Goal: Task Accomplishment & Management: Complete application form

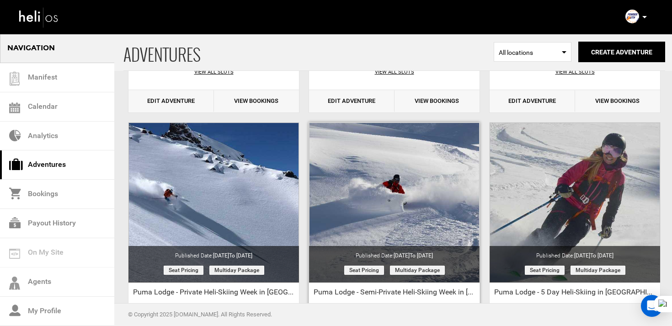
scroll to position [1121, 0]
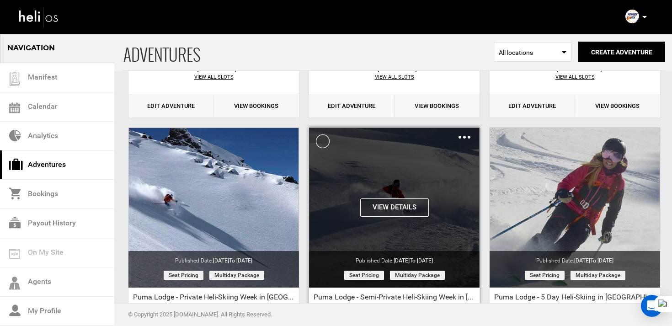
click at [463, 138] on img at bounding box center [465, 137] width 12 height 3
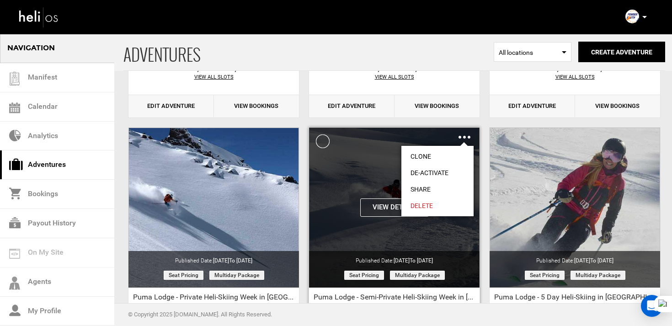
click at [436, 150] on link "Clone" at bounding box center [437, 156] width 72 height 16
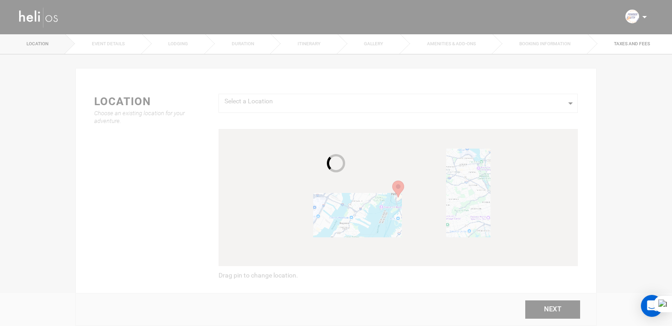
type input "Copy of Puma Lodge - Semi-Private Heli-Skiing Week in [GEOGRAPHIC_DATA]"
checkbox input "true"
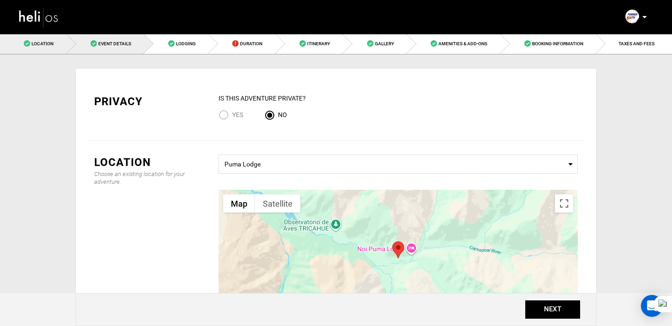
click at [116, 40] on link "Event Details" at bounding box center [106, 43] width 78 height 21
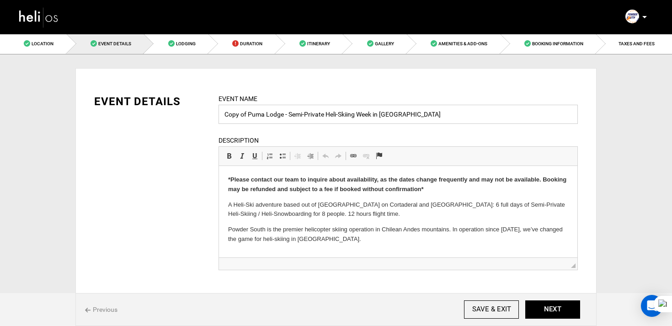
drag, startPoint x: 248, startPoint y: 114, endPoint x: 224, endPoint y: 114, distance: 24.2
click at [224, 114] on input "Copy of Puma Lodge - Semi-Private Heli-Skiing Week in [GEOGRAPHIC_DATA]" at bounding box center [398, 114] width 359 height 19
drag, startPoint x: 334, startPoint y: 117, endPoint x: 351, endPoint y: 118, distance: 16.5
click at [351, 118] on input "Puma Lodge - Semi-Private Heli-Skiing Week in [GEOGRAPHIC_DATA]" at bounding box center [398, 114] width 359 height 19
type input "Puma Lodge - Semi-Private Heli-Skiing | [GEOGRAPHIC_DATA]"
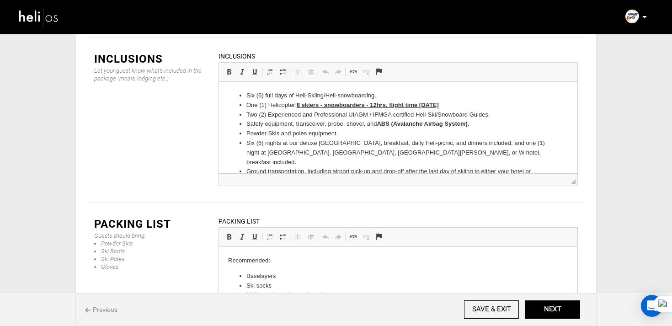
scroll to position [1293, 0]
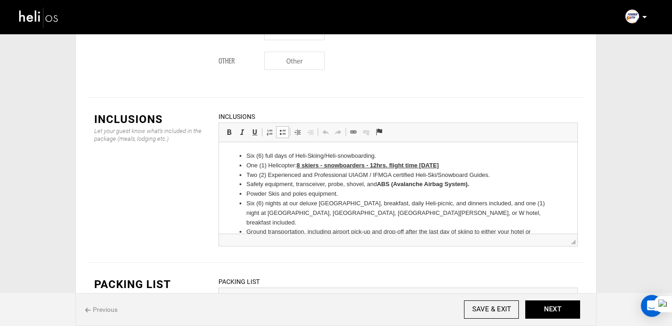
click at [267, 179] on li "Two (2) Experienced and Professional UIAGM / IFMGA certified Heli-Ski/Snowboard…" at bounding box center [398, 176] width 304 height 10
click at [253, 156] on li "Six (6) full days of Heli-Skiing/Heli-snowboarding." at bounding box center [398, 156] width 304 height 10
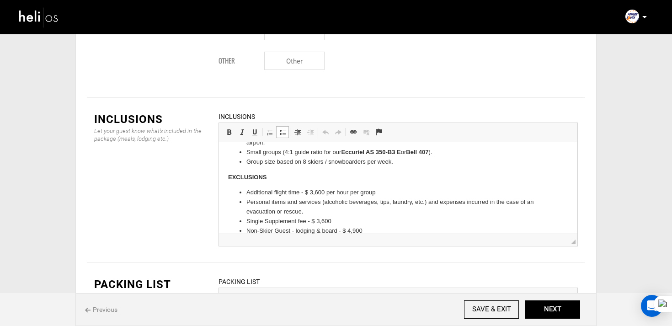
scroll to position [100, 0]
click at [285, 215] on li "Single Supplement fee - $ 3,600" at bounding box center [398, 220] width 304 height 10
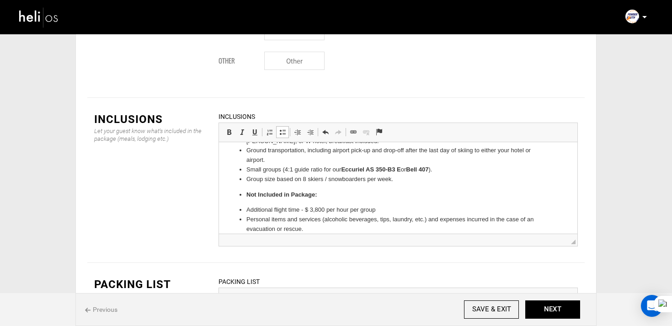
scroll to position [80, 0]
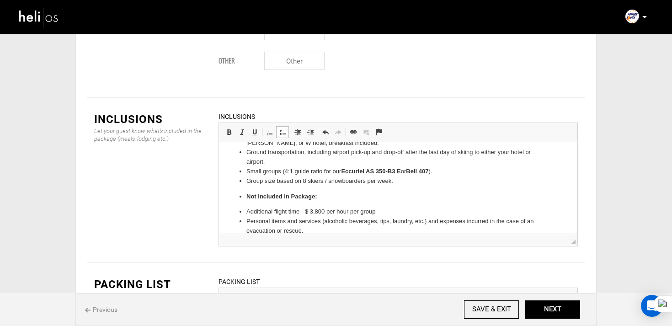
click at [251, 193] on strong "Not Included in Package:" at bounding box center [281, 196] width 71 height 7
click at [281, 126] on link "Insert/Remove Bulleted List" at bounding box center [282, 132] width 13 height 12
drag, startPoint x: 320, startPoint y: 186, endPoint x: 215, endPoint y: 185, distance: 104.7
click at [219, 185] on html "Three (3) full days of Heli-Skiing/Heli-snowboarding. One (1) Helicopter: 8 ski…" at bounding box center [398, 163] width 358 height 201
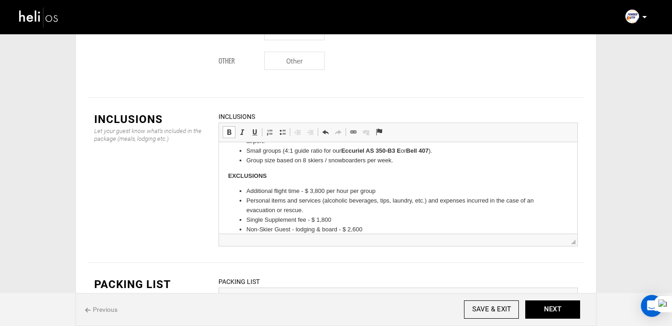
scroll to position [0, 0]
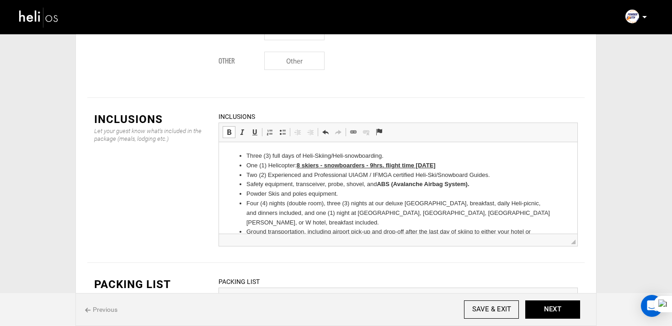
click at [293, 171] on li "Two (2) Experienced and Professional UIAGM / IFMGA certified Heli-Ski/Snowboard…" at bounding box center [398, 176] width 304 height 10
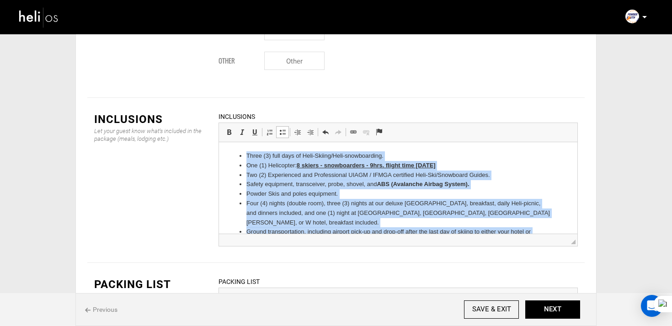
scroll to position [90, 0]
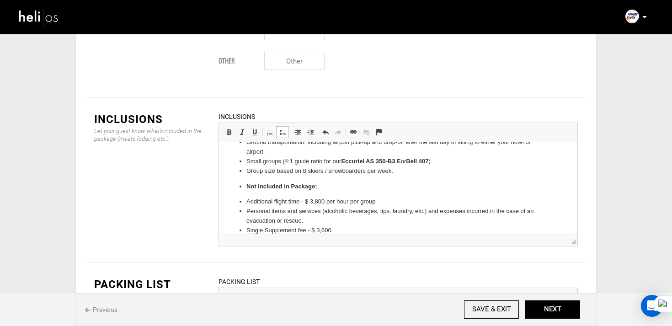
click at [284, 183] on strong "Not Included in Package:" at bounding box center [281, 186] width 71 height 7
click at [281, 128] on span at bounding box center [282, 131] width 7 height 7
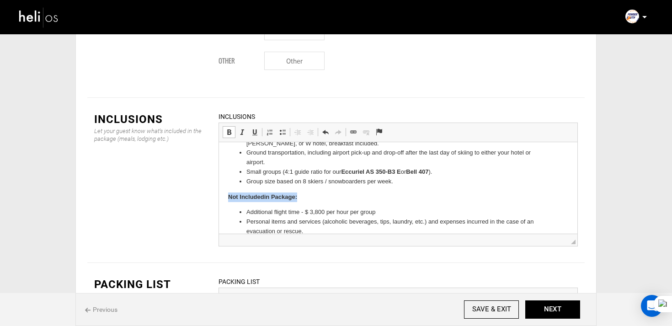
drag, startPoint x: 309, startPoint y: 188, endPoint x: 226, endPoint y: 187, distance: 82.3
click at [226, 187] on html "Six (6) full days of Heli-Skiing/Heli-snowboarding. One (1) Helicopter: 8 skier…" at bounding box center [398, 163] width 358 height 201
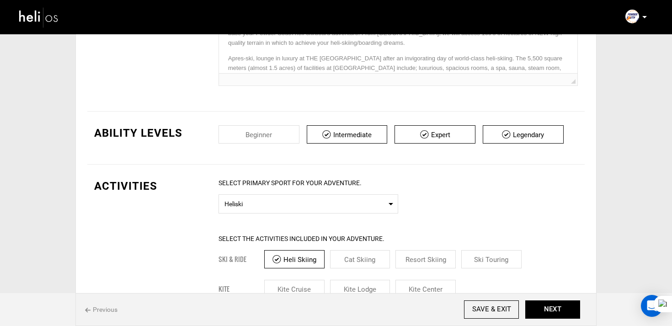
scroll to position [0, 0]
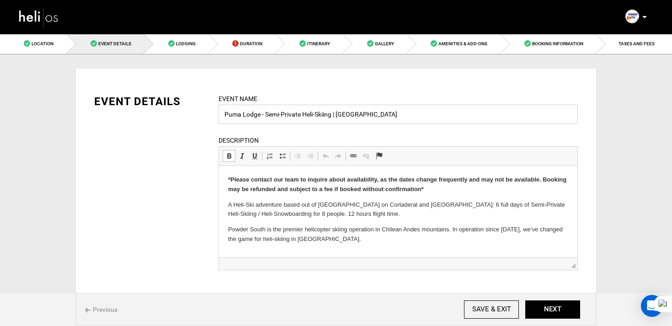
click at [303, 118] on input "Puma Lodge - Semi-Private Heli-Skiing | [GEOGRAPHIC_DATA]" at bounding box center [398, 114] width 359 height 19
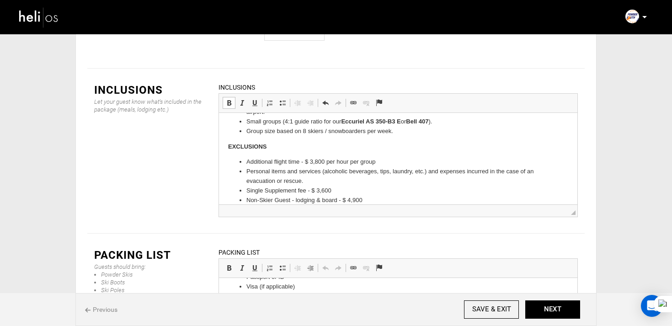
scroll to position [1380, 0]
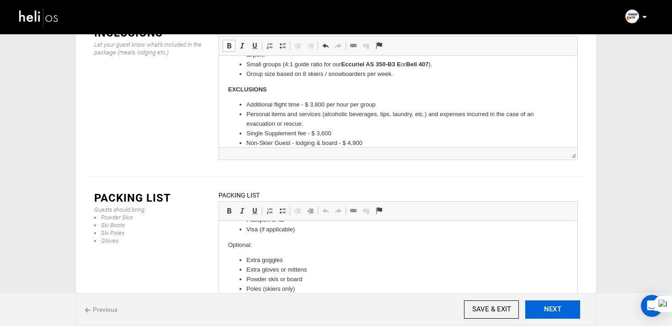
type input "Puma Lodge - Semi-Private Week Heli-Skiing | [GEOGRAPHIC_DATA]"
click at [548, 312] on button "NEXT" at bounding box center [552, 309] width 55 height 18
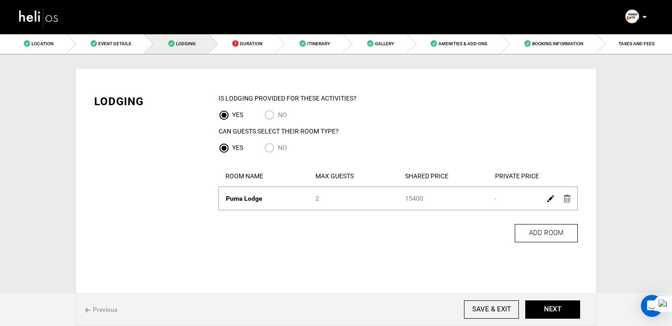
click at [549, 201] on img at bounding box center [550, 198] width 7 height 7
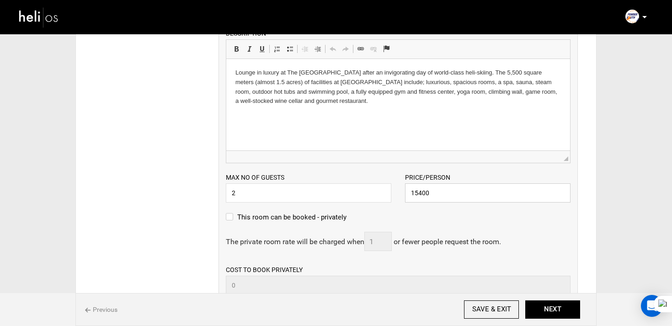
drag, startPoint x: 416, startPoint y: 196, endPoint x: 450, endPoint y: 196, distance: 34.3
click at [450, 196] on input "15400" at bounding box center [488, 192] width 166 height 19
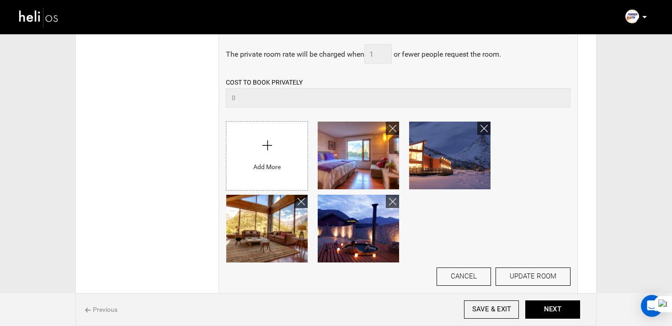
scroll to position [393, 0]
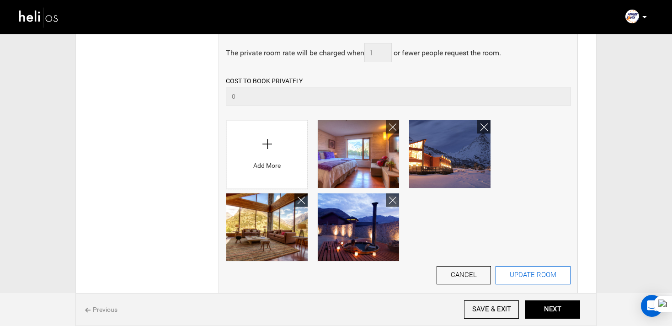
type input "16000"
click at [532, 273] on button "UPDATE ROOM" at bounding box center [533, 275] width 75 height 18
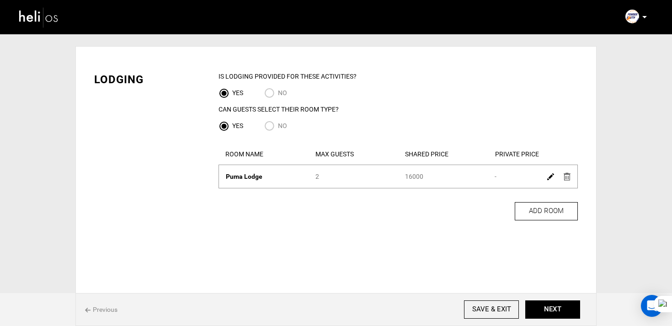
scroll to position [22, 0]
click at [553, 316] on button "NEXT" at bounding box center [552, 309] width 55 height 18
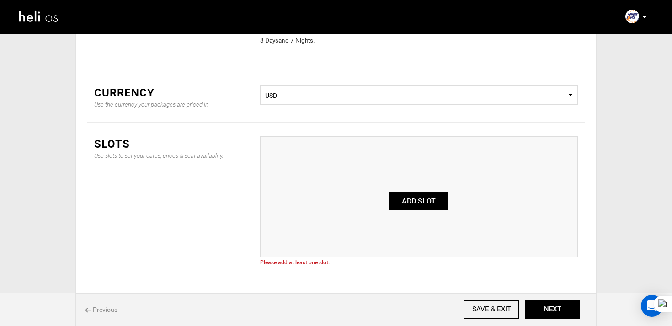
scroll to position [89, 0]
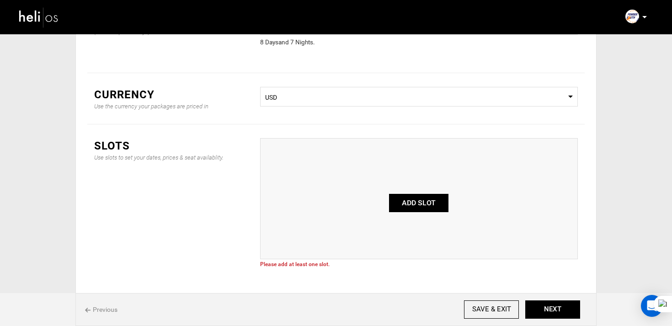
click at [415, 203] on button "ADD SLOT" at bounding box center [418, 203] width 59 height 18
type input "0"
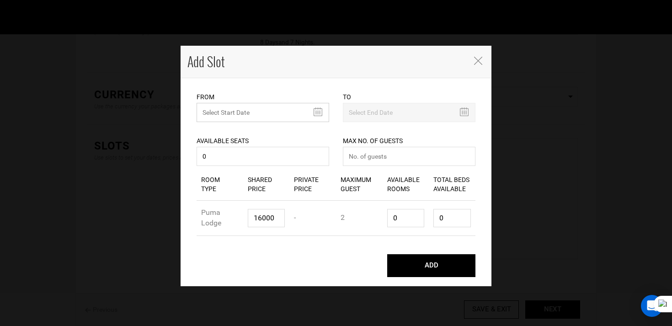
click at [256, 111] on input "text" at bounding box center [263, 112] width 133 height 19
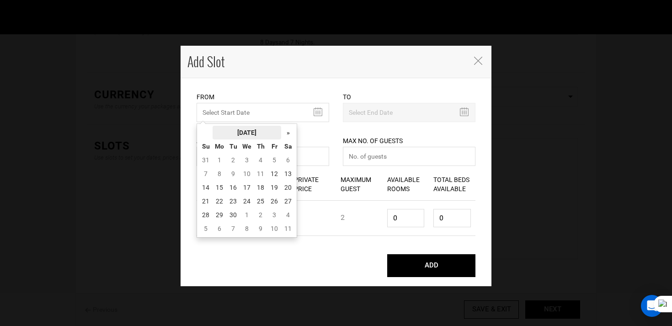
click at [257, 131] on th "[DATE]" at bounding box center [247, 133] width 69 height 14
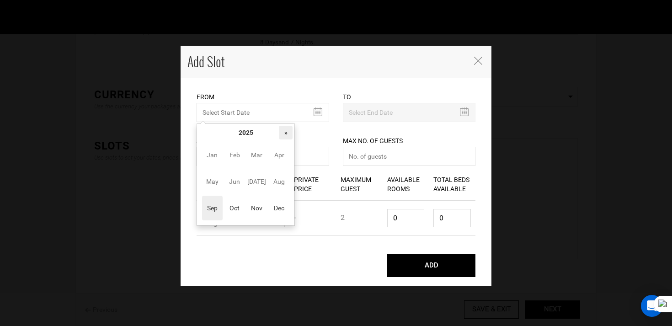
click at [286, 130] on th "»" at bounding box center [286, 133] width 14 height 14
click at [218, 201] on span "Sep" at bounding box center [212, 208] width 21 height 25
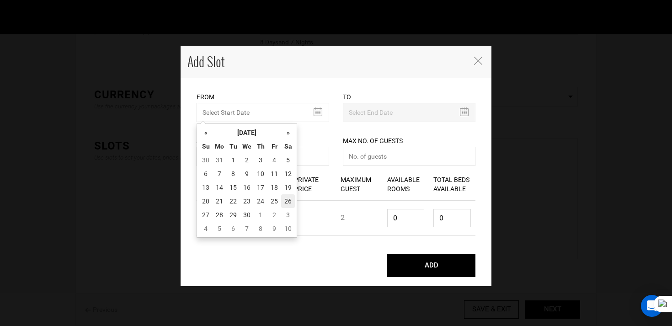
click at [290, 195] on td "26" at bounding box center [288, 201] width 14 height 14
type input "[DATE]"
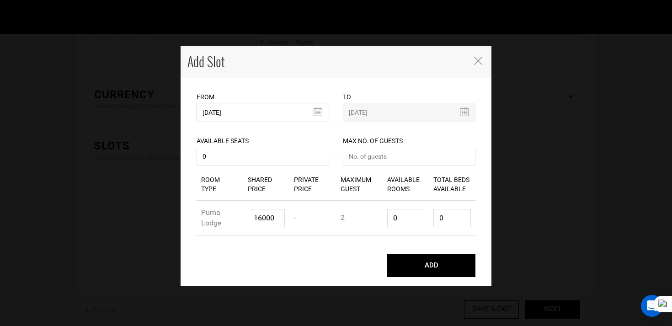
click at [268, 116] on input "[DATE]" at bounding box center [263, 112] width 133 height 19
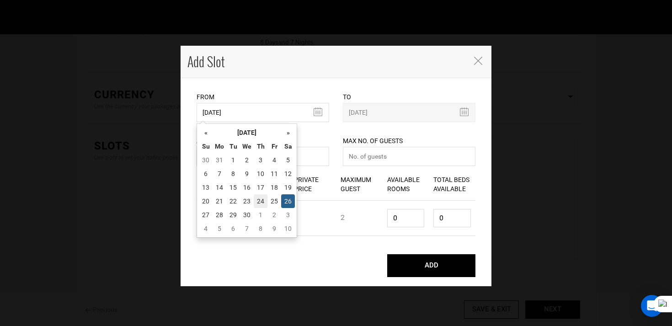
click at [261, 202] on td "24" at bounding box center [261, 201] width 14 height 14
type input "[DATE]"
click at [252, 110] on input "[DATE]" at bounding box center [263, 112] width 133 height 19
click at [251, 200] on td "23" at bounding box center [247, 201] width 14 height 14
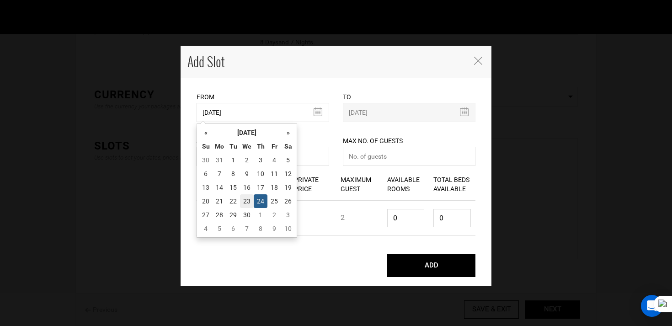
type input "[DATE]"
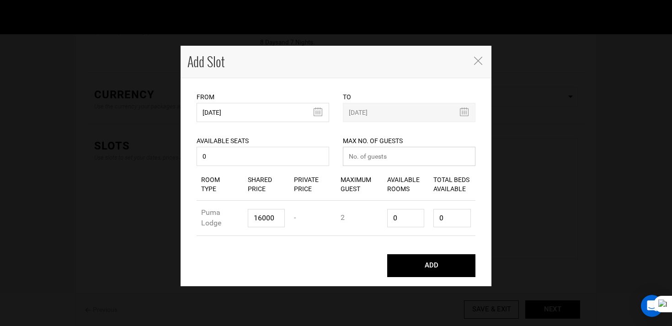
click at [378, 164] on input "number" at bounding box center [409, 156] width 133 height 19
type input "0"
type input "1"
type input "2"
click at [387, 254] on button "ADD" at bounding box center [431, 265] width 88 height 23
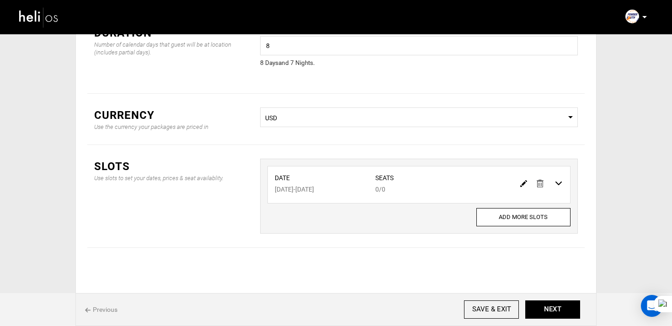
scroll to position [0, 0]
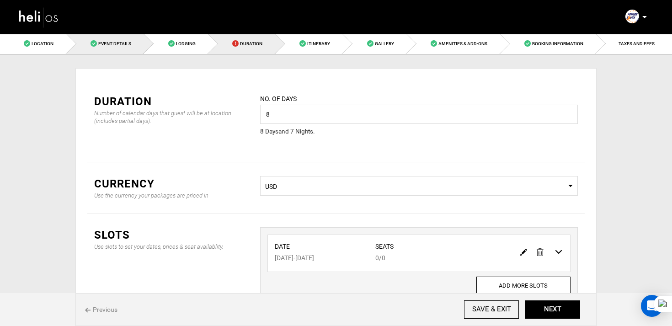
click at [107, 45] on span "Event Details" at bounding box center [114, 43] width 33 height 5
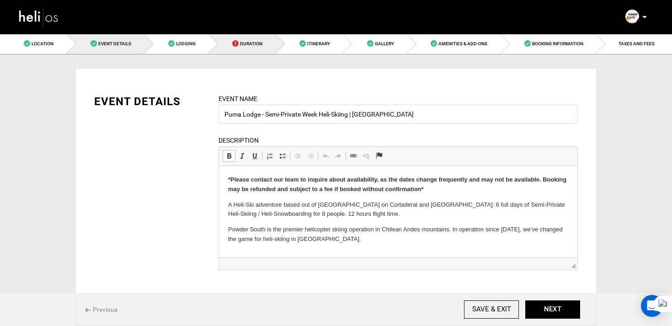
click at [251, 47] on link "Duration" at bounding box center [242, 43] width 67 height 21
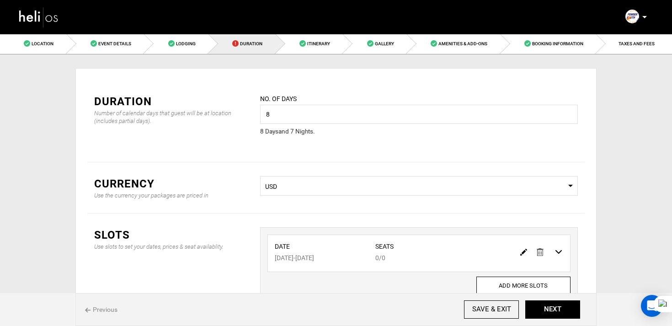
scroll to position [69, 0]
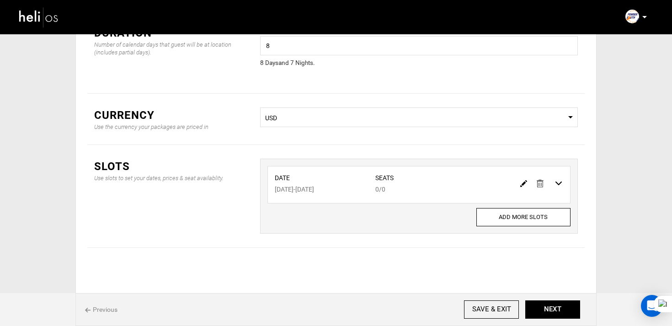
click at [523, 182] on img at bounding box center [523, 183] width 7 height 7
type input "[DATE]"
type input "0"
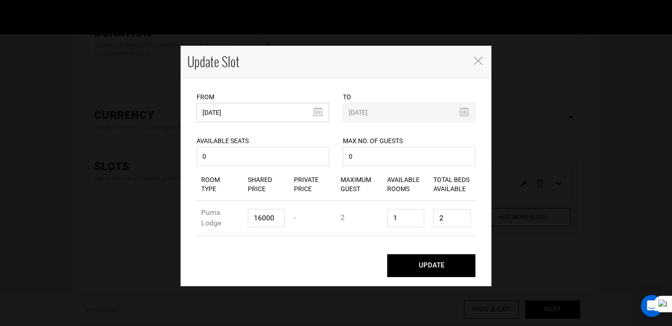
click at [242, 121] on input "[DATE]" at bounding box center [263, 112] width 133 height 19
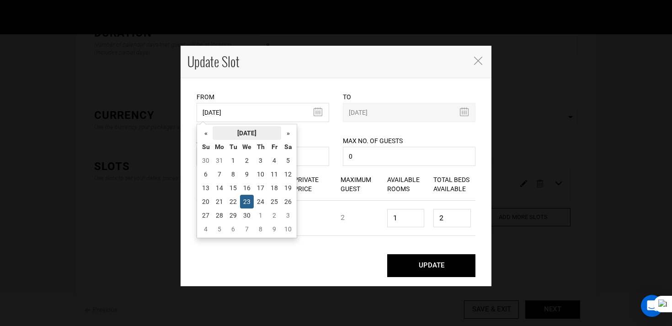
click at [244, 131] on th "[DATE]" at bounding box center [247, 133] width 69 height 14
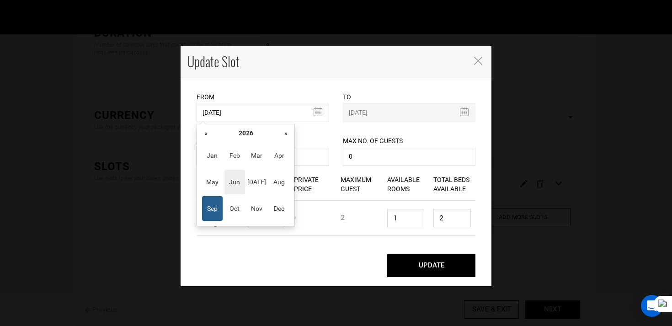
click at [237, 187] on span "Jun" at bounding box center [235, 182] width 21 height 25
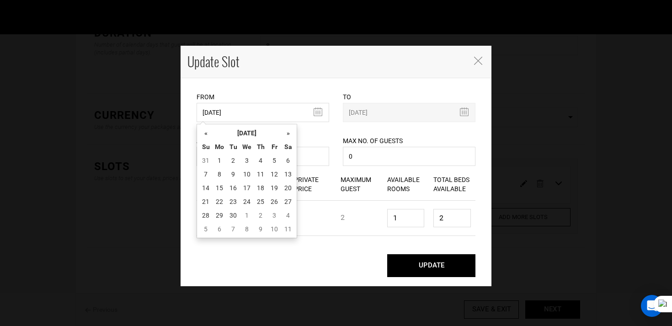
click at [288, 203] on td "27" at bounding box center [288, 202] width 14 height 14
type input "[DATE]"
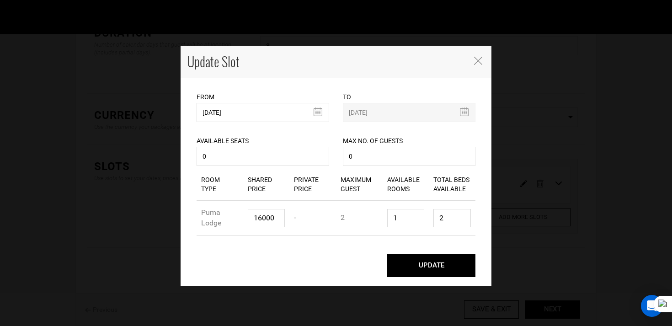
click at [433, 264] on button "UPDATE" at bounding box center [431, 265] width 88 height 23
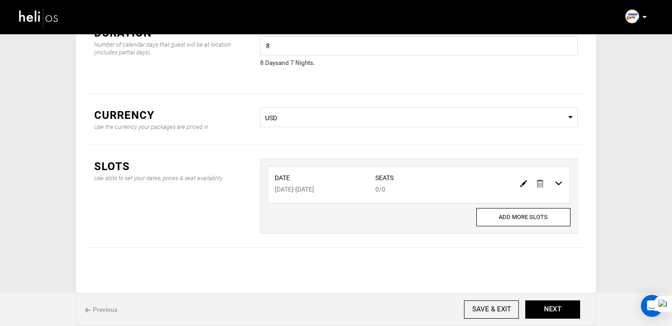
click at [522, 184] on img at bounding box center [523, 183] width 7 height 7
type input "[DATE]"
type input "0"
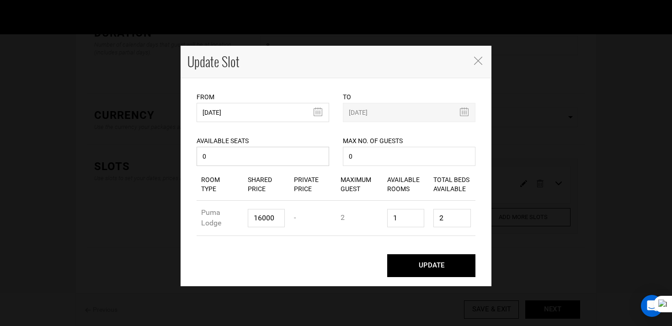
drag, startPoint x: 251, startPoint y: 151, endPoint x: 243, endPoint y: 152, distance: 7.4
click at [243, 152] on input "0" at bounding box center [263, 156] width 133 height 19
click at [243, 156] on input "0" at bounding box center [263, 156] width 133 height 19
type input "08"
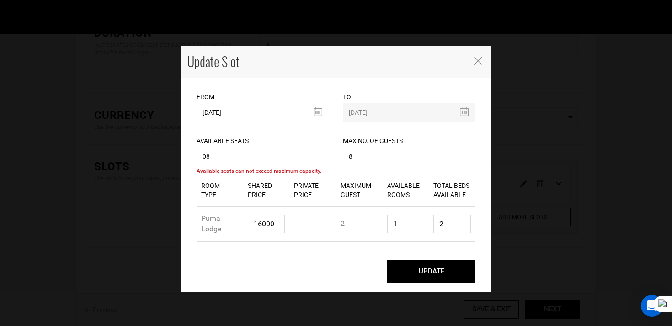
type input "8"
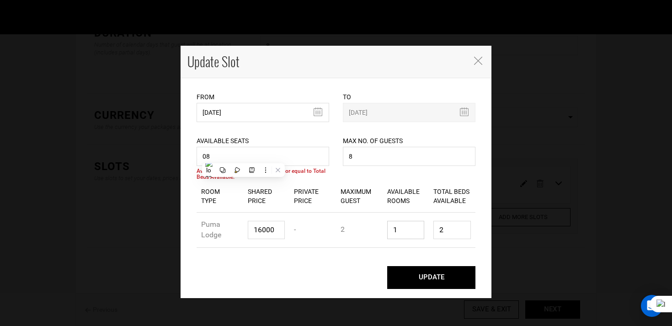
type input "4"
type input "8"
click at [387, 266] on button "UPDATE" at bounding box center [431, 277] width 88 height 23
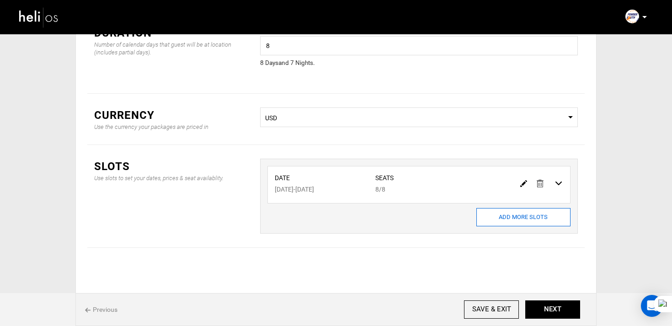
click at [514, 214] on input "ADD MORE SLOTS" at bounding box center [523, 217] width 94 height 18
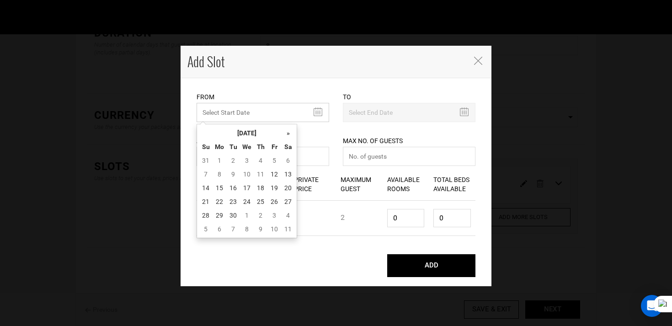
click at [257, 119] on input "MINIMUM NUMBER OF NIGHTS" at bounding box center [263, 112] width 133 height 19
click at [262, 136] on th "[DATE]" at bounding box center [247, 133] width 69 height 14
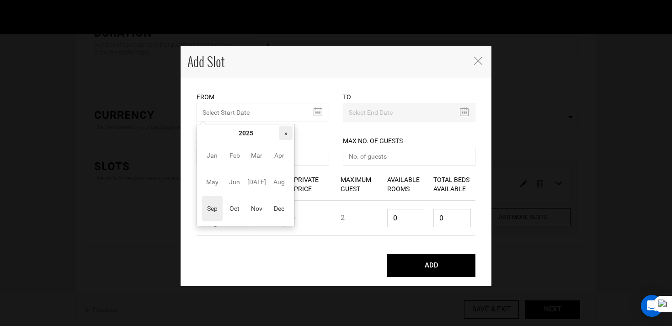
click at [284, 134] on th "»" at bounding box center [286, 133] width 14 height 14
click at [245, 179] on td "Jan Feb Mar Apr May Jun [DATE] Aug Sep Oct Nov Dec" at bounding box center [246, 182] width 94 height 84
click at [243, 180] on span "Jun" at bounding box center [235, 182] width 21 height 25
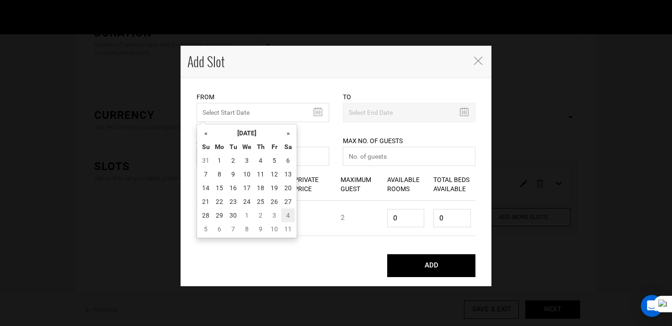
click at [287, 212] on td "4" at bounding box center [288, 216] width 14 height 14
type input "[DATE]"
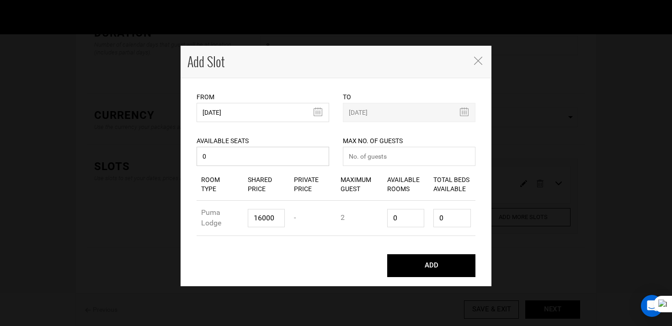
click at [241, 156] on input "0" at bounding box center [263, 156] width 133 height 19
type input "08"
type input "8"
type input "4"
type input "8"
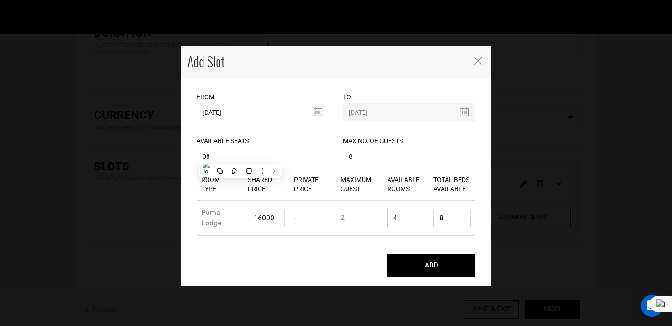
click at [387, 254] on button "ADD" at bounding box center [431, 265] width 88 height 23
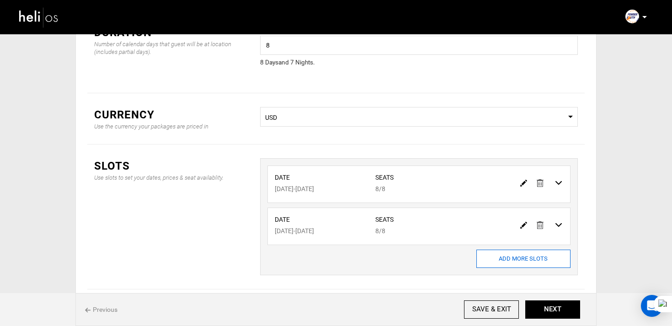
click at [488, 252] on input "ADD MORE SLOTS" at bounding box center [523, 259] width 94 height 18
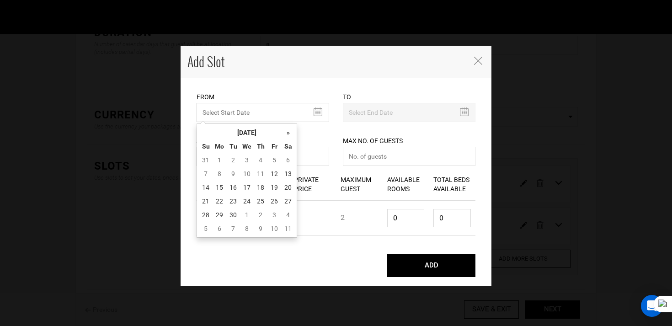
click at [214, 111] on input "MINIMUM NUMBER OF NIGHTS" at bounding box center [263, 112] width 133 height 19
click at [231, 131] on th "[DATE]" at bounding box center [247, 133] width 69 height 14
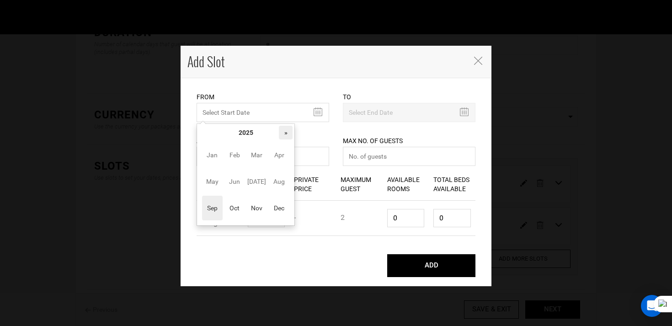
click at [287, 128] on th "»" at bounding box center [286, 133] width 14 height 14
click at [214, 205] on span "Sep" at bounding box center [212, 208] width 21 height 25
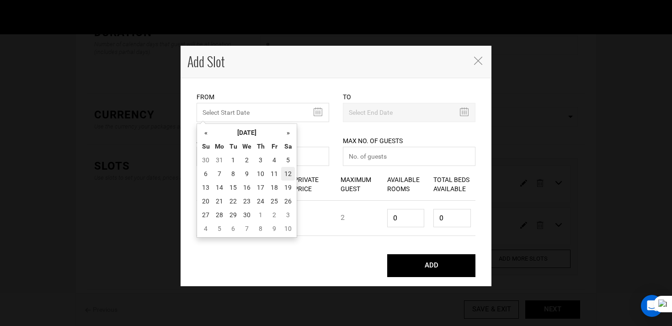
click at [291, 177] on td "12" at bounding box center [288, 174] width 14 height 14
type input "[DATE]"
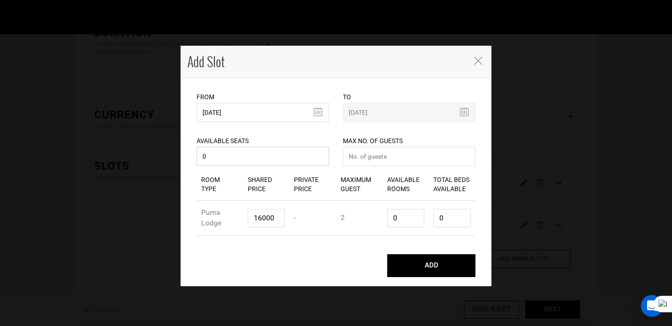
click at [282, 162] on input "0" at bounding box center [263, 156] width 133 height 19
type input "08"
type input "8"
type input "4"
type input "8"
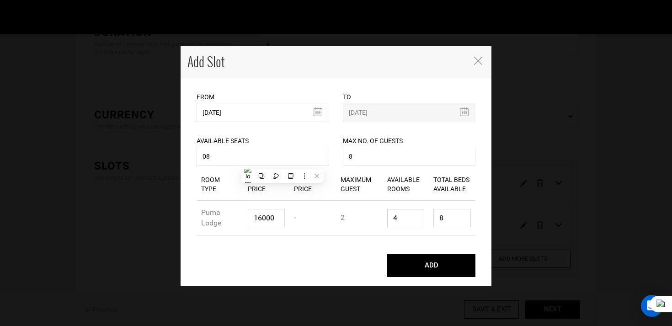
click at [387, 254] on button "ADD" at bounding box center [431, 265] width 88 height 23
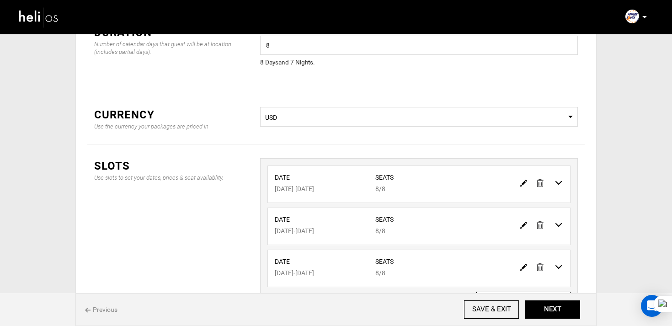
scroll to position [153, 0]
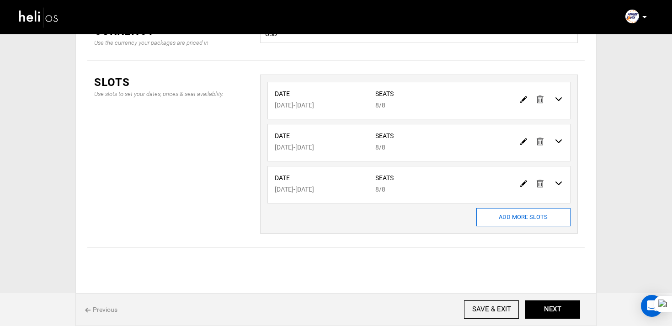
click at [497, 224] on input "ADD MORE SLOTS" at bounding box center [523, 217] width 94 height 18
type input "0"
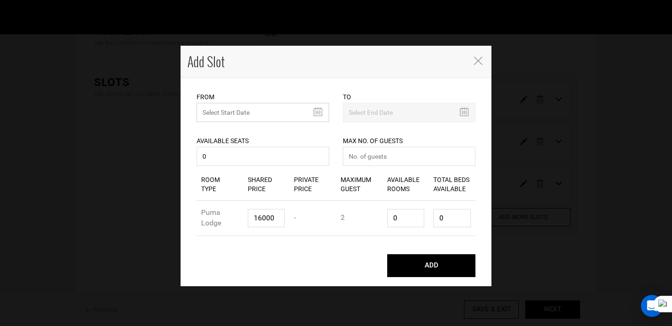
click at [238, 115] on input "MINIMUM NUMBER OF NIGHTS" at bounding box center [263, 112] width 133 height 19
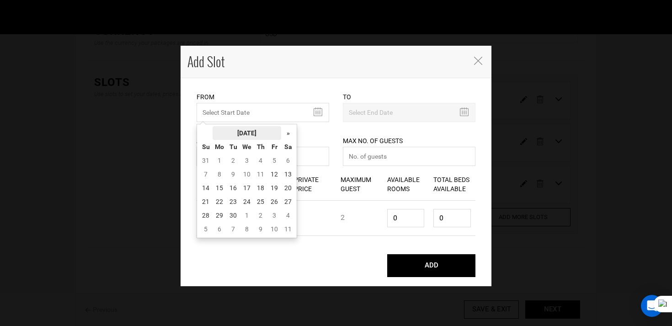
click at [242, 133] on th "[DATE]" at bounding box center [247, 133] width 69 height 14
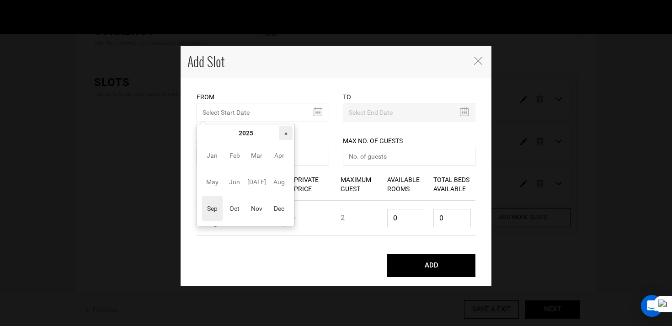
click at [285, 135] on th "»" at bounding box center [286, 133] width 14 height 14
click at [214, 214] on span "Sep" at bounding box center [212, 208] width 21 height 25
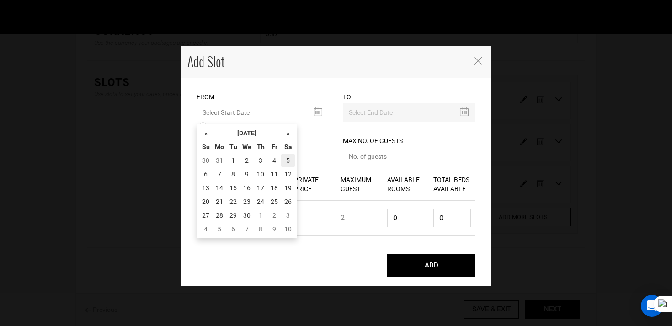
click at [292, 164] on td "5" at bounding box center [288, 161] width 14 height 14
type input "[DATE]"
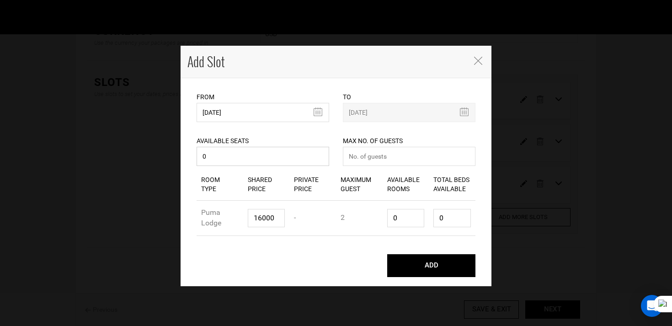
click at [292, 162] on input "0" at bounding box center [263, 156] width 133 height 19
type input "08"
type input "8"
type input "4"
type input "8"
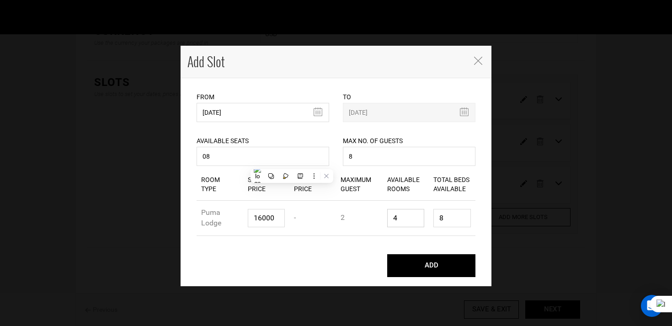
click at [387, 254] on button "ADD" at bounding box center [431, 265] width 88 height 23
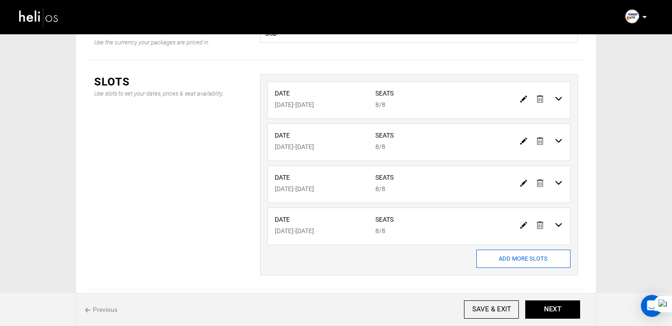
click at [499, 258] on input "ADD MORE SLOTS" at bounding box center [523, 259] width 94 height 18
type input "0"
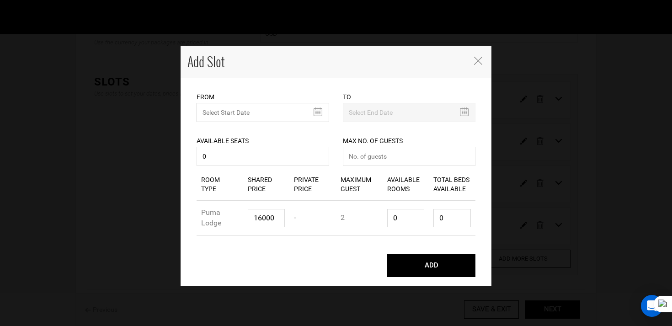
click at [224, 116] on input "MINIMUM NUMBER OF NIGHTS" at bounding box center [263, 112] width 133 height 19
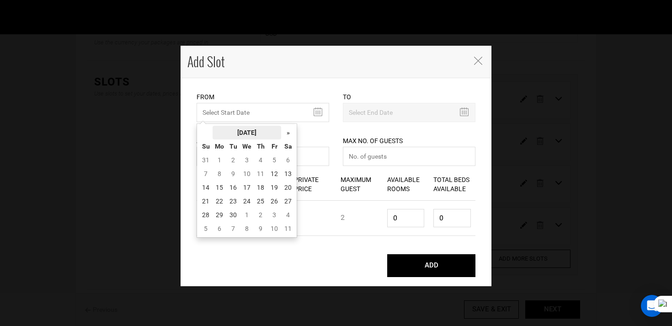
click at [242, 132] on th "[DATE]" at bounding box center [247, 133] width 69 height 14
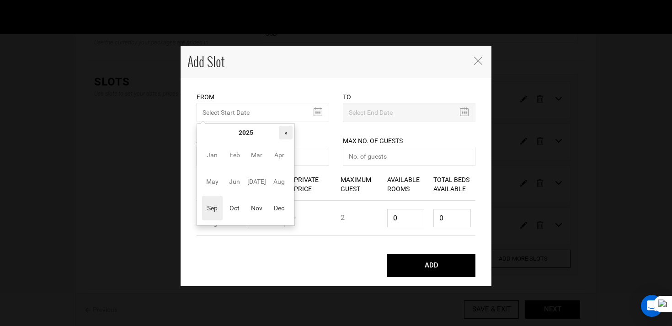
click at [283, 133] on th "»" at bounding box center [286, 133] width 14 height 14
click at [217, 204] on span "Sep" at bounding box center [212, 208] width 21 height 25
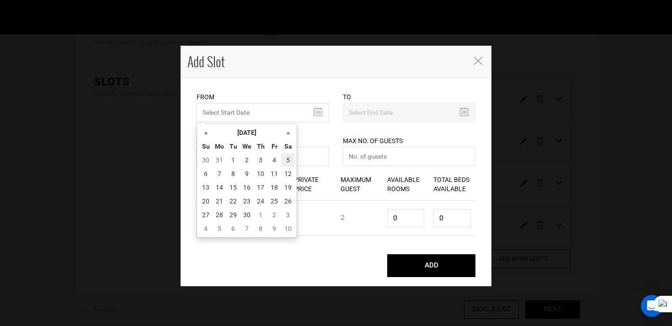
click at [290, 160] on td "5" at bounding box center [288, 160] width 14 height 14
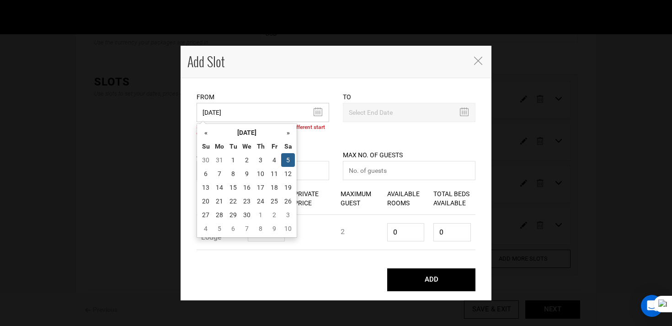
click at [290, 108] on input "[DATE]" at bounding box center [263, 112] width 133 height 19
click at [204, 130] on th "«" at bounding box center [206, 133] width 14 height 14
click at [287, 213] on td "29" at bounding box center [288, 215] width 14 height 14
type input "[DATE]"
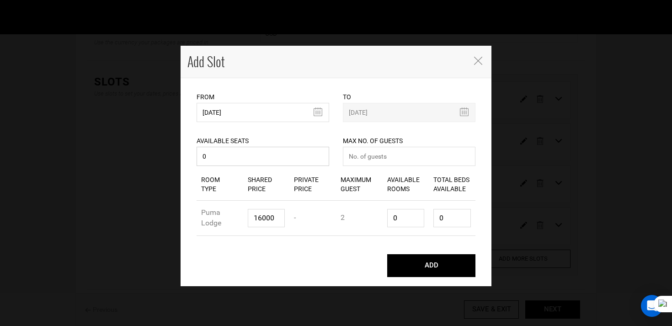
click at [248, 155] on input "0" at bounding box center [263, 156] width 133 height 19
type input "08"
type input "8"
type input "4"
type input "8"
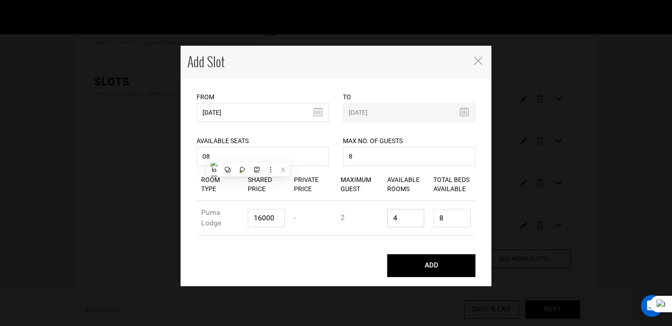
click at [387, 254] on button "ADD" at bounding box center [431, 265] width 88 height 23
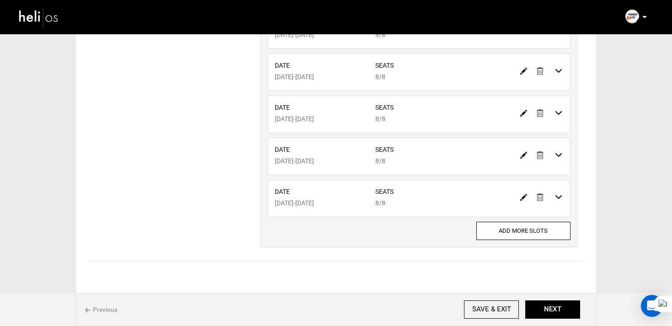
scroll to position [237, 0]
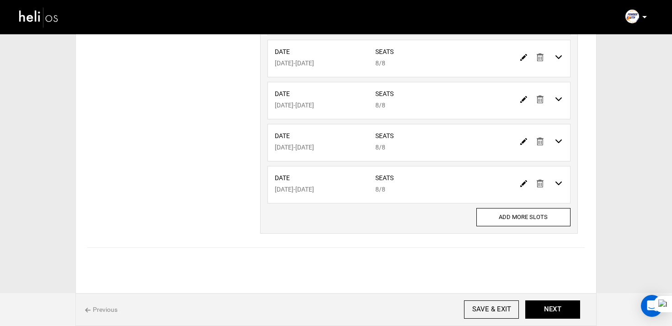
click at [498, 227] on div "Date [DATE] - [DATE] Seats 8/8 Date - Seats" at bounding box center [419, 111] width 318 height 243
click at [488, 221] on input "ADD MORE SLOTS" at bounding box center [523, 217] width 94 height 18
type input "0"
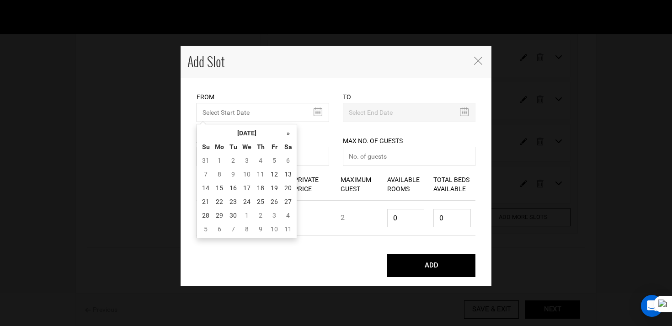
click at [218, 112] on input "MINIMUM NUMBER OF NIGHTS" at bounding box center [263, 112] width 133 height 19
click at [238, 128] on th "[DATE]" at bounding box center [247, 133] width 69 height 14
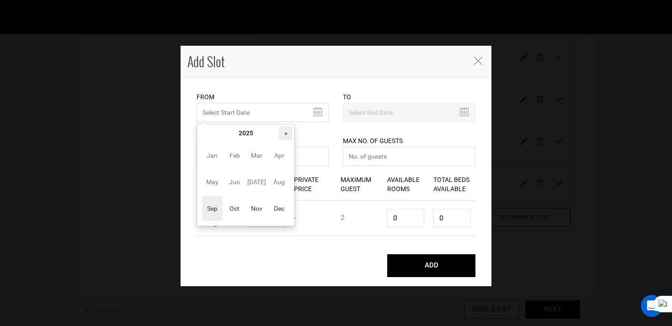
click at [281, 139] on th "»" at bounding box center [286, 133] width 14 height 14
click at [272, 183] on span "Aug" at bounding box center [279, 182] width 21 height 25
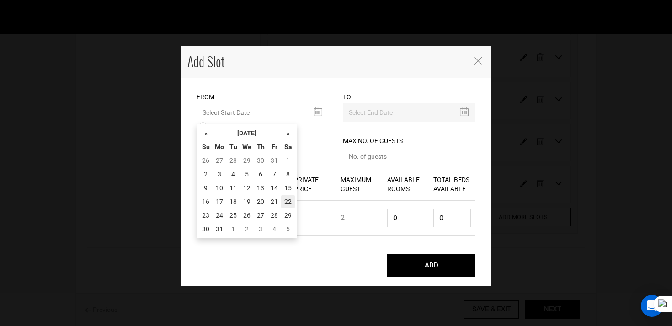
click at [290, 202] on td "22" at bounding box center [288, 202] width 14 height 14
type input "[DATE]"
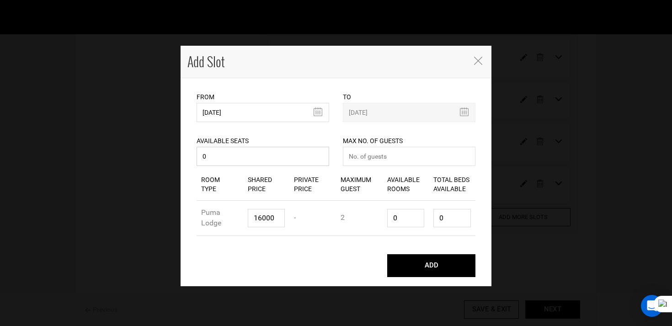
click at [278, 162] on input "0" at bounding box center [263, 156] width 133 height 19
type input "08"
type input "87"
type input "4"
type input "8"
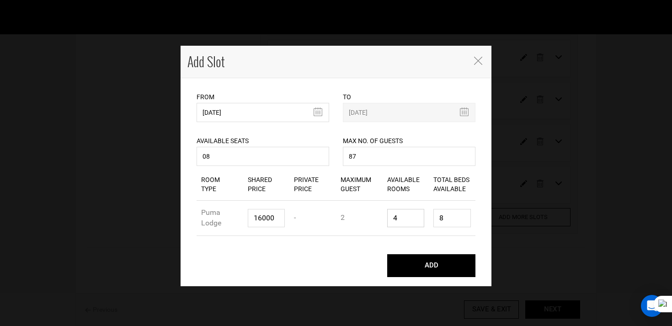
type input "4"
click at [369, 161] on input "87" at bounding box center [409, 156] width 133 height 19
type input "8"
click at [387, 254] on button "ADD" at bounding box center [431, 265] width 88 height 23
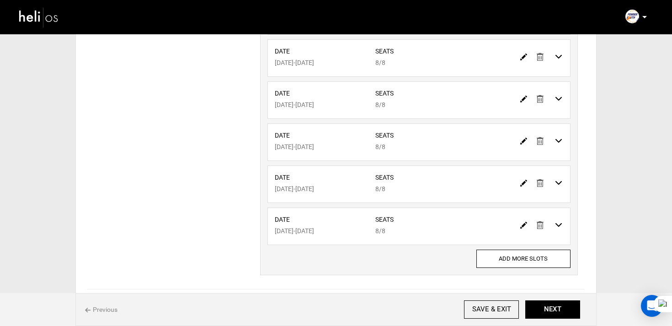
scroll to position [279, 0]
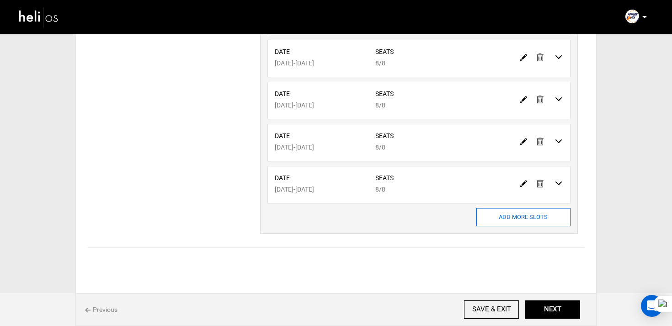
click at [565, 214] on input "ADD MORE SLOTS" at bounding box center [523, 217] width 94 height 18
type input "0"
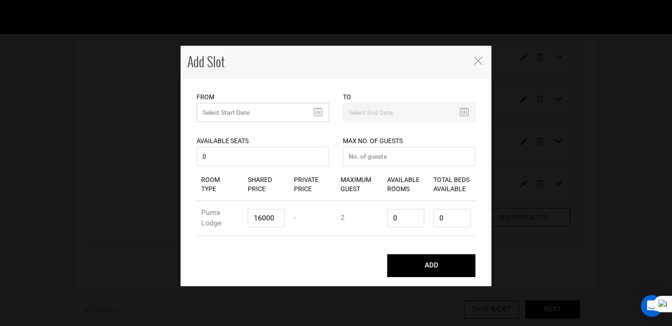
click at [227, 109] on input "MINIMUM NUMBER OF NIGHTS" at bounding box center [263, 112] width 133 height 19
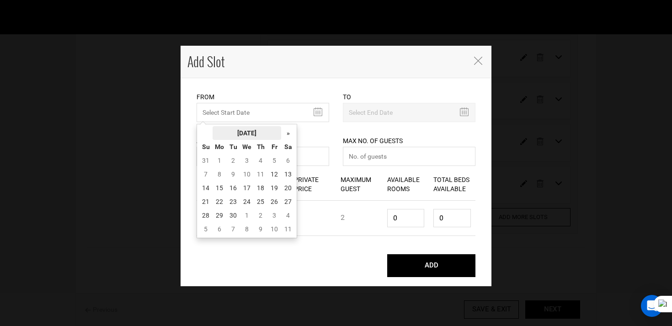
click at [252, 127] on th "[DATE]" at bounding box center [247, 133] width 69 height 14
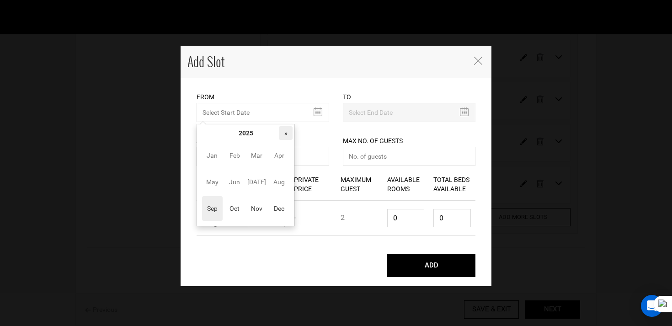
click at [280, 130] on th "»" at bounding box center [286, 133] width 14 height 14
click at [272, 186] on span "Aug" at bounding box center [279, 182] width 21 height 25
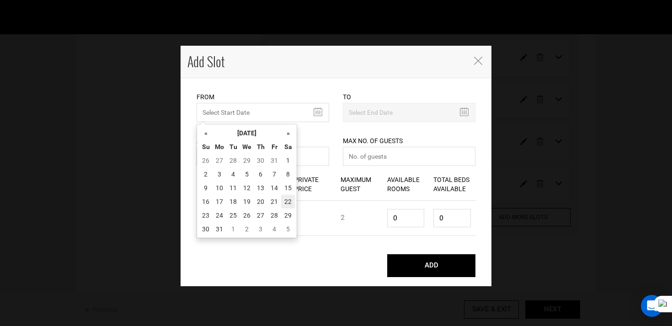
click at [289, 197] on td "22" at bounding box center [288, 202] width 14 height 14
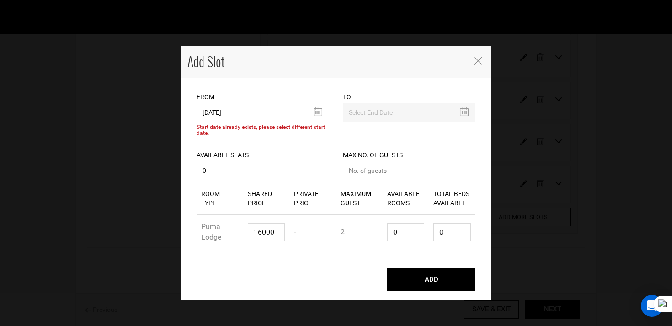
click at [279, 121] on input "[DATE]" at bounding box center [263, 112] width 133 height 19
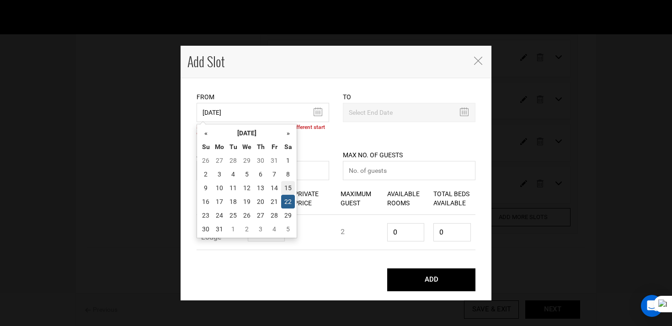
click at [287, 187] on td "15" at bounding box center [288, 188] width 14 height 14
type input "[DATE]"
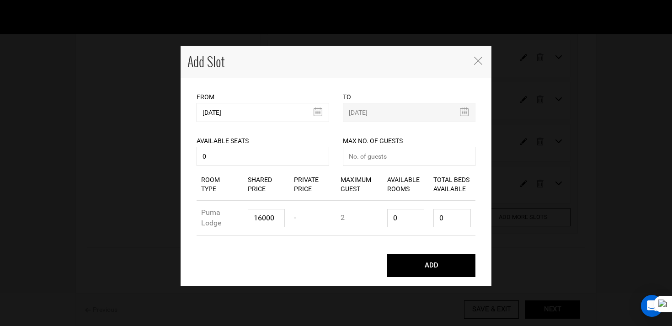
click at [263, 169] on div "Shared Price" at bounding box center [266, 184] width 47 height 32
click at [265, 165] on input "0" at bounding box center [263, 156] width 133 height 19
type input "08"
type input "8"
type input "4"
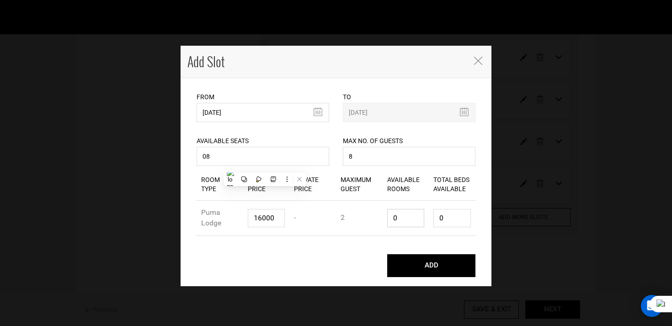
type input "8"
click at [387, 254] on button "ADD" at bounding box center [431, 265] width 88 height 23
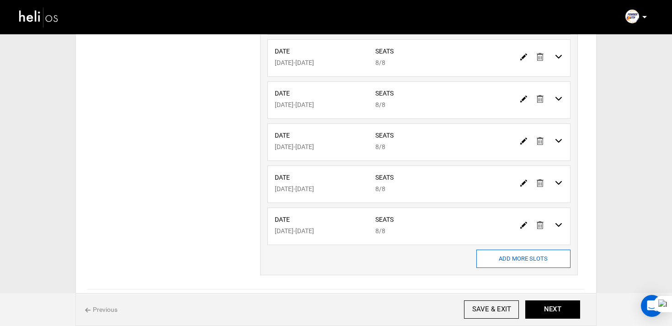
click at [505, 263] on input "ADD MORE SLOTS" at bounding box center [523, 259] width 94 height 18
type input "0"
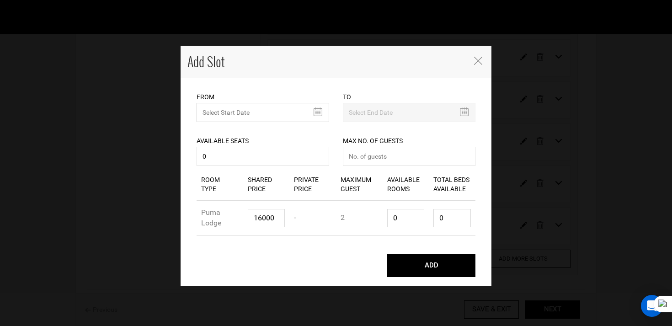
click at [261, 110] on input "MINIMUM NUMBER OF NIGHTS" at bounding box center [263, 112] width 133 height 19
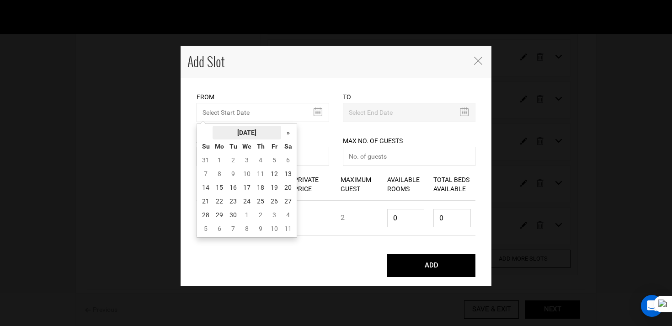
click at [261, 128] on th "[DATE]" at bounding box center [247, 133] width 69 height 14
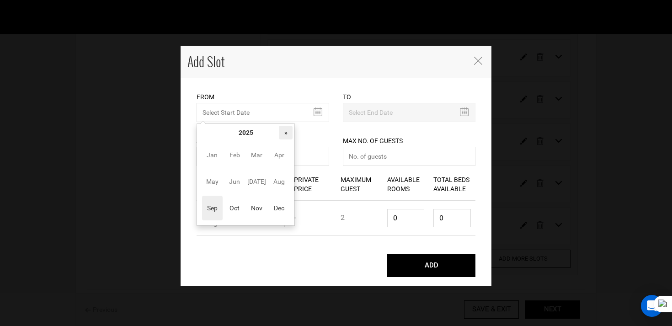
click at [287, 134] on th "»" at bounding box center [286, 133] width 14 height 14
click at [252, 177] on span "[DATE]" at bounding box center [256, 181] width 21 height 25
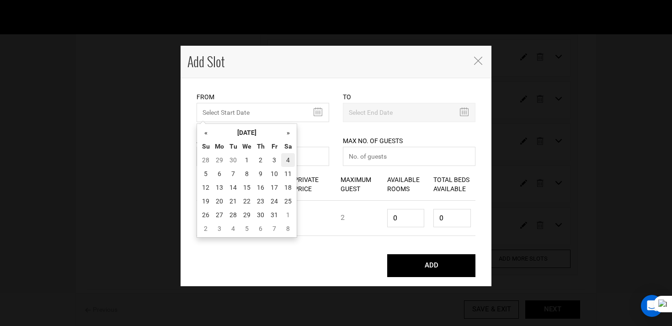
click at [285, 159] on td "4" at bounding box center [288, 160] width 14 height 14
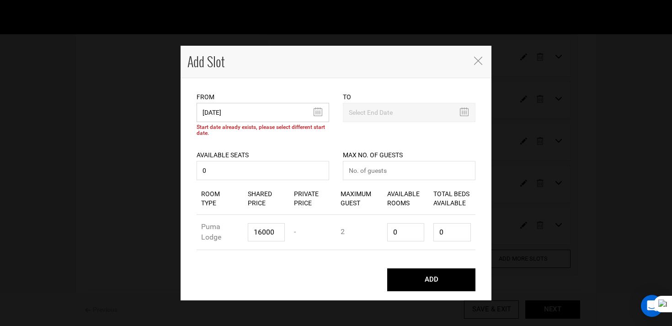
click at [251, 119] on input "[DATE]" at bounding box center [263, 112] width 133 height 19
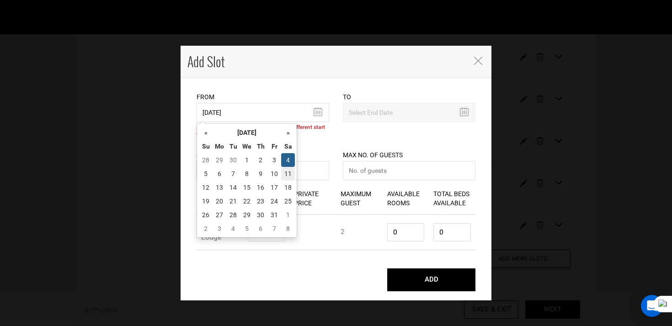
click at [294, 176] on td "11" at bounding box center [288, 174] width 14 height 14
type input "[DATE]"
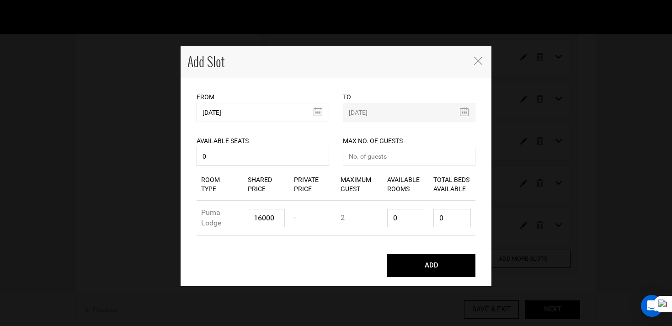
click at [273, 161] on input "0" at bounding box center [263, 156] width 133 height 19
type input "08"
type input "8"
type input "4"
type input "8"
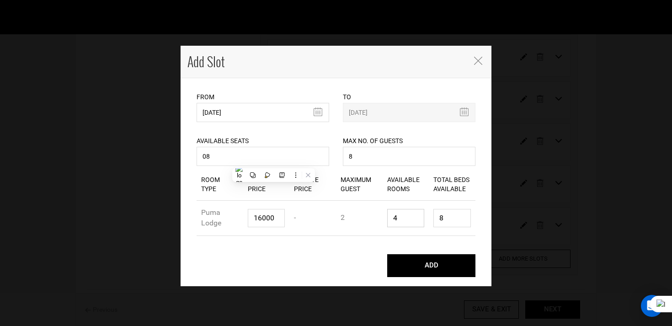
click at [387, 254] on button "ADD" at bounding box center [431, 265] width 88 height 23
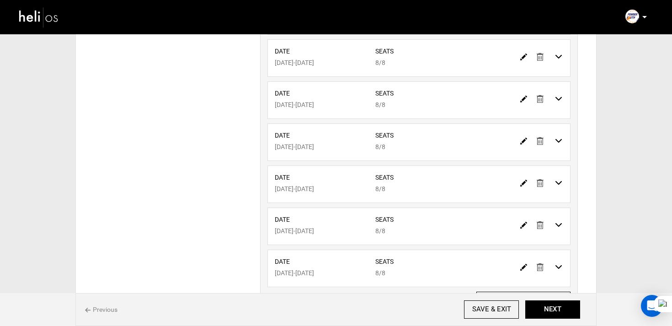
scroll to position [364, 0]
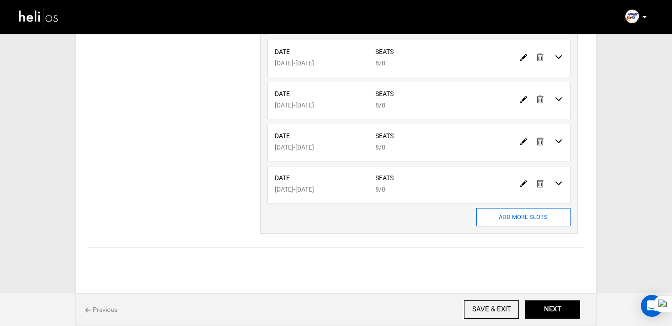
click at [508, 220] on input "ADD MORE SLOTS" at bounding box center [523, 217] width 94 height 18
type input "0"
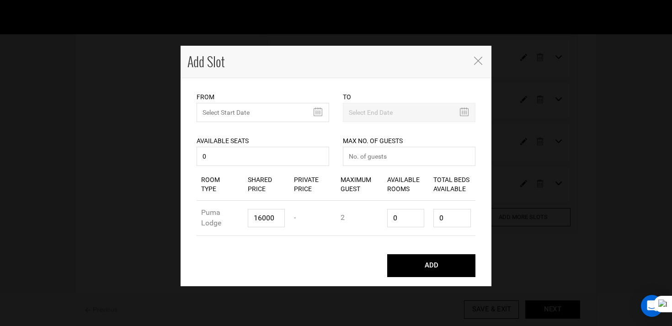
click at [255, 123] on div "Available Seats 0 Available seats should be greater than 0. Available Seats sho…" at bounding box center [263, 145] width 133 height 46
click at [257, 112] on input "MINIMUM NUMBER OF NIGHTS" at bounding box center [263, 112] width 133 height 19
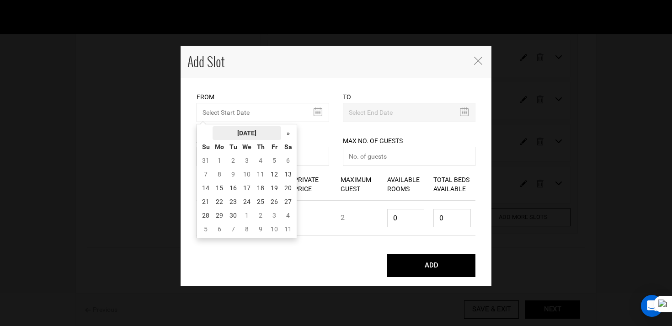
click at [259, 131] on th "[DATE]" at bounding box center [247, 133] width 69 height 14
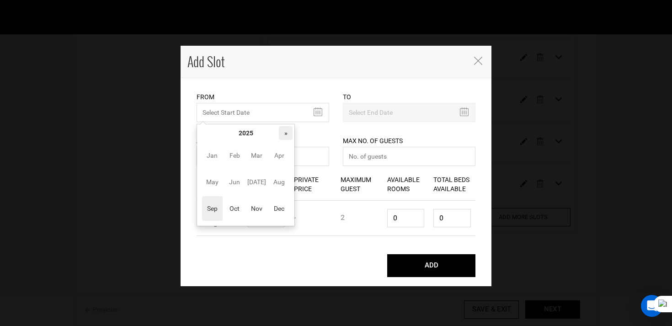
click at [285, 131] on th "»" at bounding box center [286, 133] width 14 height 14
click at [260, 179] on span "[DATE]" at bounding box center [256, 182] width 21 height 25
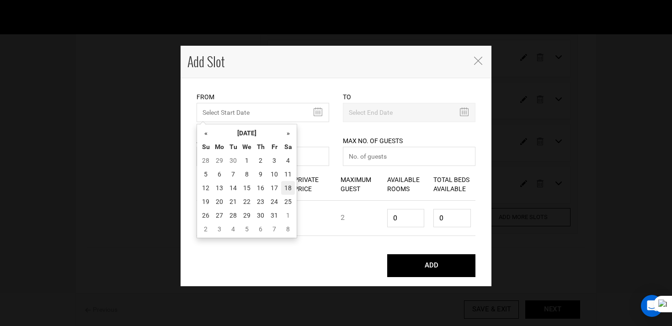
click at [286, 185] on td "18" at bounding box center [288, 188] width 14 height 14
type input "[DATE]"
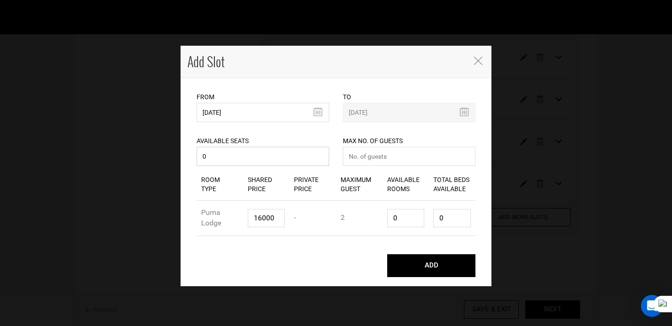
click at [288, 167] on div "Available Seats 0 Available seats should be greater than 0. Available Seats sho…" at bounding box center [263, 145] width 133 height 46
type input "08"
type input "8"
type input "4"
type input "8"
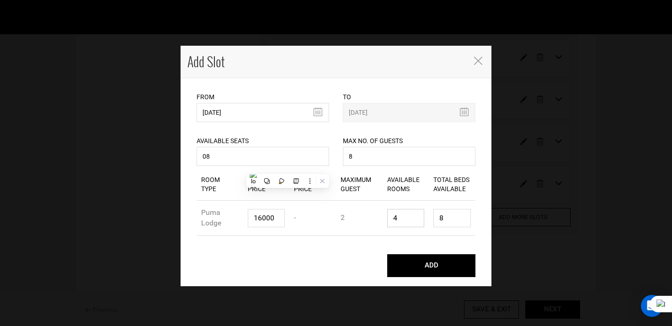
click at [387, 254] on button "ADD" at bounding box center [431, 265] width 88 height 23
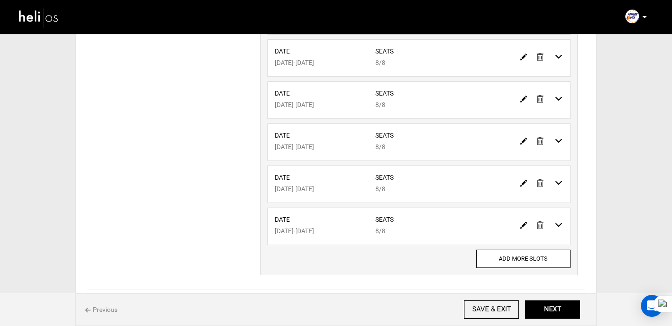
scroll to position [406, 0]
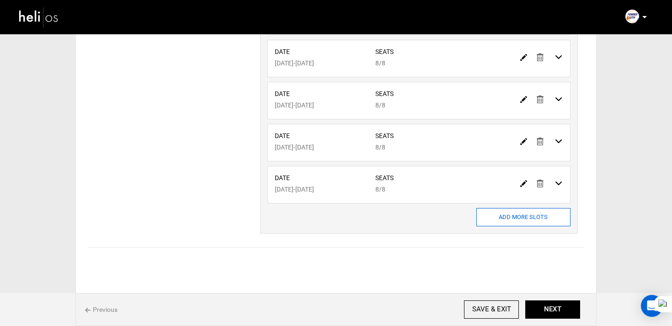
click at [517, 210] on input "ADD MORE SLOTS" at bounding box center [523, 217] width 94 height 18
type input "0"
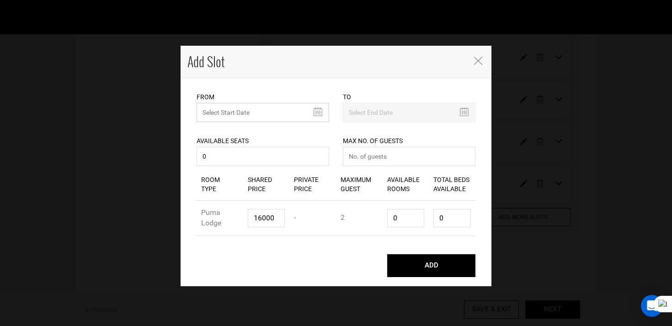
click at [256, 117] on input "MINIMUM NUMBER OF NIGHTS" at bounding box center [263, 112] width 133 height 19
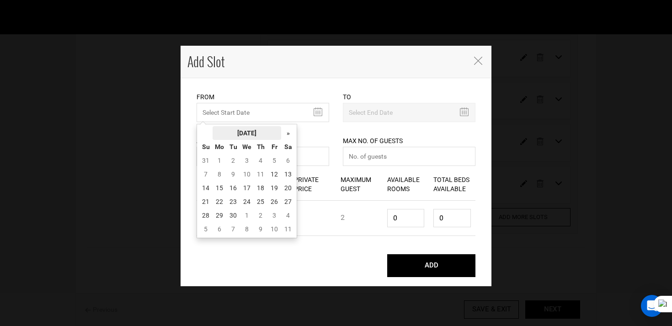
click at [260, 132] on th "[DATE]" at bounding box center [247, 133] width 69 height 14
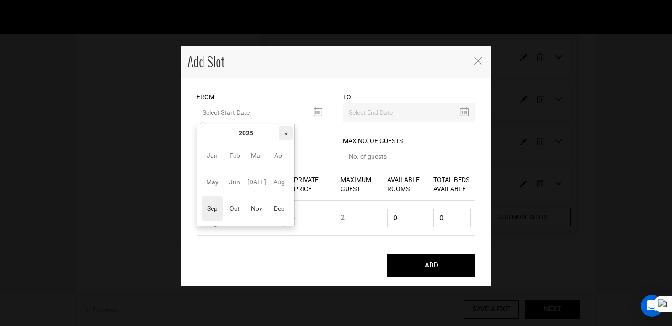
click at [289, 134] on th "»" at bounding box center [286, 133] width 14 height 14
click at [262, 180] on span "[DATE]" at bounding box center [256, 182] width 21 height 25
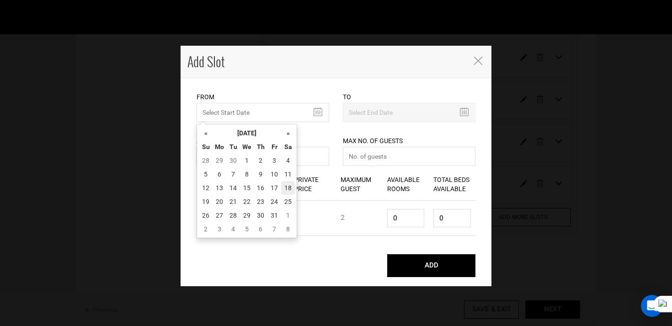
click at [292, 183] on td "18" at bounding box center [288, 188] width 14 height 14
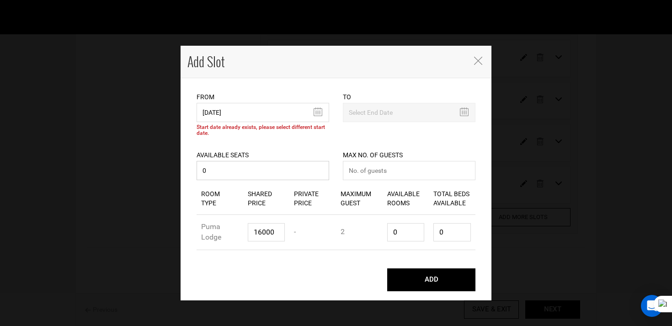
click at [284, 166] on input "0" at bounding box center [263, 170] width 133 height 19
click at [277, 114] on input "[DATE]" at bounding box center [263, 112] width 133 height 19
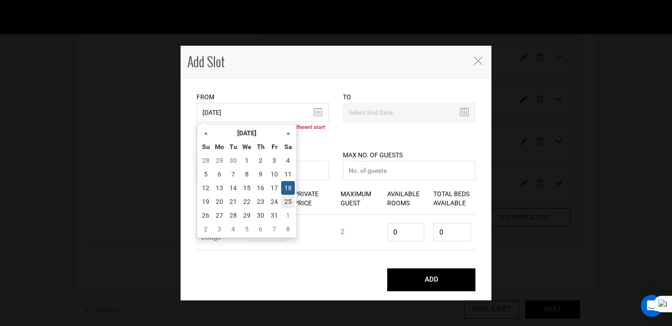
click at [289, 198] on td "25" at bounding box center [288, 202] width 14 height 14
type input "[DATE]"
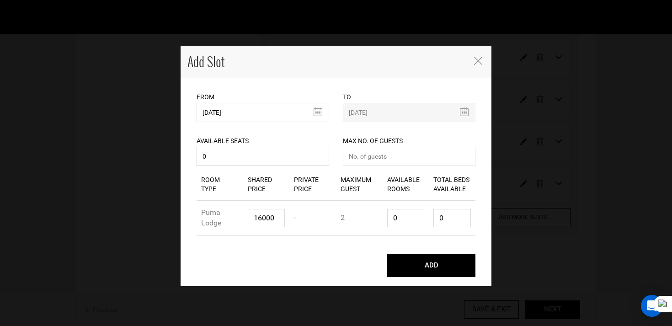
click at [277, 155] on input "0" at bounding box center [263, 156] width 133 height 19
type input "08"
type input "8"
type input "4"
type input "8"
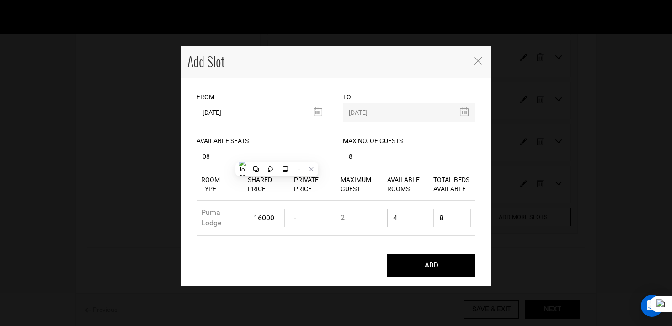
click at [387, 254] on button "ADD" at bounding box center [431, 265] width 88 height 23
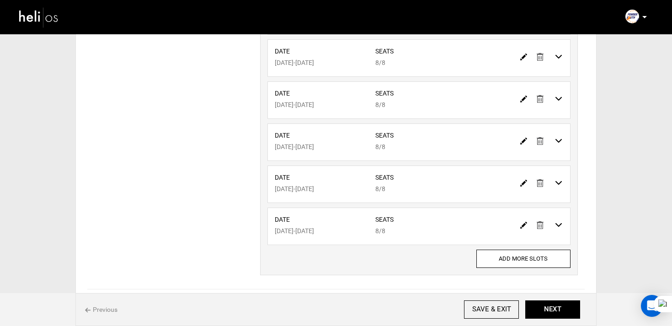
scroll to position [448, 0]
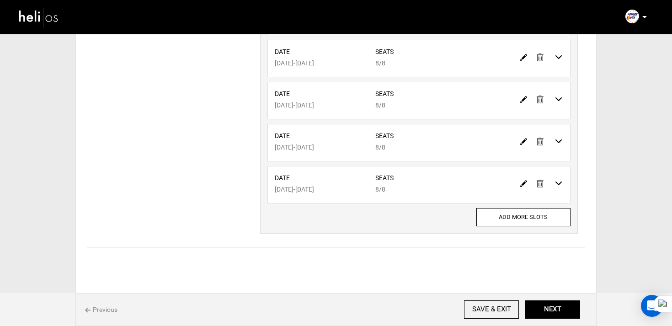
click at [536, 206] on div "Date [DATE] - [DATE] Seats 8/8" at bounding box center [419, 187] width 317 height 42
click at [526, 217] on input "ADD MORE SLOTS" at bounding box center [523, 217] width 94 height 18
type input "0"
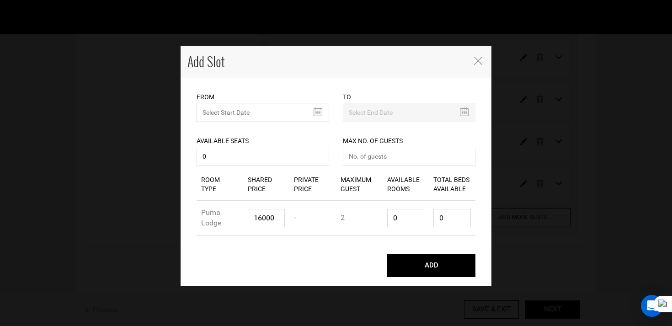
click at [237, 105] on input "MINIMUM NUMBER OF NIGHTS" at bounding box center [263, 112] width 133 height 19
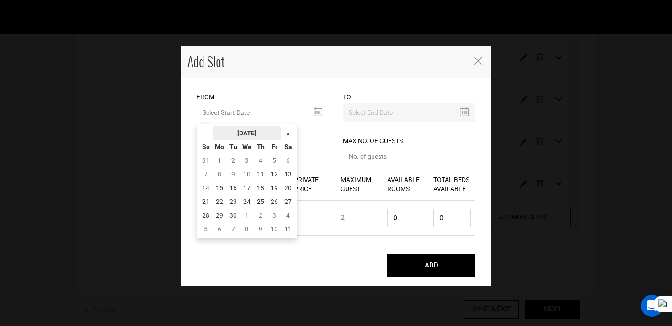
click at [255, 134] on th "[DATE]" at bounding box center [247, 133] width 69 height 14
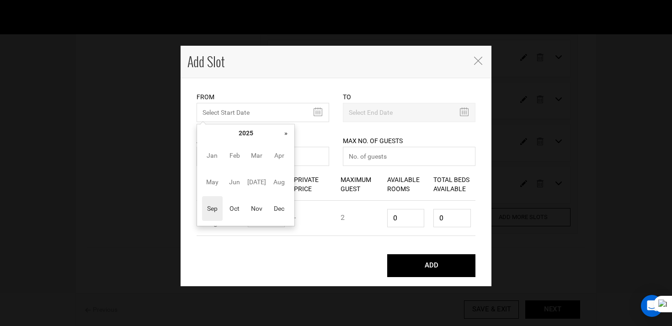
click at [295, 133] on div "Available Seats 0 Available seats should be greater than 0. Available Seats sho…" at bounding box center [263, 145] width 133 height 46
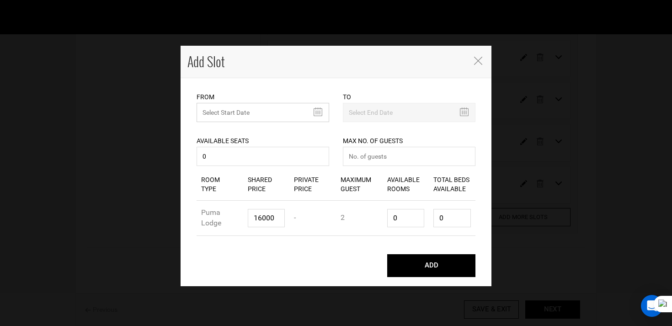
click at [239, 114] on input "MINIMUM NUMBER OF NIGHTS" at bounding box center [263, 112] width 133 height 19
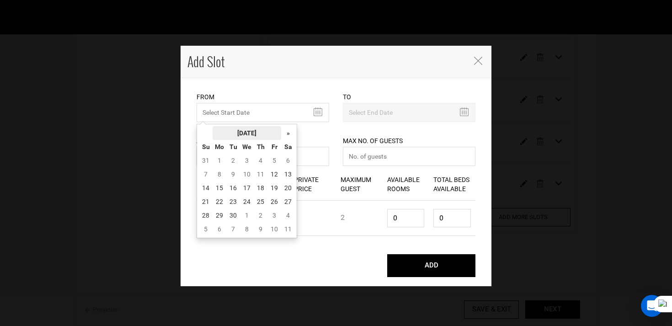
click at [258, 139] on th "[DATE]" at bounding box center [247, 133] width 69 height 14
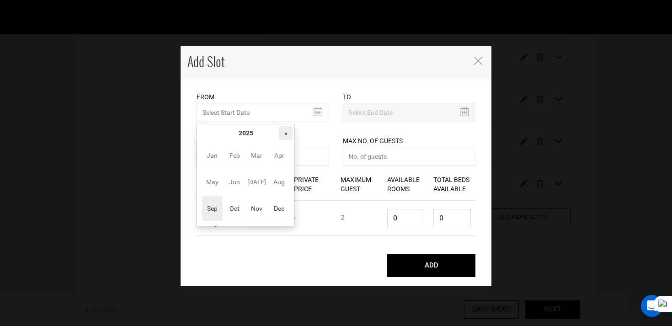
click at [282, 134] on th "»" at bounding box center [286, 133] width 14 height 14
click at [264, 177] on span "[DATE]" at bounding box center [256, 182] width 21 height 25
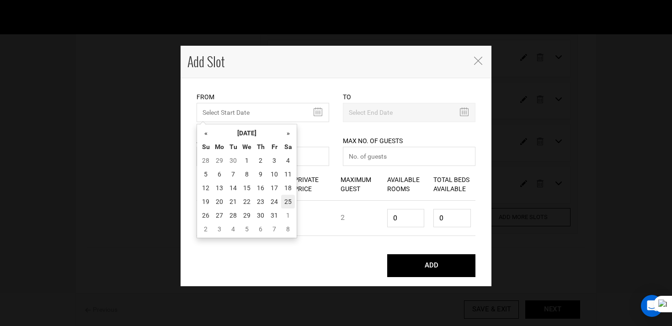
click at [290, 198] on td "25" at bounding box center [288, 202] width 14 height 14
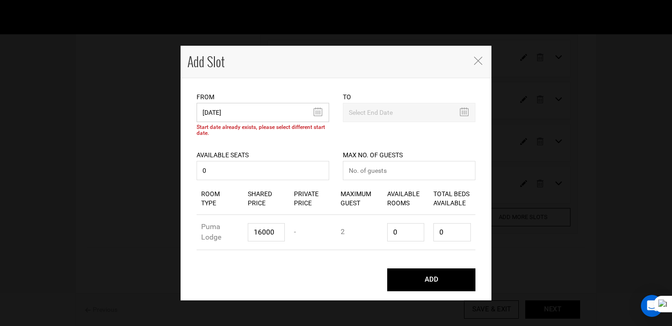
click at [255, 120] on input "[DATE]" at bounding box center [263, 112] width 133 height 19
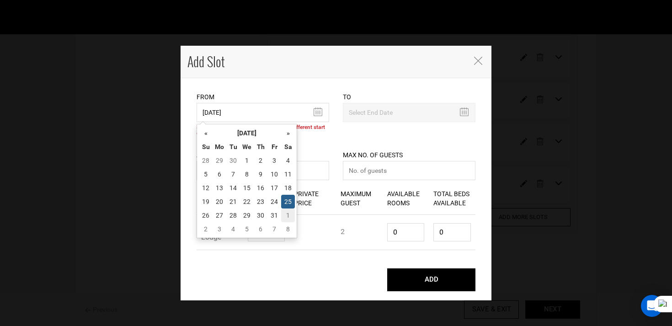
click at [285, 210] on td "1" at bounding box center [288, 216] width 14 height 14
type input "[DATE]"
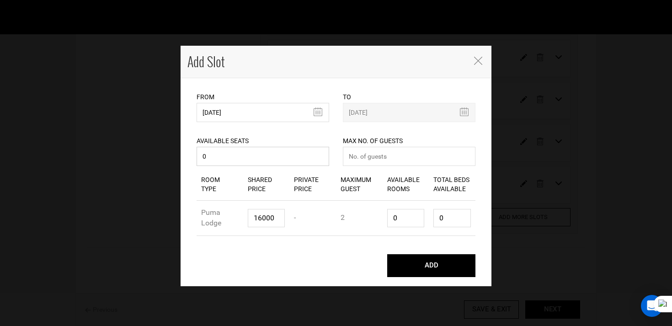
click at [231, 160] on input "0" at bounding box center [263, 156] width 133 height 19
type input "08"
type input "8"
type input "4"
type input "8"
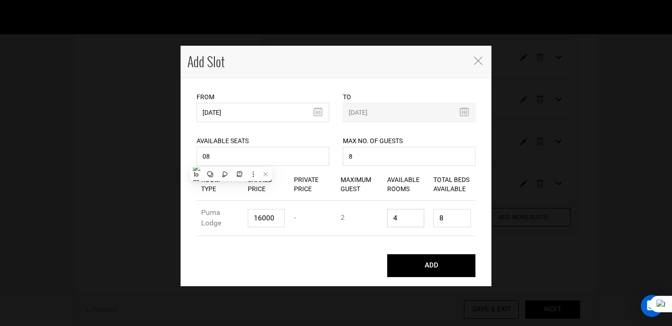
click at [387, 254] on button "ADD" at bounding box center [431, 265] width 88 height 23
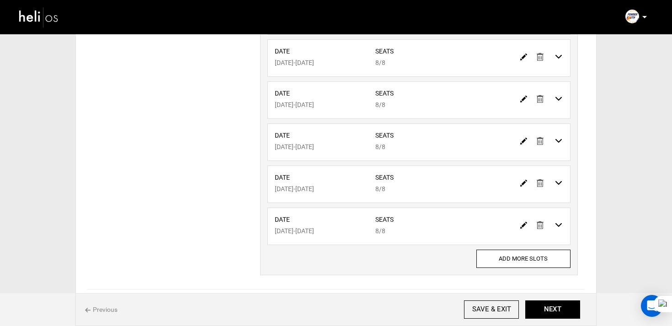
scroll to position [490, 0]
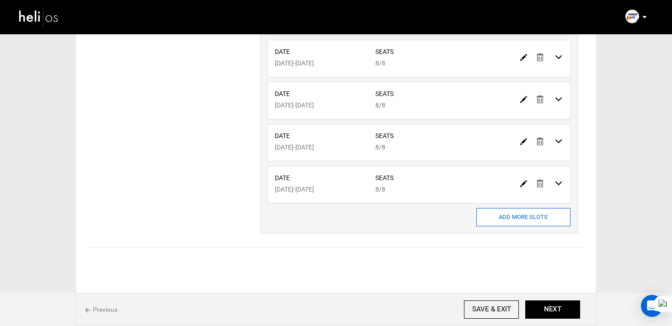
click at [479, 222] on input "ADD MORE SLOTS" at bounding box center [523, 217] width 94 height 18
type input "0"
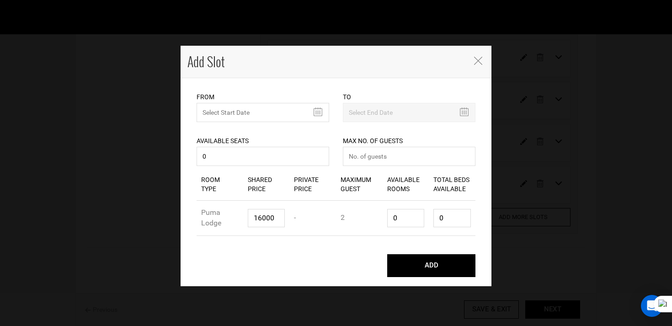
click at [241, 123] on div "Available Seats 0 Available seats should be greater than 0. Available Seats sho…" at bounding box center [263, 145] width 133 height 46
click at [242, 121] on input "MINIMUM NUMBER OF NIGHTS" at bounding box center [263, 112] width 133 height 19
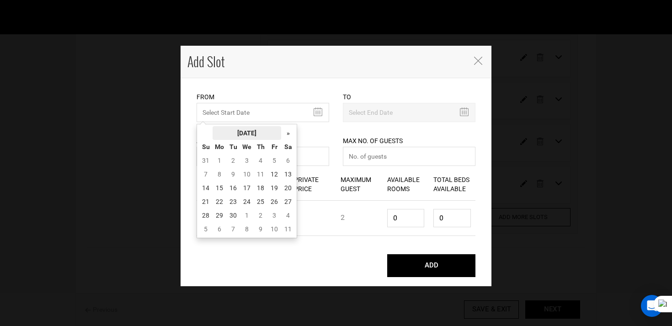
click at [246, 128] on th "[DATE]" at bounding box center [247, 133] width 69 height 14
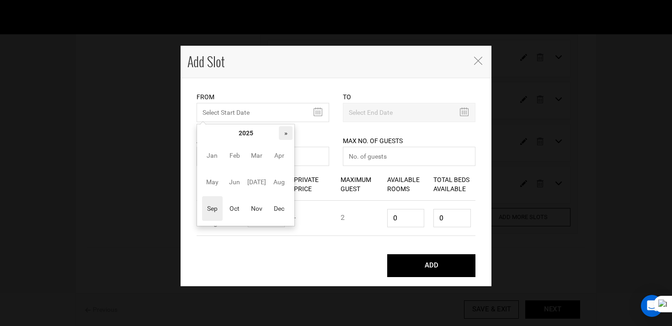
click at [283, 131] on th "»" at bounding box center [286, 133] width 14 height 14
click at [281, 185] on span "Aug" at bounding box center [279, 182] width 21 height 25
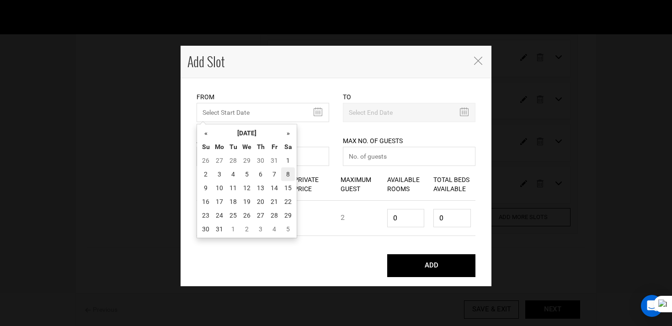
click at [288, 174] on td "8" at bounding box center [288, 174] width 14 height 14
type input "[DATE]"
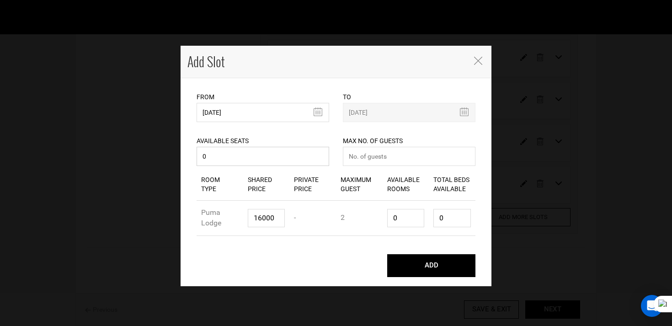
click at [258, 161] on input "0" at bounding box center [263, 156] width 133 height 19
type input "08"
type input "87"
type input "4"
type input "8"
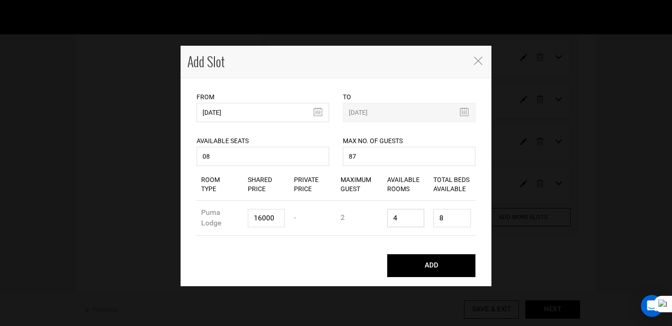
type input "4"
click at [372, 157] on input "87" at bounding box center [409, 156] width 133 height 19
type input "8"
click at [387, 254] on button "ADD" at bounding box center [431, 265] width 88 height 23
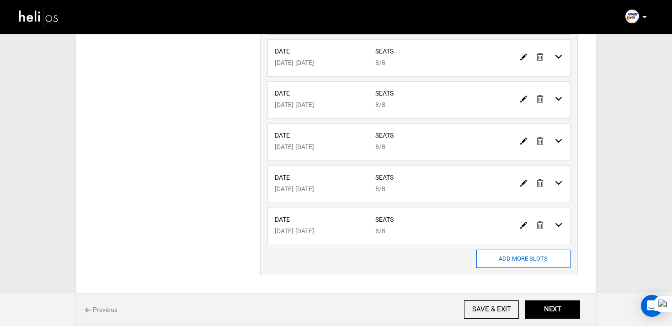
click at [530, 255] on input "ADD MORE SLOTS" at bounding box center [523, 259] width 94 height 18
type input "0"
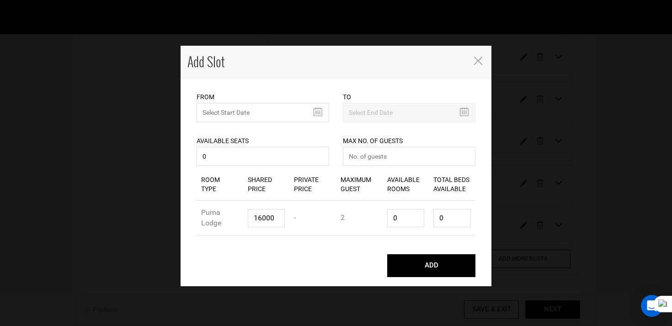
click at [239, 123] on div "Available Seats 0 Available seats should be greater than 0. Available Seats sho…" at bounding box center [263, 145] width 133 height 46
click at [248, 113] on input "MINIMUM NUMBER OF NIGHTS" at bounding box center [263, 112] width 133 height 19
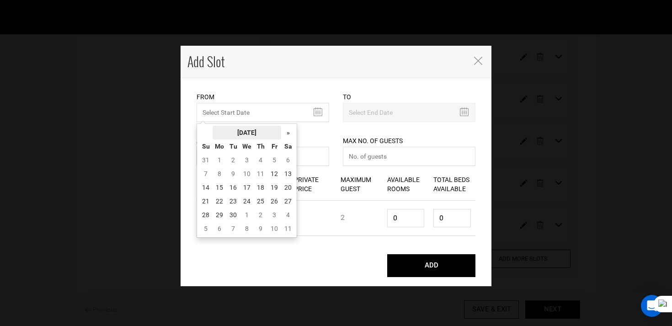
click at [252, 127] on th "[DATE]" at bounding box center [247, 133] width 69 height 14
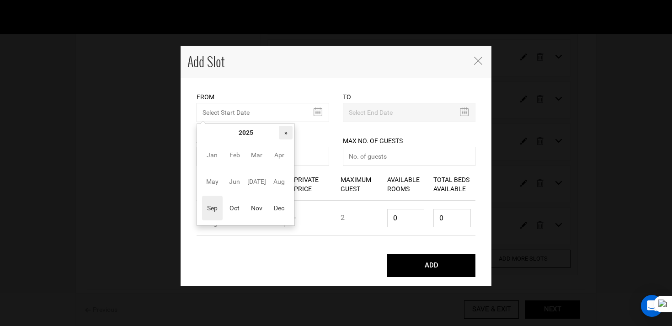
click at [284, 133] on th "»" at bounding box center [286, 133] width 14 height 14
click at [284, 174] on span "Aug" at bounding box center [279, 181] width 21 height 25
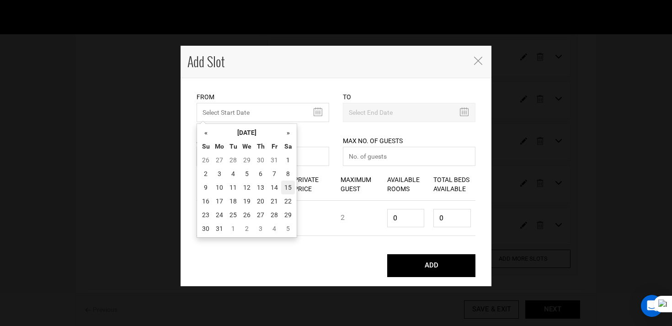
click at [284, 186] on td "15" at bounding box center [288, 188] width 14 height 14
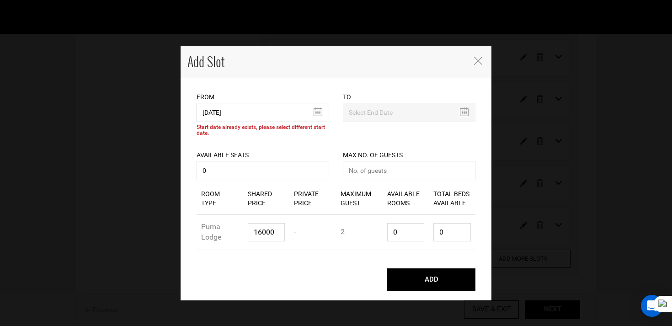
click at [247, 112] on input "[DATE]" at bounding box center [263, 112] width 133 height 19
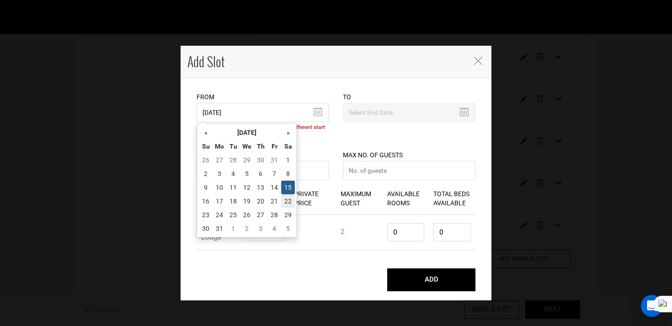
click at [288, 201] on td "22" at bounding box center [288, 201] width 14 height 14
type input "[DATE]"
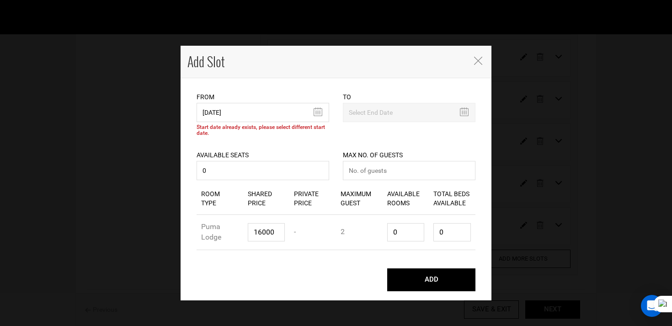
click at [476, 61] on icon "Close" at bounding box center [478, 61] width 8 height 8
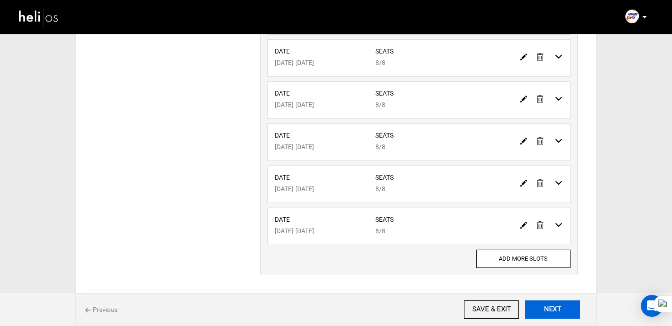
click at [548, 316] on button "NEXT" at bounding box center [552, 309] width 55 height 18
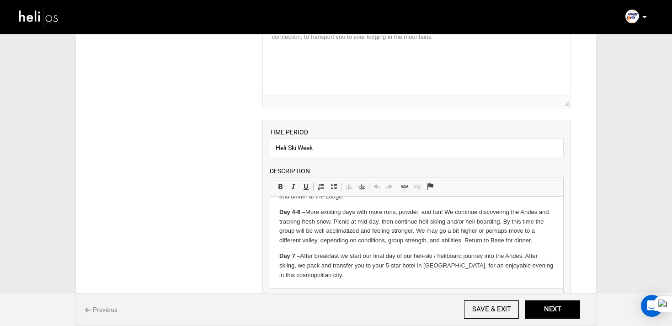
scroll to position [116, 0]
click at [556, 303] on button "NEXT" at bounding box center [552, 309] width 55 height 18
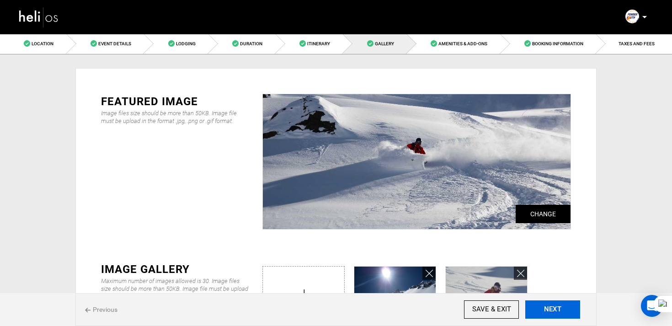
click at [556, 303] on button "NEXT" at bounding box center [552, 309] width 55 height 18
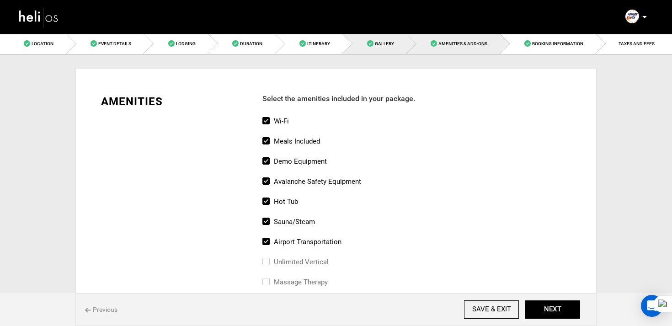
click at [377, 48] on link "Gallery" at bounding box center [375, 43] width 64 height 21
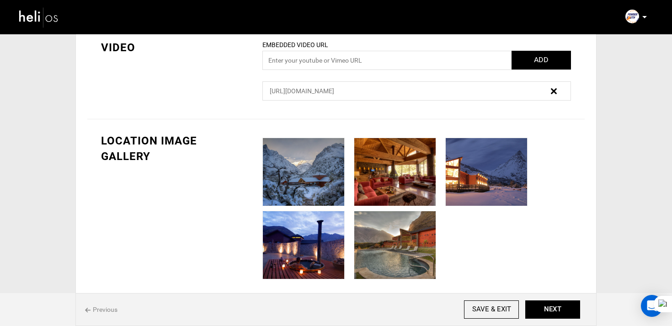
scroll to position [612, 0]
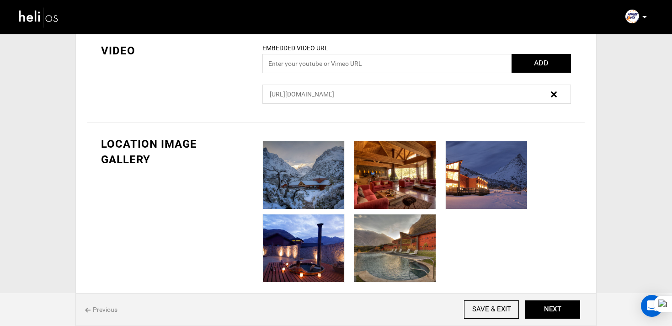
click at [555, 95] on img at bounding box center [554, 94] width 6 height 6
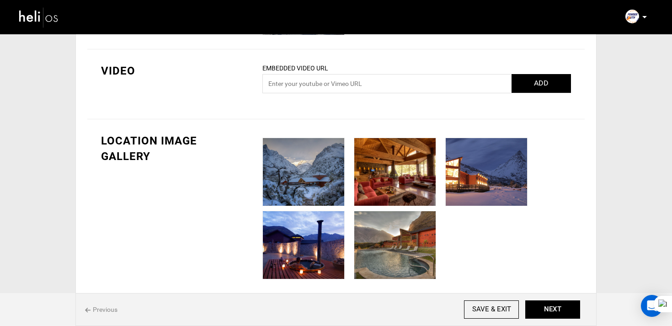
scroll to position [592, 0]
click at [395, 88] on input "text" at bounding box center [416, 83] width 309 height 19
paste input "[DOMAIN_NAME][URL]"
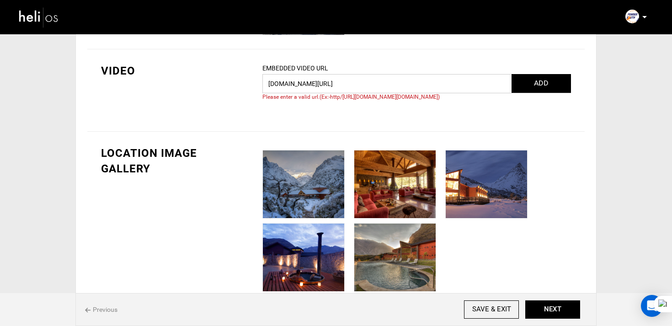
drag, startPoint x: 439, startPoint y: 80, endPoint x: 238, endPoint y: 80, distance: 201.2
click at [238, 80] on div "VIDEO Embedded Video URL [DOMAIN_NAME][URL] ADD Please enter a valid url.(Ex:-h…" at bounding box center [336, 90] width 498 height 82
paste input "[URL][DOMAIN_NAME][DOMAIN_NAME]"
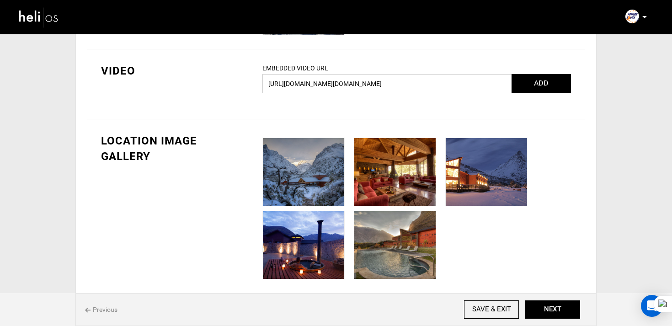
type input "[URL][DOMAIN_NAME][DOMAIN_NAME]"
click at [535, 88] on button "ADD" at bounding box center [541, 83] width 59 height 19
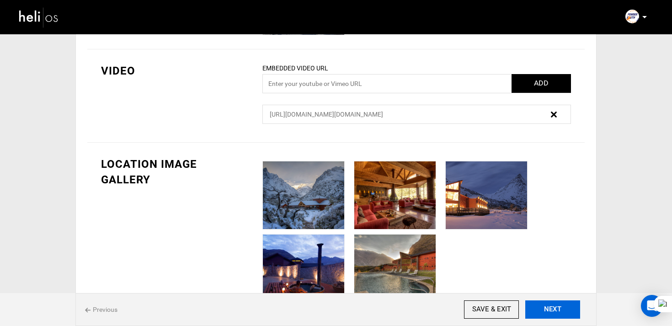
click at [544, 305] on button "NEXT" at bounding box center [552, 309] width 55 height 18
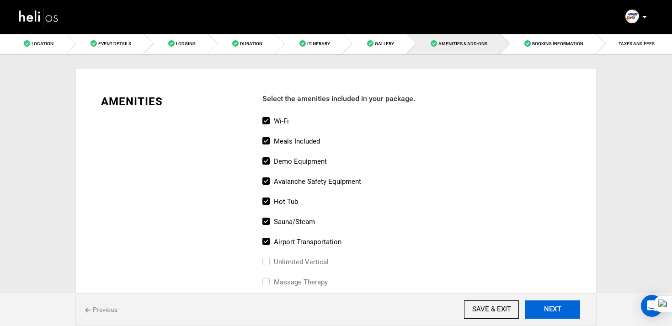
click at [544, 305] on button "NEXT" at bounding box center [552, 309] width 55 height 18
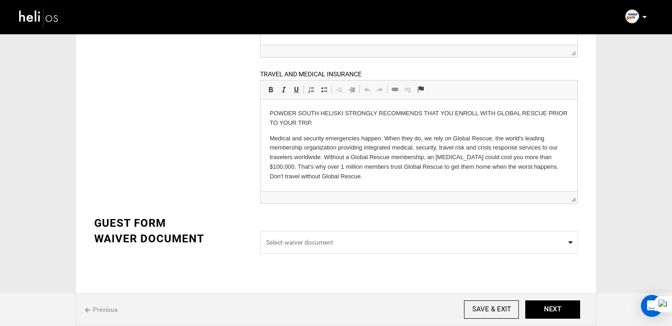
scroll to position [355, 0]
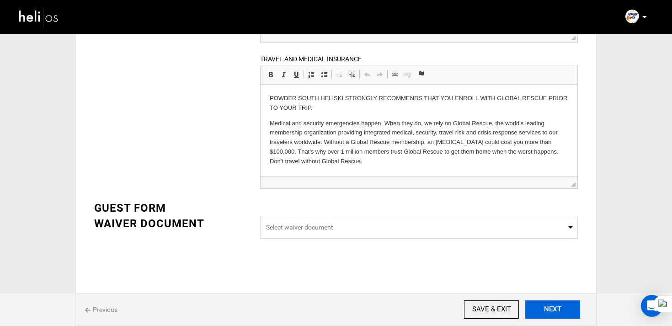
click at [552, 307] on button "NEXT" at bounding box center [552, 309] width 55 height 18
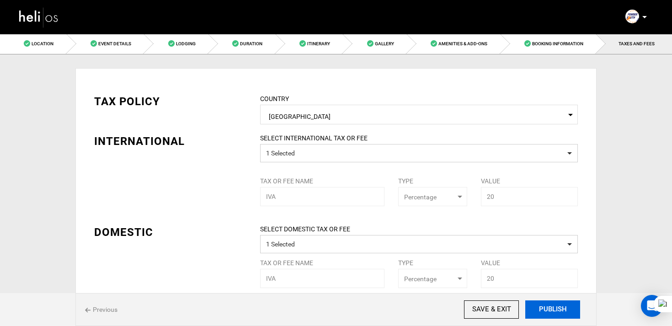
click at [552, 307] on button "PUBLISH" at bounding box center [552, 309] width 55 height 18
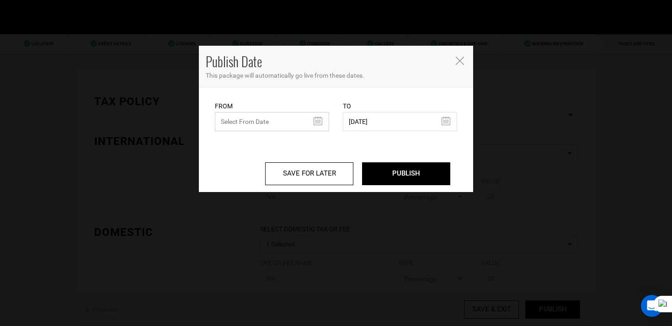
click at [231, 120] on input "text" at bounding box center [272, 121] width 114 height 19
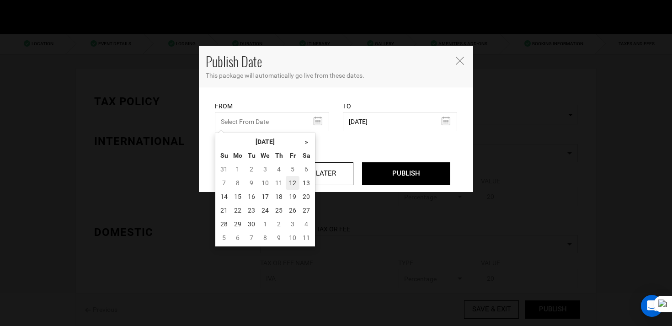
click at [289, 184] on td "12" at bounding box center [293, 183] width 14 height 14
type input "[DATE]"
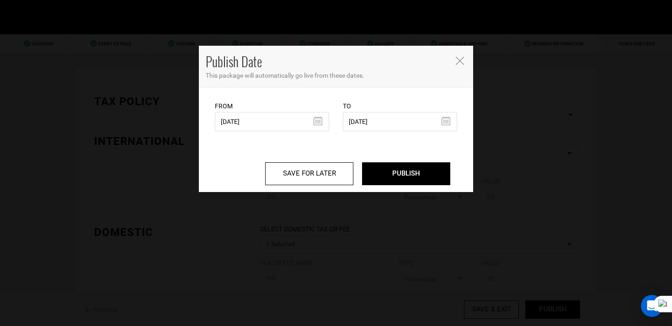
click at [397, 158] on div "SAVE FOR LATER PUBLISH" at bounding box center [336, 167] width 242 height 37
click at [396, 169] on input "PUBLISH" at bounding box center [406, 173] width 88 height 23
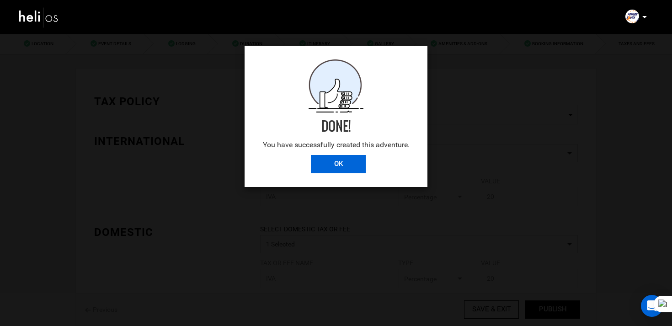
click at [331, 160] on input "OK" at bounding box center [338, 164] width 55 height 18
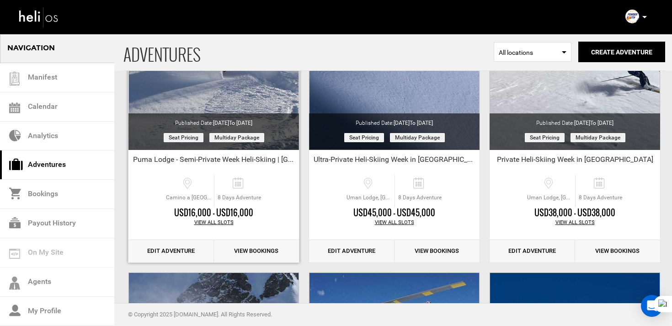
scroll to position [128, 0]
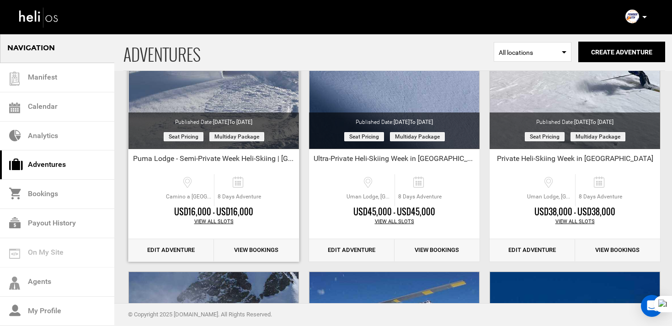
click at [174, 248] on link "Edit Adventure" at bounding box center [171, 250] width 86 height 22
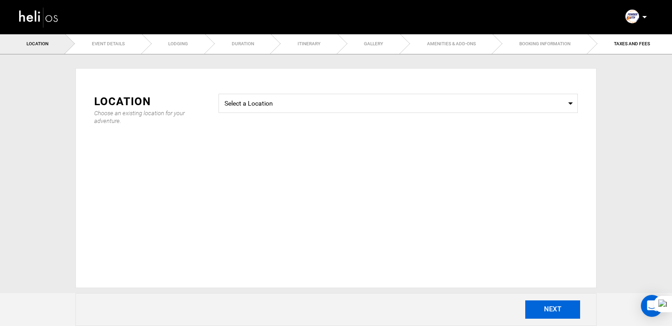
click at [558, 305] on button "NEXT" at bounding box center [552, 309] width 55 height 18
type input "Puma Lodge - Semi-Private Week Heli-Skiing | [GEOGRAPHIC_DATA]"
checkbox input "true"
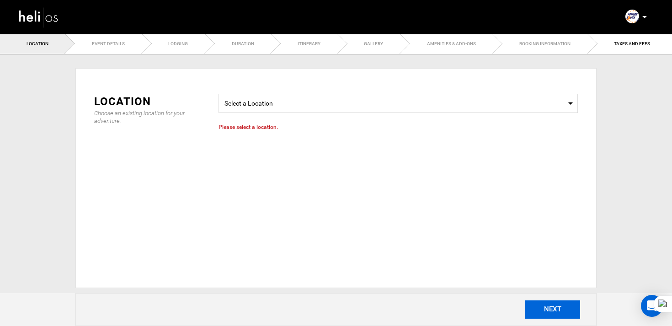
checkbox input "true"
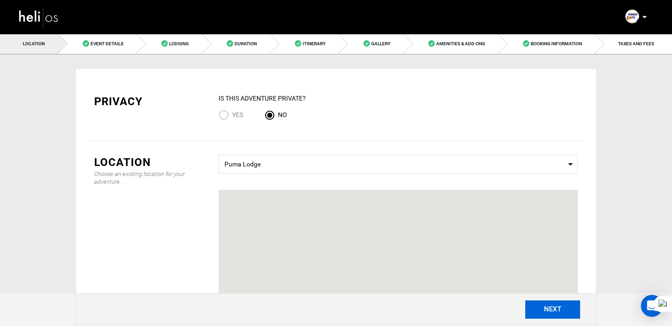
click at [558, 305] on button "NEXT" at bounding box center [552, 309] width 55 height 18
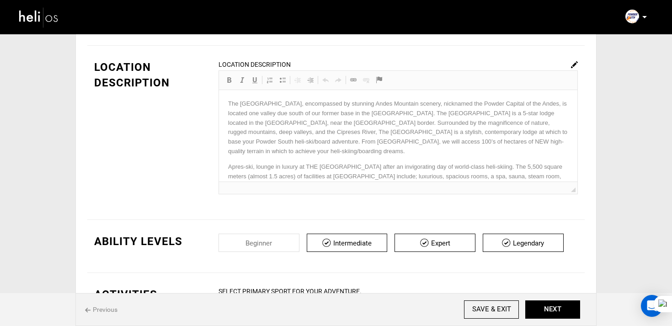
scroll to position [250, 0]
click at [577, 65] on img at bounding box center [574, 65] width 7 height 7
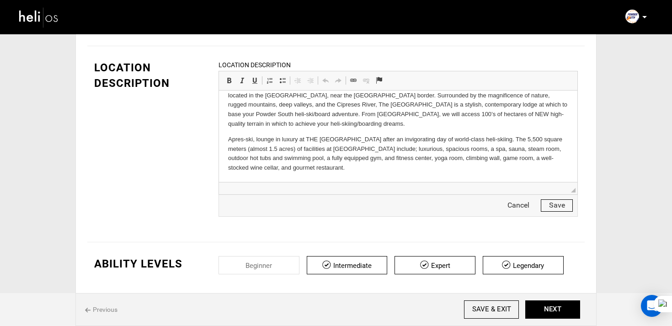
scroll to position [0, 0]
click at [342, 168] on p "Apres-ski, lounge in luxury at THE [GEOGRAPHIC_DATA] after an invigorating day …" at bounding box center [398, 154] width 340 height 38
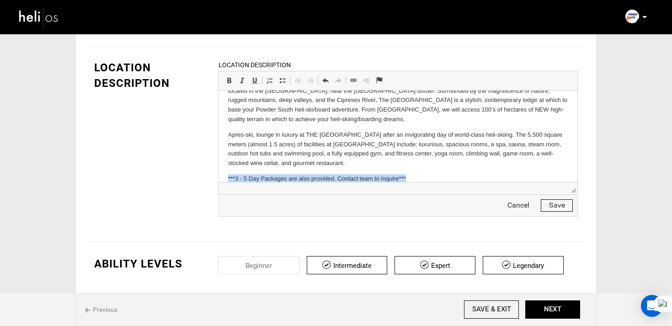
drag, startPoint x: 423, startPoint y: 176, endPoint x: 173, endPoint y: 176, distance: 250.1
click at [219, 176] on html "The [GEOGRAPHIC_DATA], encompassed by stunning Andes Mountain scenery, nickname…" at bounding box center [398, 125] width 358 height 135
copy p "***3 - 5 Day Packages are also provided. Contact team to inquire***"
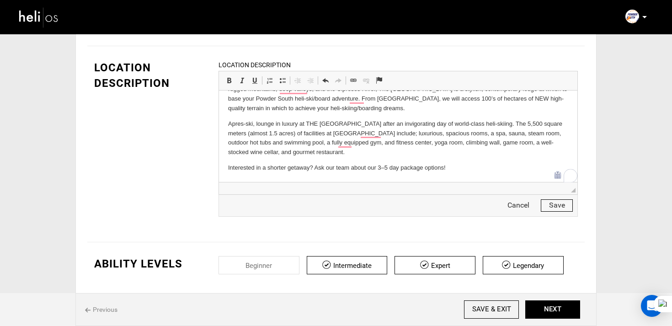
click at [225, 171] on html "The [GEOGRAPHIC_DATA], encompassed by stunning Andes Mountain scenery, nickname…" at bounding box center [398, 114] width 358 height 135
drag, startPoint x: 316, startPoint y: 168, endPoint x: 295, endPoint y: 170, distance: 21.1
click at [295, 170] on p "***Interested in a shorter getaway? Ask our team about our 3–5 day package opti…" at bounding box center [398, 168] width 340 height 10
drag, startPoint x: 321, startPoint y: 168, endPoint x: 331, endPoint y: 170, distance: 10.7
click at [331, 170] on p "***Interested in a shorter heli trips? Ask our team about our 3–5 day package o…" at bounding box center [398, 168] width 340 height 10
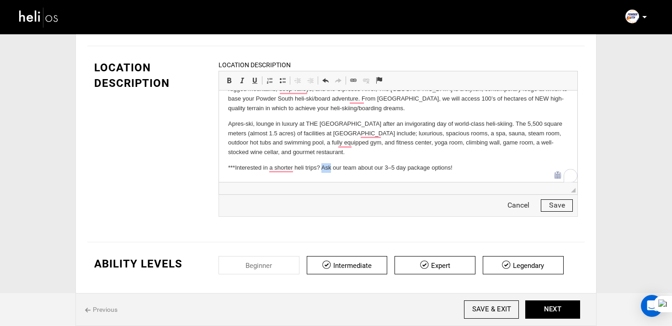
drag, startPoint x: 331, startPoint y: 170, endPoint x: 321, endPoint y: 170, distance: 10.1
click at [321, 170] on p "***Interested in a shorter heli trips? Ask our team about our 3–5 day package o…" at bounding box center [398, 168] width 340 height 10
drag, startPoint x: 369, startPoint y: 171, endPoint x: 385, endPoint y: 171, distance: 16.5
click at [385, 171] on p "***Interested in a shorter heli trips? Contact our team about our 3–5 day packa…" at bounding box center [398, 168] width 340 height 10
drag, startPoint x: 422, startPoint y: 170, endPoint x: 433, endPoint y: 170, distance: 10.5
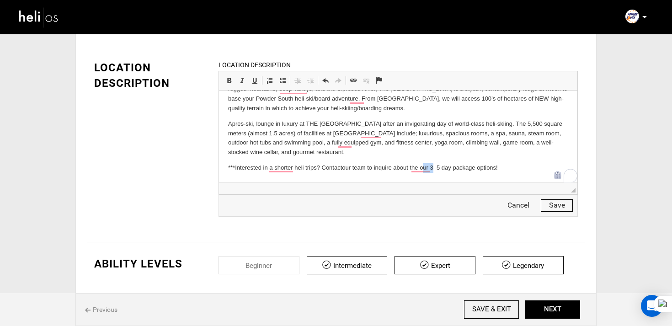
click at [433, 170] on p "***Interested in a shorter heli trips? Contact our team to inquire about the ou…" at bounding box center [398, 168] width 340 height 10
click at [508, 171] on p "***Interested in a shorter heli trips? Contact our team to inquire about the 3–…" at bounding box center [398, 168] width 340 height 10
drag, startPoint x: 515, startPoint y: 168, endPoint x: 227, endPoint y: 160, distance: 288.2
click at [227, 160] on html "The [GEOGRAPHIC_DATA], encompassed by stunning Andes Mountain scenery, nickname…" at bounding box center [398, 114] width 358 height 135
copy p "***Interested in a shorter heli trips? Contact our team to inquire about the 3–…"
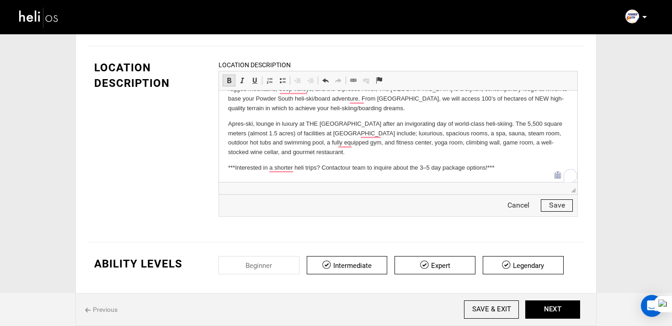
click at [225, 79] on link "Bold Keyboard shortcut Command+B" at bounding box center [229, 81] width 13 height 12
click at [552, 207] on button "Save" at bounding box center [557, 205] width 32 height 12
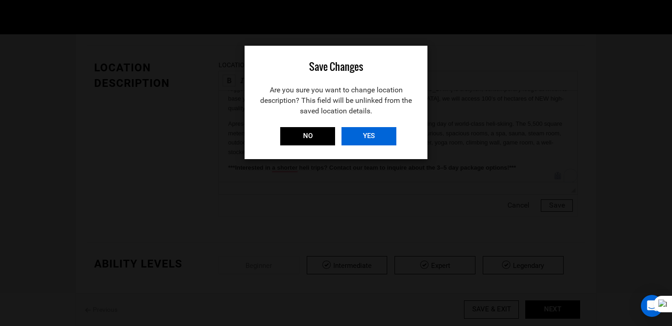
click at [372, 140] on input "YES" at bounding box center [369, 136] width 55 height 18
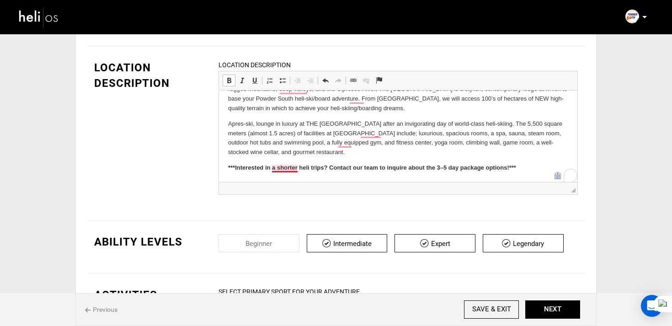
click at [289, 166] on strong "***Interested in a shorter heli trips? Contact our team to inquire about the 3–…" at bounding box center [372, 167] width 288 height 7
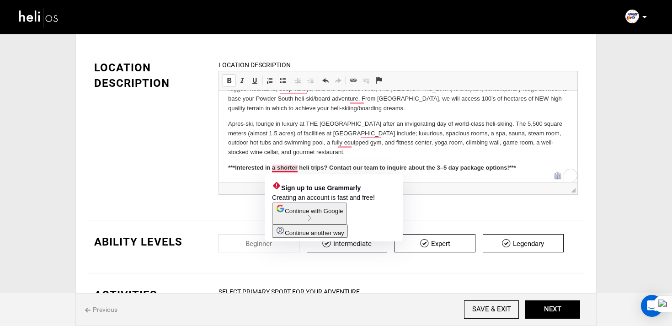
click at [294, 170] on strong "***Interested in a shorter heli trips? Contact our team to inquire about the 3–…" at bounding box center [372, 167] width 288 height 7
click at [278, 171] on strong "***Interested in a shorter heli trips? Contact our team to inquire about the 3–…" at bounding box center [372, 167] width 288 height 7
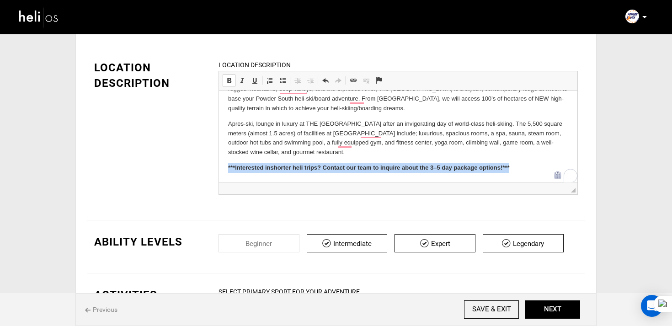
drag, startPoint x: 548, startPoint y: 172, endPoint x: 223, endPoint y: 169, distance: 325.1
click at [223, 170] on html "The [GEOGRAPHIC_DATA], encompassed by stunning Andes Mountain scenery, nickname…" at bounding box center [398, 114] width 358 height 135
copy strong "***Interested in shorter heli trips? Contact our team to inquire about the 3–5 …"
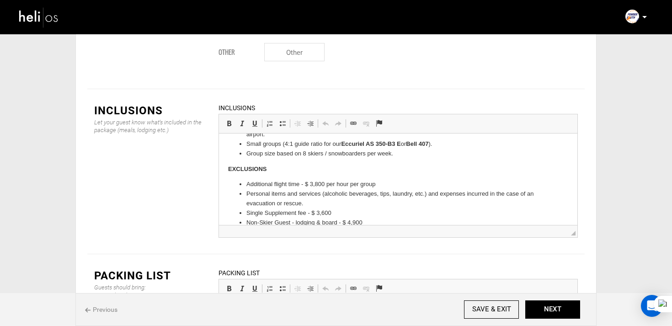
scroll to position [100, 0]
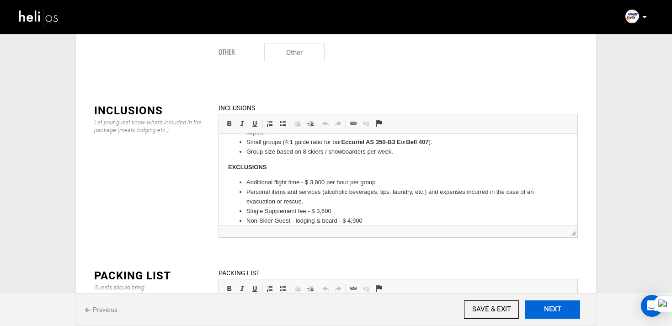
click at [550, 314] on button "NEXT" at bounding box center [552, 309] width 55 height 18
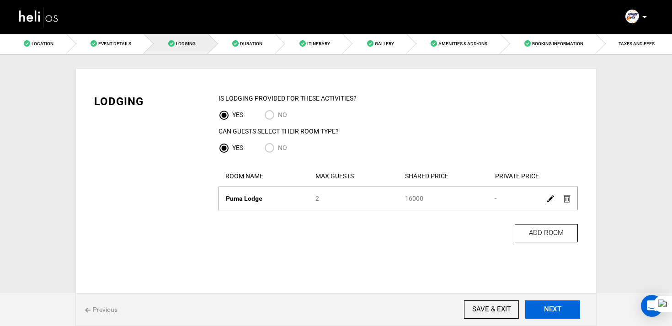
click at [550, 314] on button "NEXT" at bounding box center [552, 309] width 55 height 18
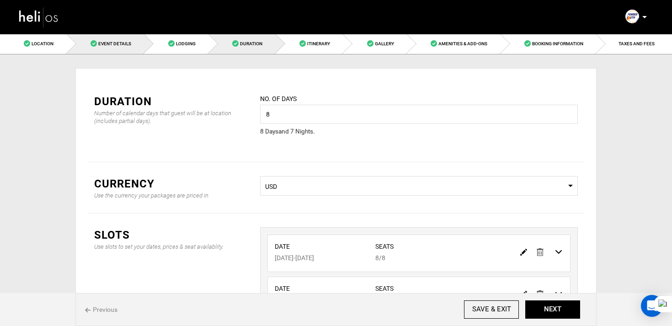
click at [120, 44] on span "Event Details" at bounding box center [114, 43] width 33 height 5
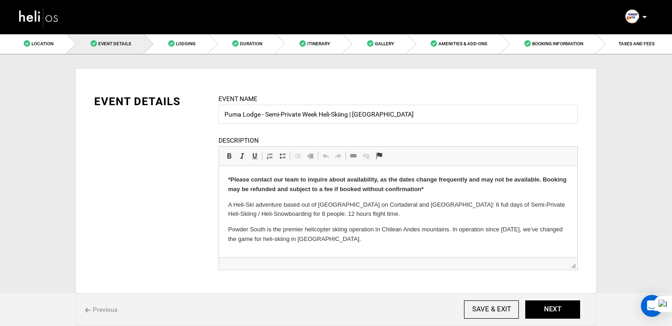
click at [51, 21] on img at bounding box center [38, 17] width 41 height 24
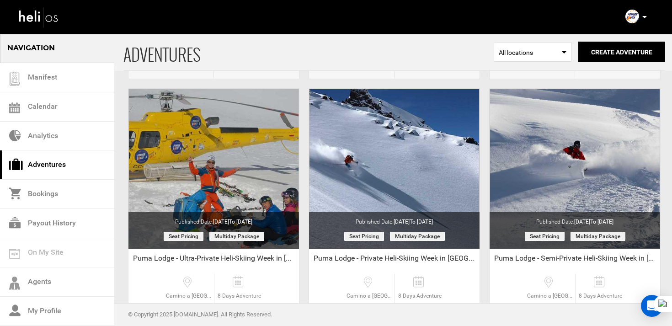
scroll to position [1161, 0]
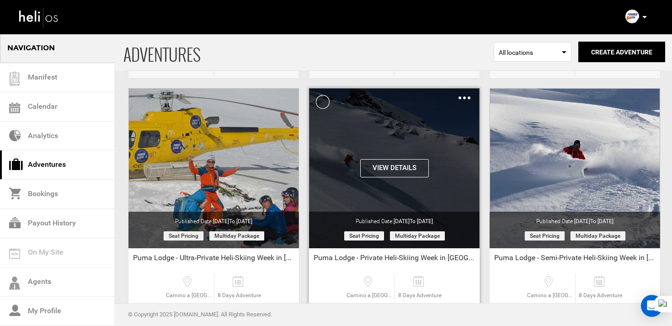
click at [463, 98] on img at bounding box center [465, 97] width 12 height 3
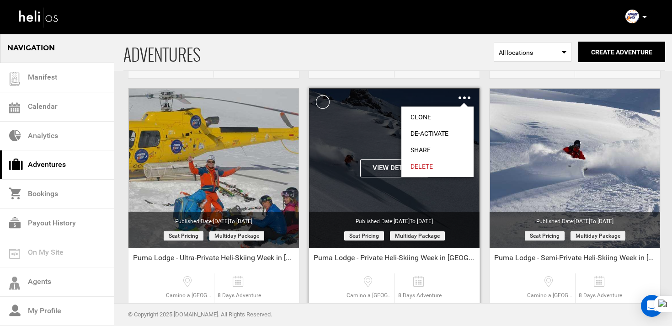
click at [430, 113] on link "Clone" at bounding box center [437, 117] width 72 height 16
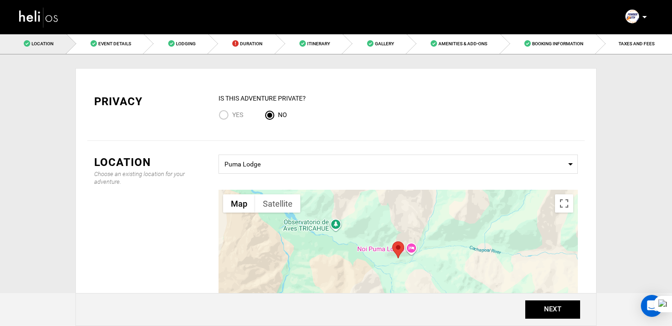
click at [123, 57] on div "Privacy IS this Adventure Private? Yes No Location Choose an existing location …" at bounding box center [335, 249] width 521 height 390
click at [125, 52] on link "Event Details" at bounding box center [106, 43] width 78 height 21
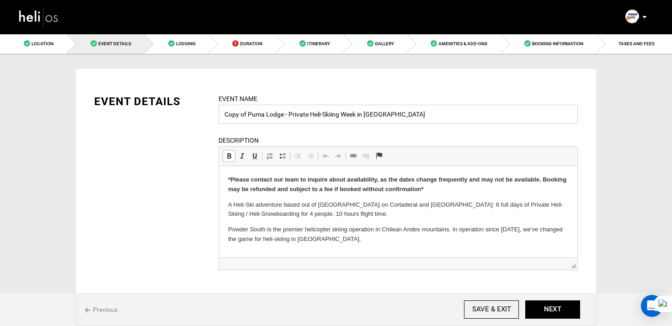
drag, startPoint x: 248, startPoint y: 114, endPoint x: 167, endPoint y: 114, distance: 81.4
click at [167, 114] on div "EVENT DETAILS Event Name Copy of [GEOGRAPHIC_DATA] - Private Heli-Skiing Week i…" at bounding box center [336, 188] width 498 height 188
click at [341, 116] on input "Puma Lodge - Private Heli-Skiing Week in [GEOGRAPHIC_DATA]" at bounding box center [398, 114] width 359 height 19
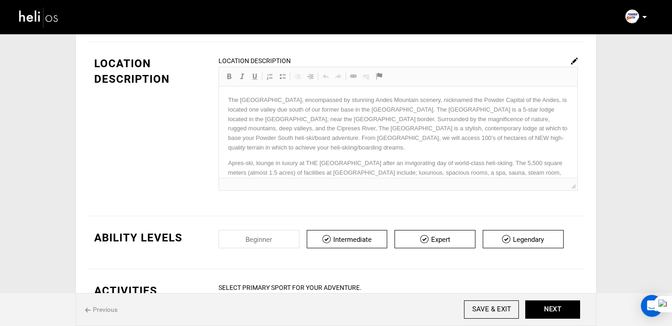
scroll to position [250, 0]
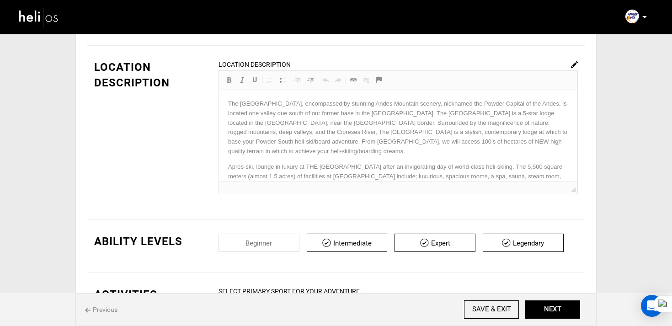
type input "Puma Lodge - Private Heli-Skiing Week | [GEOGRAPHIC_DATA]"
click at [574, 64] on img at bounding box center [574, 64] width 7 height 7
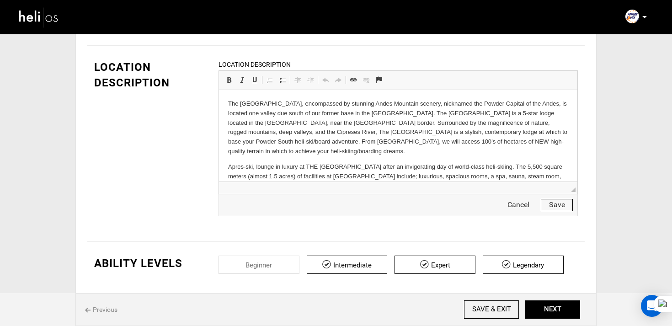
scroll to position [28, 0]
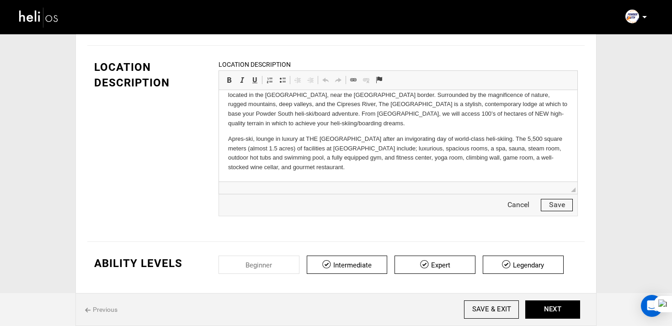
click at [329, 170] on p "Apres-ski, lounge in luxury at THE [GEOGRAPHIC_DATA] after an invigorating day …" at bounding box center [398, 153] width 340 height 38
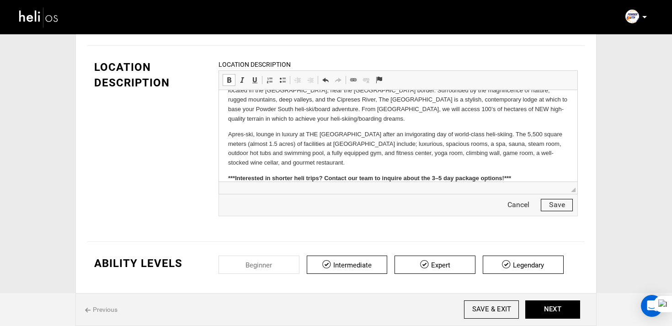
click at [554, 199] on div "Cancel Save" at bounding box center [398, 205] width 359 height 22
click at [554, 205] on button "Save" at bounding box center [557, 205] width 32 height 12
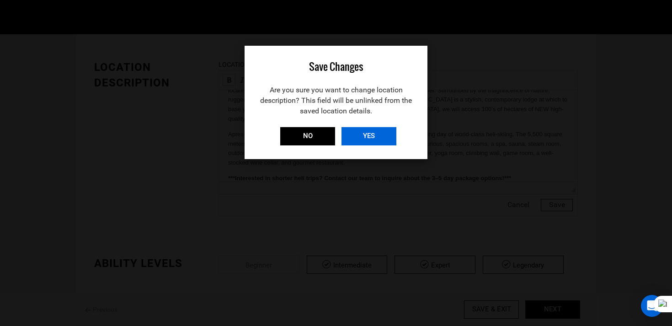
click at [377, 139] on input "YES" at bounding box center [369, 136] width 55 height 18
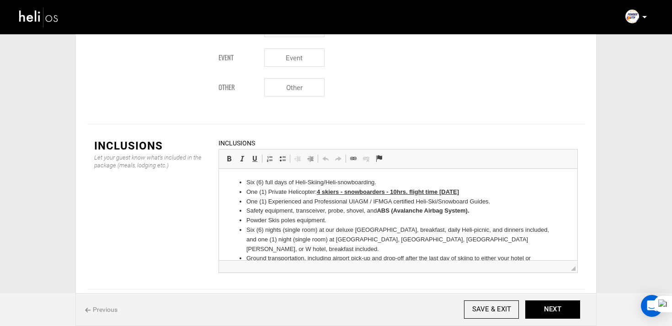
scroll to position [91, 0]
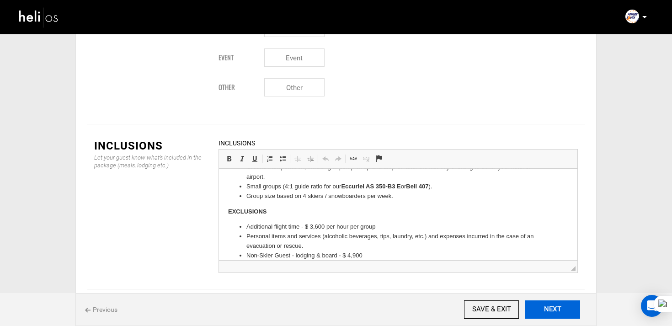
click at [548, 308] on button "NEXT" at bounding box center [552, 309] width 55 height 18
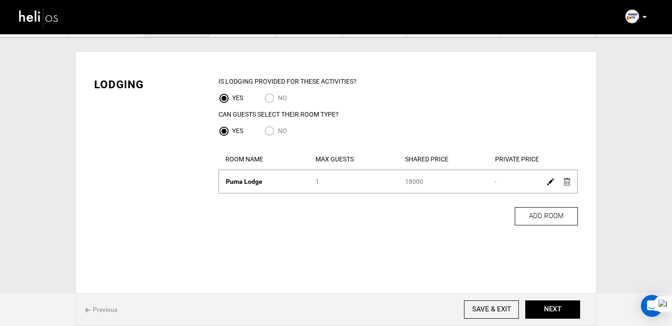
scroll to position [22, 0]
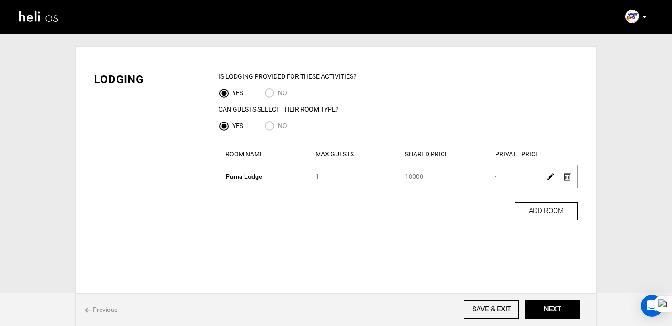
click at [551, 173] on link at bounding box center [550, 176] width 7 height 13
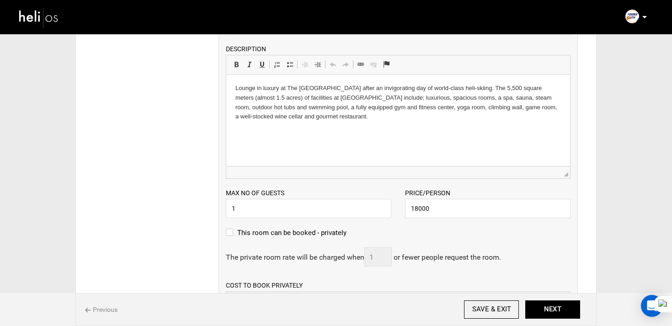
scroll to position [0, 0]
click at [418, 211] on input "18000" at bounding box center [488, 208] width 166 height 19
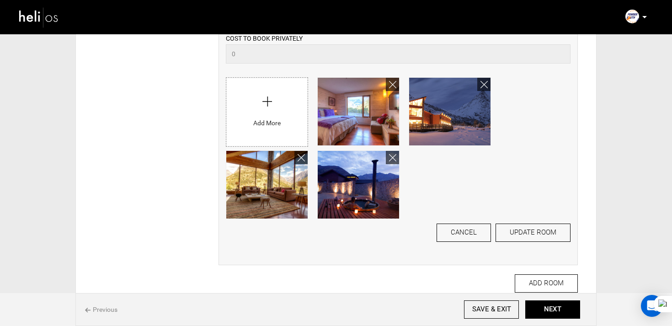
scroll to position [436, 0]
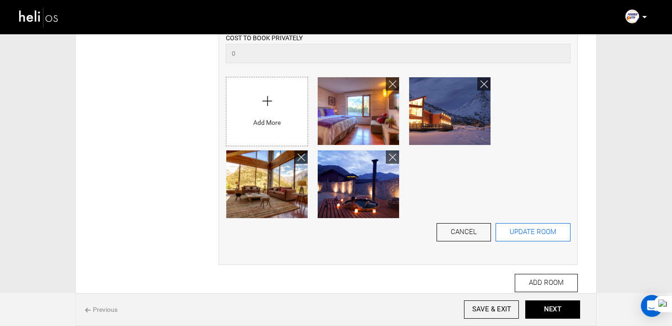
type input "19000"
click at [539, 239] on button "UPDATE ROOM" at bounding box center [533, 232] width 75 height 18
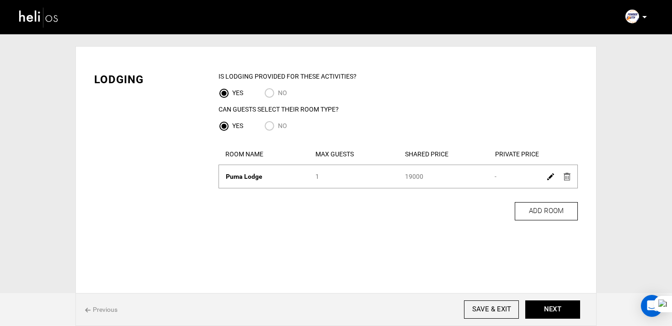
scroll to position [0, 0]
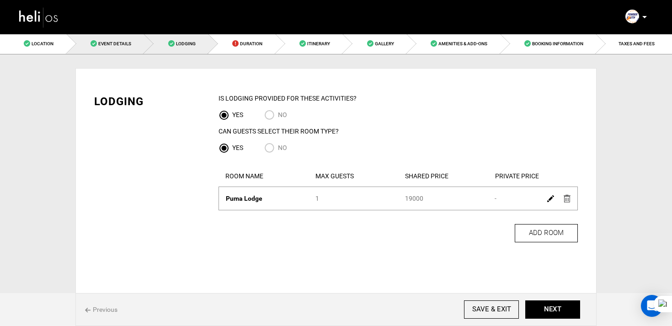
click at [116, 55] on div "Location Event Details Lodging Duration Itinerary Gallery Amenities & Add-Ons B…" at bounding box center [336, 174] width 672 height 283
click at [140, 40] on link "Event Details" at bounding box center [106, 43] width 78 height 21
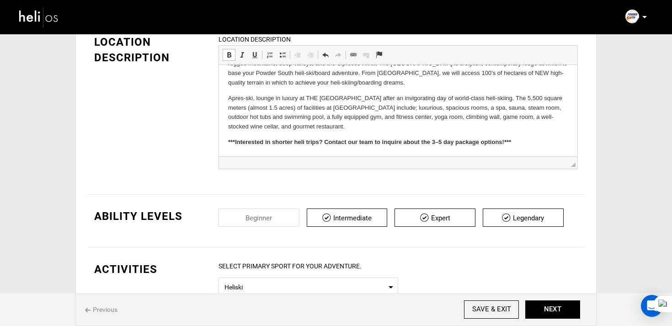
scroll to position [272, 0]
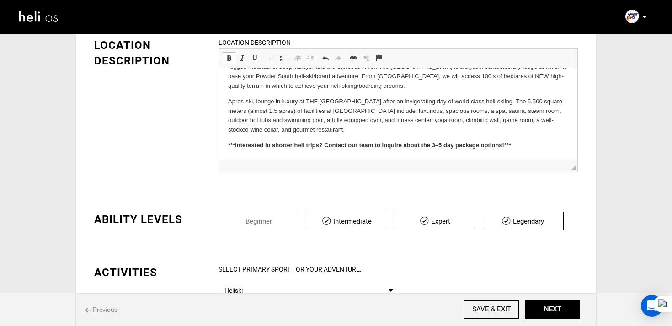
click at [522, 138] on body "The [GEOGRAPHIC_DATA], encompassed by stunning Andes Mountain scenery, nickname…" at bounding box center [398, 92] width 340 height 117
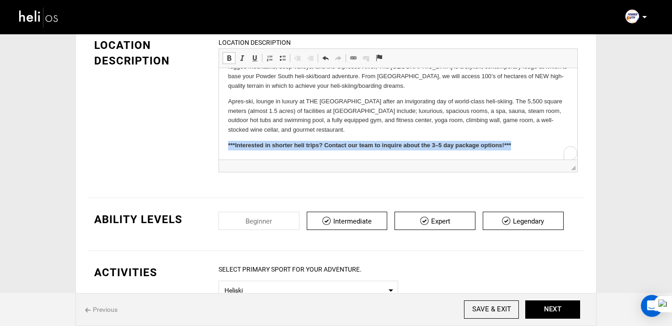
drag, startPoint x: 522, startPoint y: 144, endPoint x: 221, endPoint y: 144, distance: 301.3
click at [221, 144] on html "The [GEOGRAPHIC_DATA], encompassed by stunning Andes Mountain scenery, nickname…" at bounding box center [398, 92] width 358 height 135
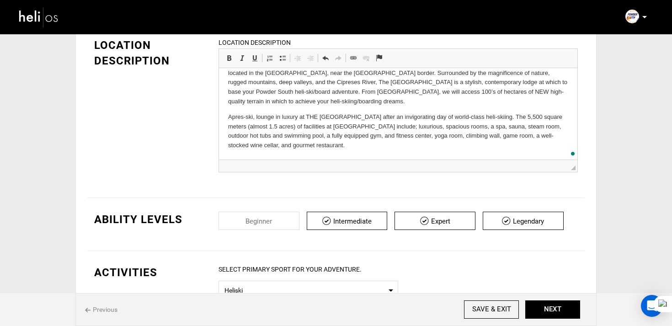
scroll to position [28, 0]
click at [544, 306] on button "NEXT" at bounding box center [552, 309] width 55 height 18
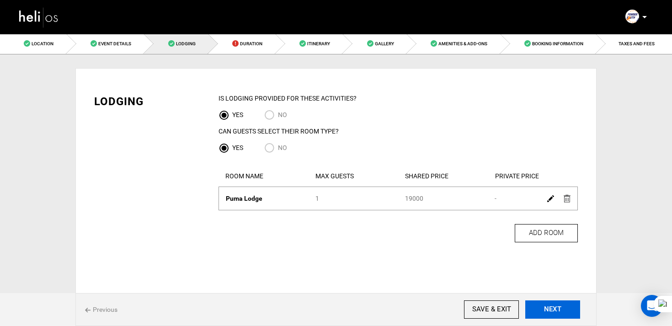
click at [544, 305] on button "NEXT" at bounding box center [552, 309] width 55 height 18
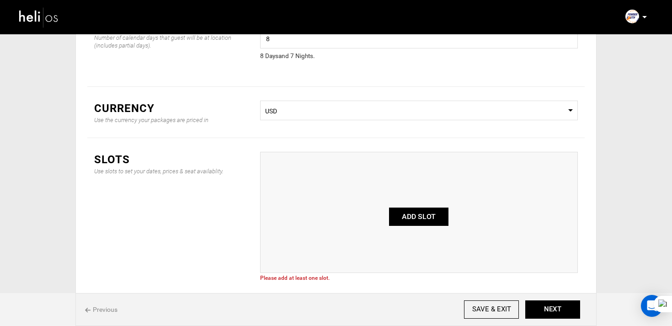
scroll to position [97, 0]
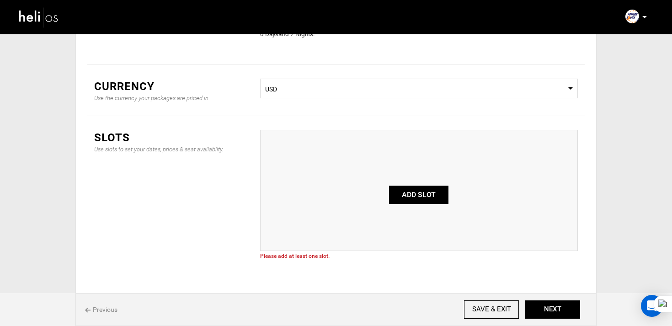
click at [435, 193] on button "ADD SLOT" at bounding box center [418, 195] width 59 height 18
type input "0"
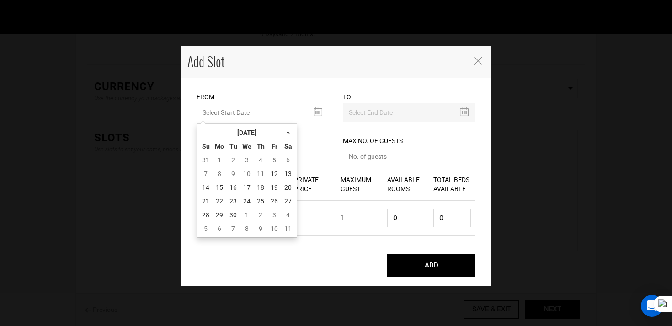
click at [240, 109] on input "MINIMUM NUMBER OF NIGHTS" at bounding box center [263, 112] width 133 height 19
click at [256, 132] on th "[DATE]" at bounding box center [247, 133] width 69 height 14
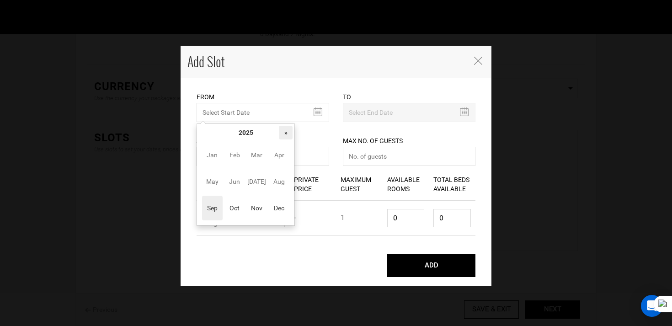
click at [289, 139] on th "»" at bounding box center [286, 133] width 14 height 14
click at [254, 181] on span "[DATE]" at bounding box center [256, 181] width 21 height 25
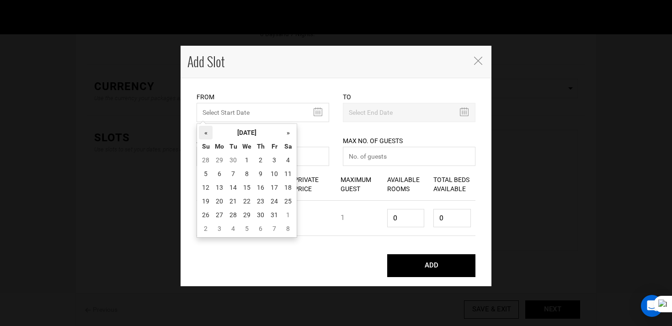
click at [210, 133] on th "«" at bounding box center [206, 133] width 14 height 14
click at [289, 203] on td "27" at bounding box center [288, 201] width 14 height 14
type input "[DATE]"
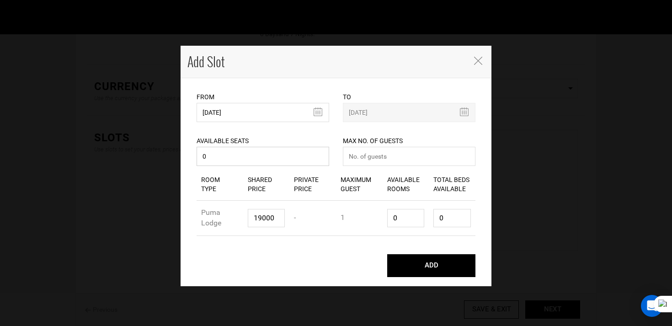
click at [268, 156] on input "0" at bounding box center [263, 156] width 133 height 19
type input "04"
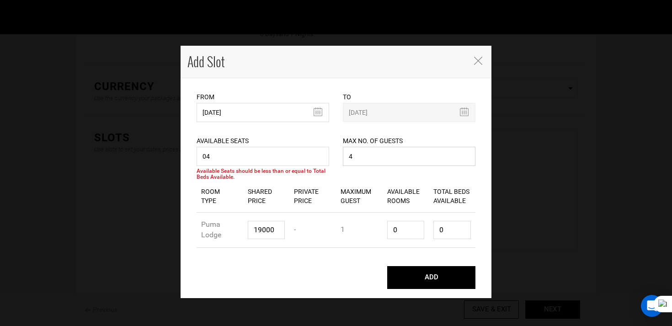
type input "4"
click at [417, 239] on input "0" at bounding box center [405, 230] width 37 height 18
type input "02"
type input "2"
drag, startPoint x: 404, startPoint y: 235, endPoint x: 349, endPoint y: 234, distance: 54.9
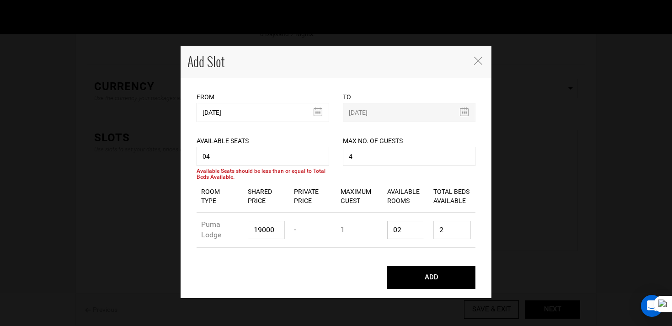
click at [349, 234] on div "Room Type Puma Lodge Shared Price 19000 Private Price - Maximum Guest 1 Availab…" at bounding box center [336, 230] width 279 height 35
type input "4"
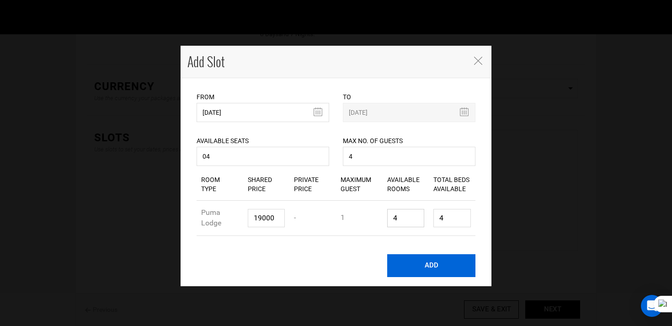
type input "4"
click at [431, 262] on button "ADD" at bounding box center [431, 265] width 88 height 23
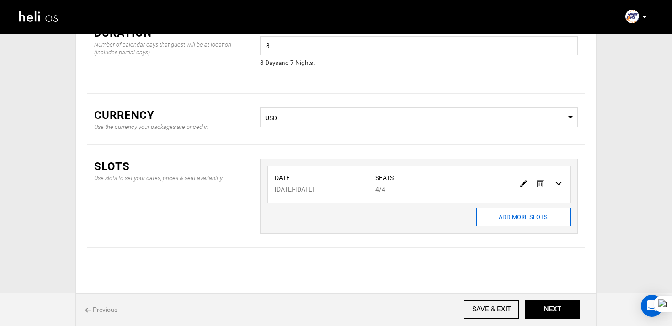
click at [508, 216] on input "ADD MORE SLOTS" at bounding box center [523, 217] width 94 height 18
type input "0"
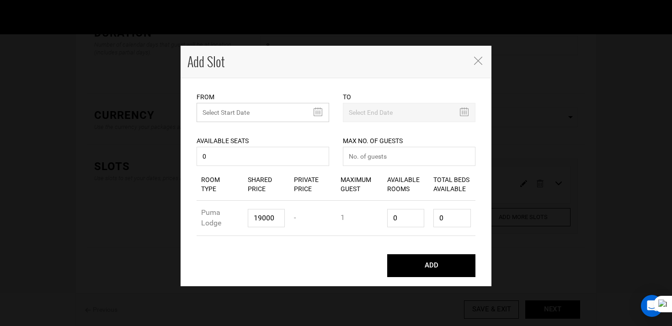
click at [256, 122] on input "MINIMUM NUMBER OF NIGHTS" at bounding box center [263, 112] width 133 height 19
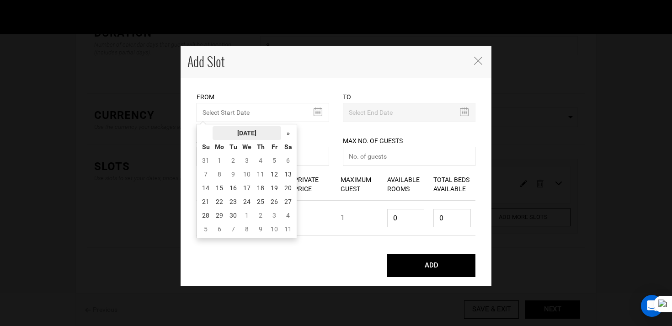
click at [263, 130] on th "[DATE]" at bounding box center [247, 133] width 69 height 14
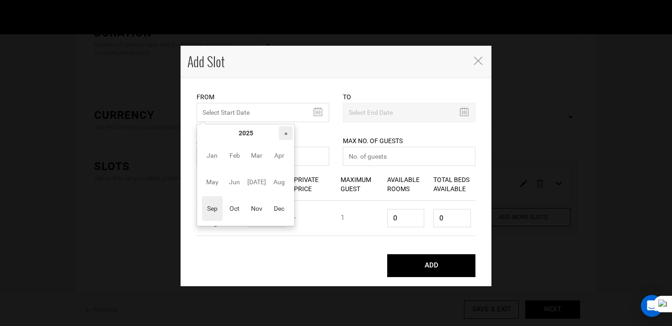
click at [288, 134] on th "»" at bounding box center [286, 133] width 14 height 14
click at [238, 187] on span "Jun" at bounding box center [235, 182] width 21 height 25
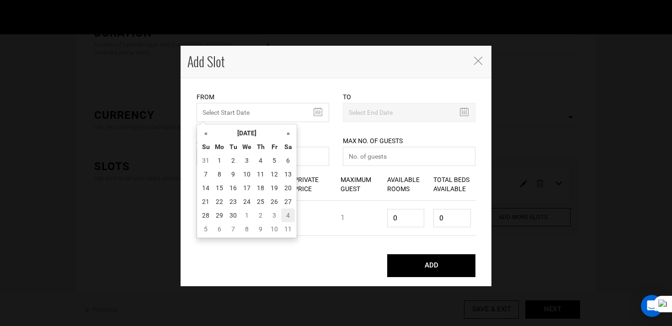
click at [283, 214] on td "4" at bounding box center [288, 216] width 14 height 14
type input "[DATE]"
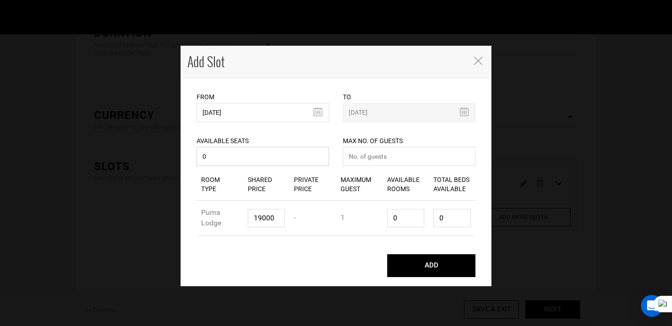
click at [287, 158] on input "0" at bounding box center [263, 156] width 133 height 19
type input "04"
type input "4"
click at [387, 254] on button "ADD" at bounding box center [431, 265] width 88 height 23
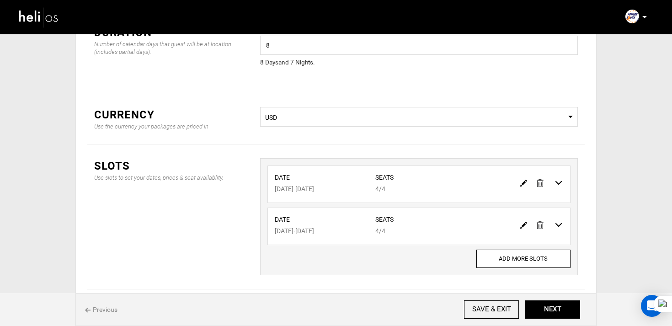
scroll to position [111, 0]
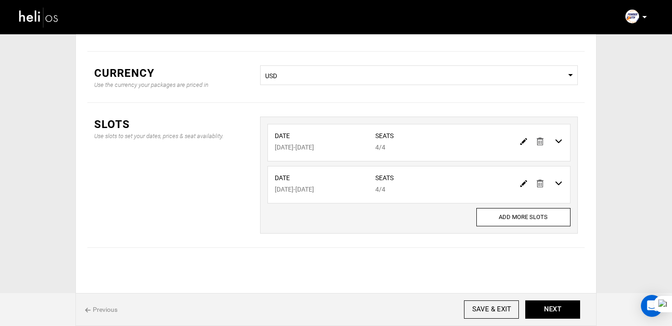
click at [536, 206] on div "Date [DATE] - [DATE] Seats 4/4" at bounding box center [419, 187] width 317 height 42
click at [528, 214] on input "ADD MORE SLOTS" at bounding box center [523, 217] width 94 height 18
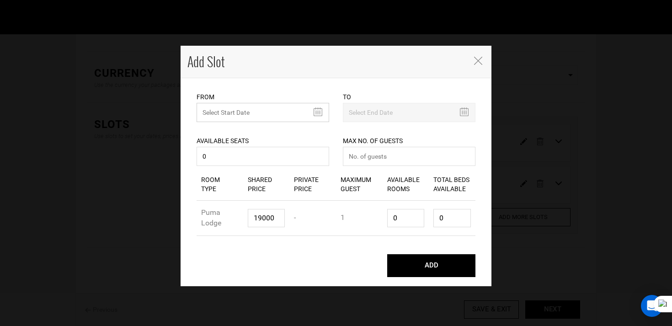
click at [250, 109] on input "MINIMUM NUMBER OF NIGHTS" at bounding box center [263, 112] width 133 height 19
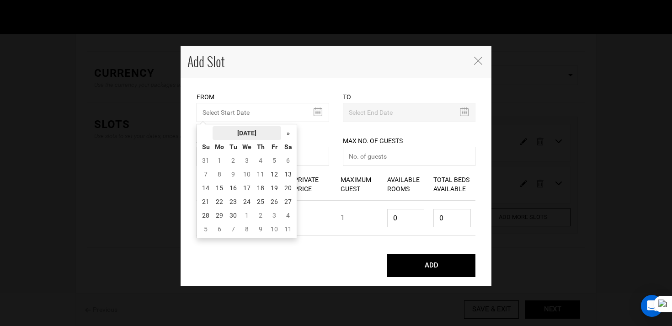
click at [254, 128] on th "[DATE]" at bounding box center [247, 133] width 69 height 14
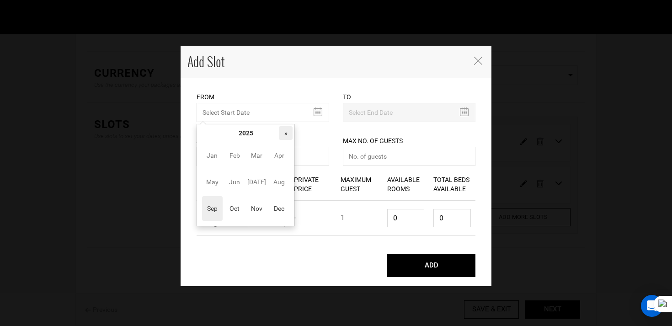
click at [288, 134] on th "»" at bounding box center [286, 133] width 14 height 14
click at [203, 202] on span "Sep" at bounding box center [212, 208] width 21 height 25
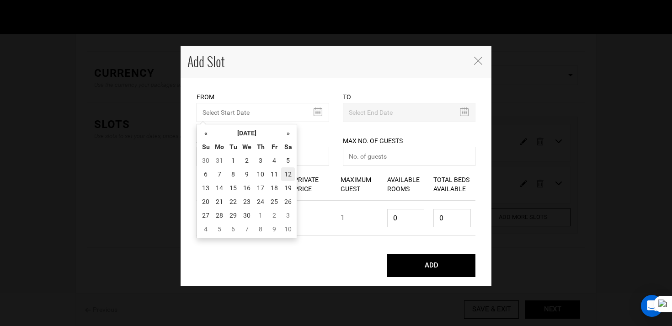
click at [291, 178] on td "12" at bounding box center [288, 174] width 14 height 14
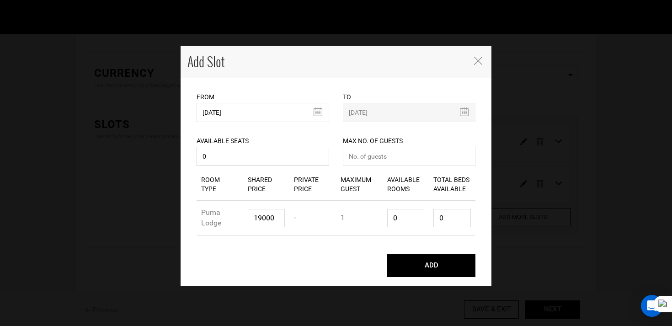
click at [262, 155] on input "0" at bounding box center [263, 156] width 133 height 19
click at [387, 254] on button "ADD" at bounding box center [431, 265] width 88 height 23
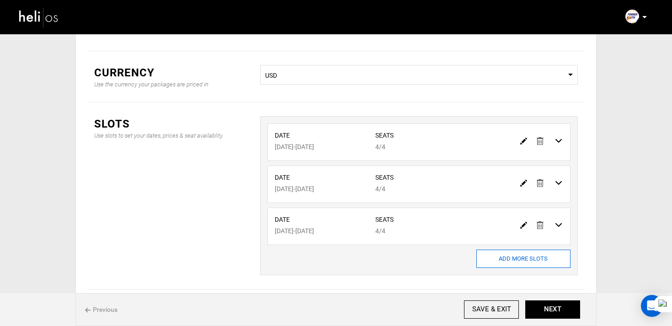
click at [496, 265] on input "ADD MORE SLOTS" at bounding box center [523, 259] width 94 height 18
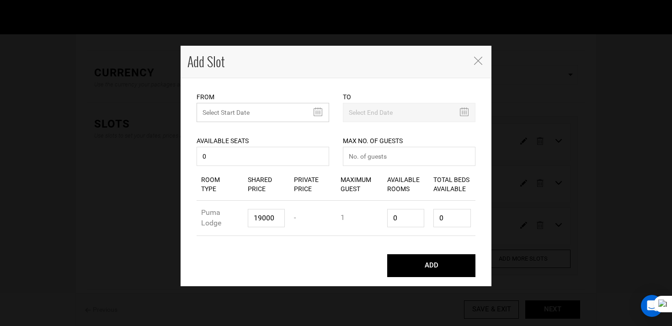
click at [223, 105] on input "MINIMUM NUMBER OF NIGHTS" at bounding box center [263, 112] width 133 height 19
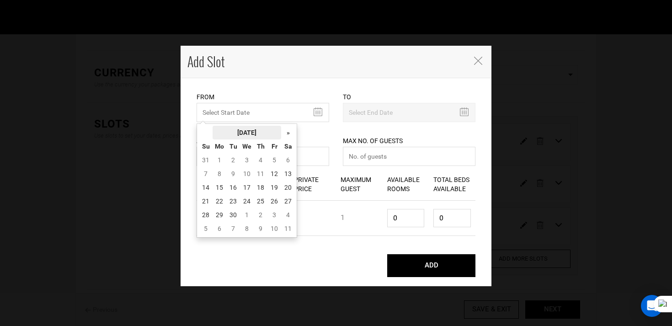
click at [240, 135] on th "[DATE]" at bounding box center [247, 133] width 69 height 14
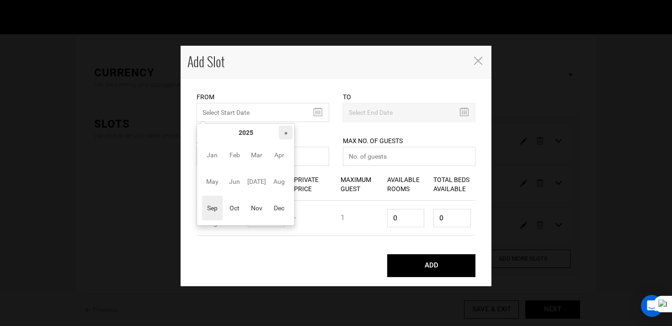
click at [289, 139] on th "»" at bounding box center [286, 133] width 14 height 14
click at [213, 207] on span "Sep" at bounding box center [212, 208] width 21 height 25
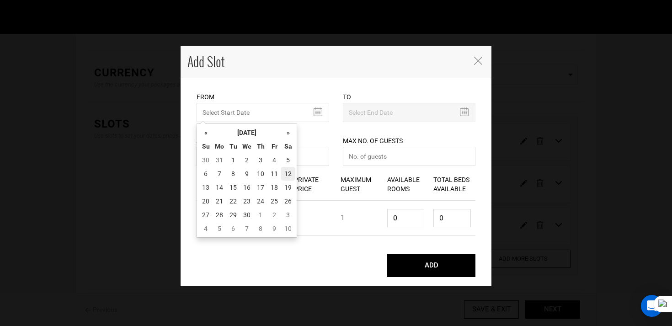
click at [282, 177] on td "12" at bounding box center [288, 174] width 14 height 14
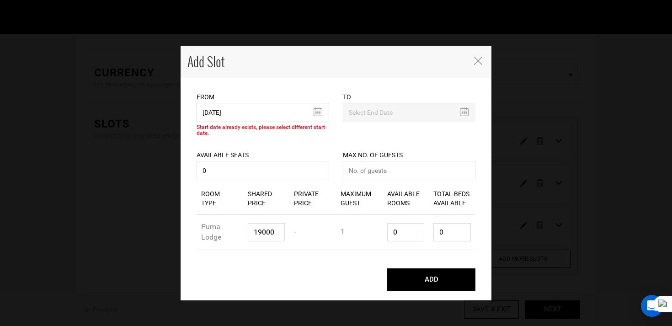
click at [252, 118] on input "[DATE]" at bounding box center [263, 112] width 133 height 19
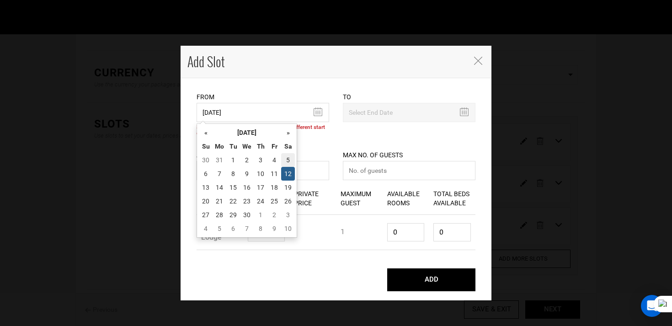
click at [283, 159] on td "5" at bounding box center [288, 160] width 14 height 14
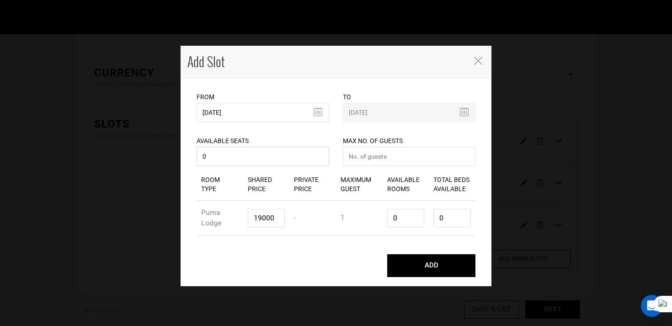
click at [257, 160] on input "0" at bounding box center [263, 156] width 133 height 19
click at [387, 254] on button "ADD" at bounding box center [431, 265] width 88 height 23
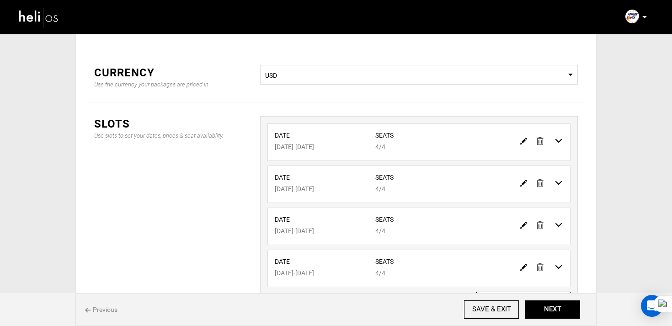
scroll to position [195, 0]
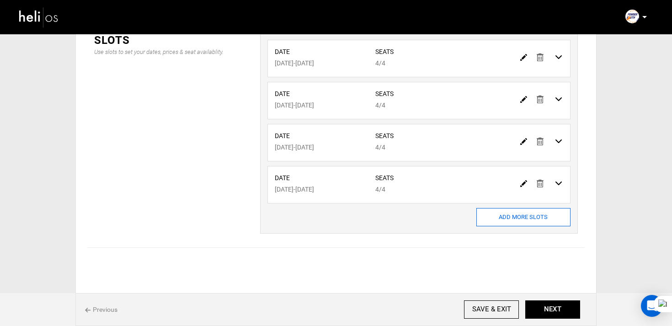
click at [519, 211] on input "ADD MORE SLOTS" at bounding box center [523, 217] width 94 height 18
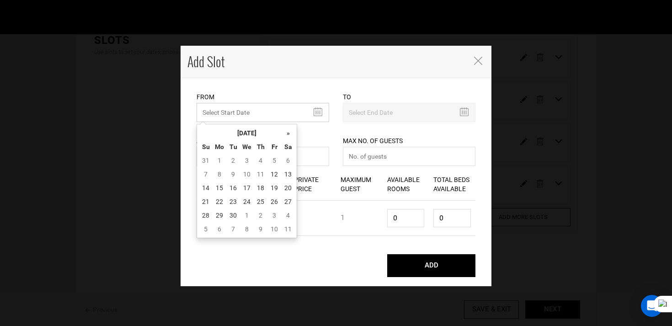
click at [246, 112] on input "MINIMUM NUMBER OF NIGHTS" at bounding box center [263, 112] width 133 height 19
click at [245, 131] on th "[DATE]" at bounding box center [247, 133] width 69 height 14
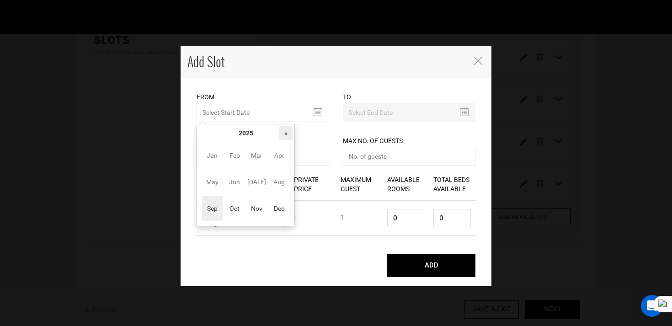
click at [286, 133] on th "»" at bounding box center [286, 133] width 14 height 14
click at [215, 212] on span "Sep" at bounding box center [212, 208] width 21 height 25
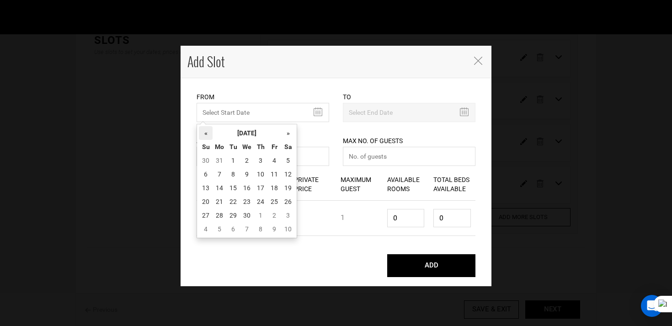
click at [206, 131] on th "«" at bounding box center [206, 133] width 14 height 14
click at [288, 210] on td "29" at bounding box center [288, 216] width 14 height 14
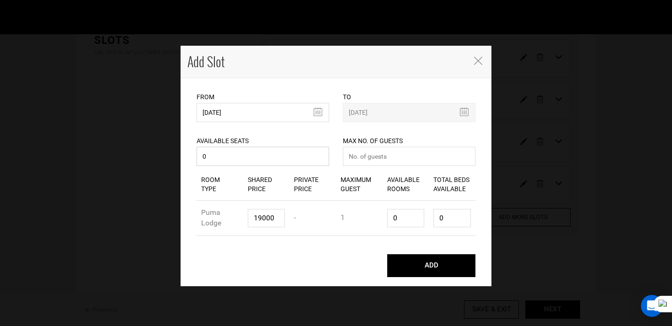
click at [255, 155] on input "0" at bounding box center [263, 156] width 133 height 19
click at [387, 254] on button "ADD" at bounding box center [431, 265] width 88 height 23
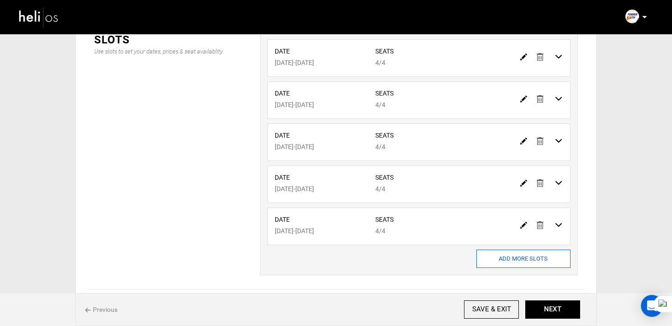
click at [530, 265] on input "ADD MORE SLOTS" at bounding box center [523, 259] width 94 height 18
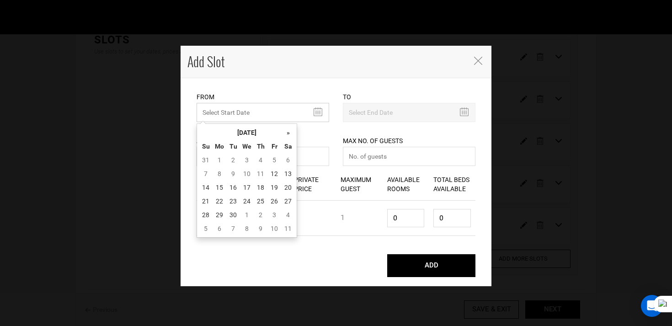
click at [247, 110] on input "MINIMUM NUMBER OF NIGHTS" at bounding box center [263, 112] width 133 height 19
click at [251, 139] on th "[DATE]" at bounding box center [247, 133] width 69 height 14
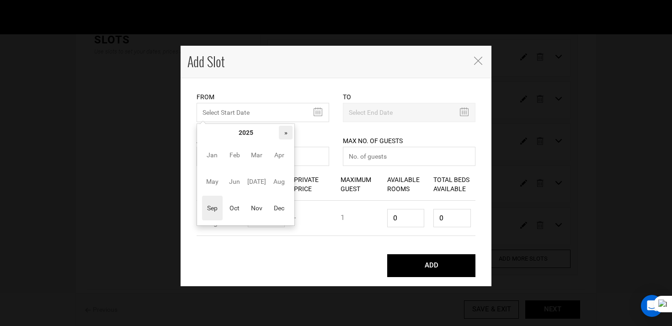
click at [290, 128] on th "»" at bounding box center [286, 133] width 14 height 14
click at [286, 168] on td "Jan Feb Mar Apr May Jun [DATE] Aug Sep Oct Nov Dec" at bounding box center [246, 181] width 94 height 84
click at [283, 182] on span "Aug" at bounding box center [279, 181] width 21 height 25
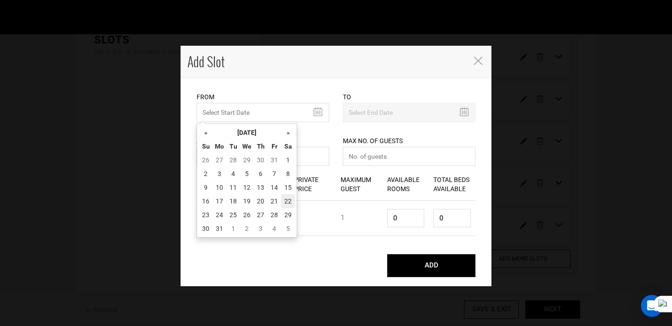
click at [289, 199] on td "22" at bounding box center [288, 201] width 14 height 14
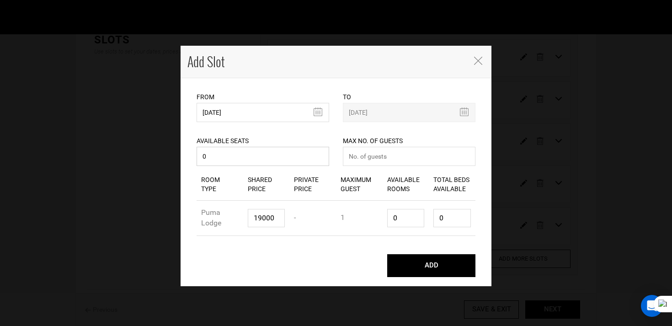
click at [269, 162] on input "0" at bounding box center [263, 156] width 133 height 19
click at [387, 254] on button "ADD" at bounding box center [431, 265] width 88 height 23
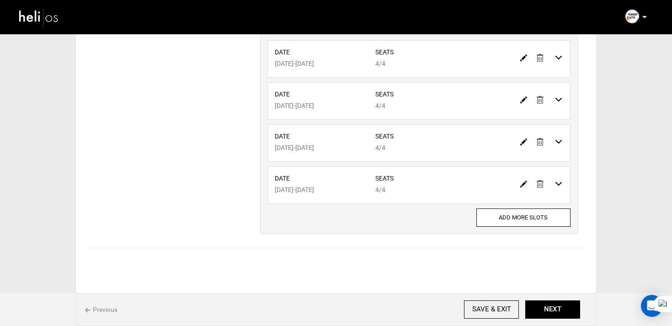
scroll to position [279, 0]
click at [518, 213] on input "ADD MORE SLOTS" at bounding box center [523, 217] width 94 height 18
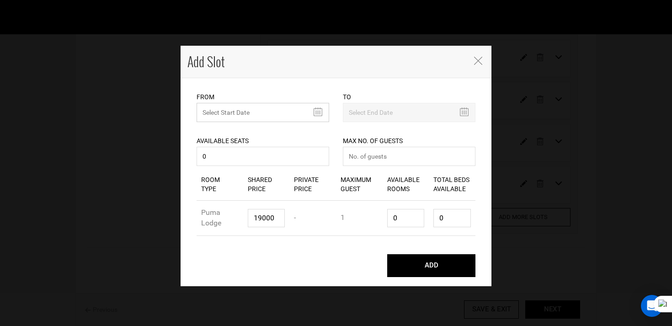
click at [247, 117] on input "MINIMUM NUMBER OF NIGHTS" at bounding box center [263, 112] width 133 height 19
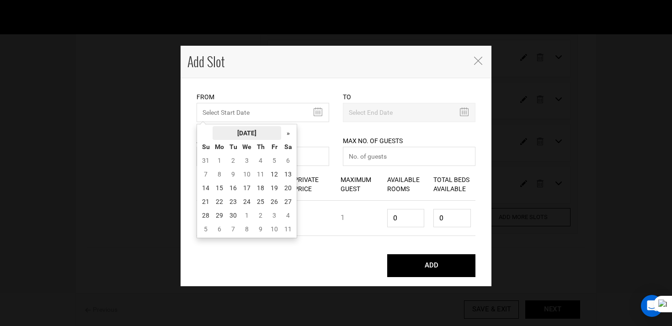
click at [251, 127] on th "[DATE]" at bounding box center [247, 133] width 69 height 14
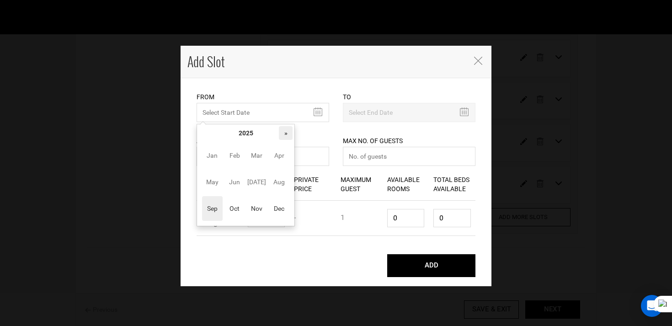
click at [284, 135] on th "»" at bounding box center [286, 133] width 14 height 14
click at [279, 187] on span "Aug" at bounding box center [279, 182] width 21 height 25
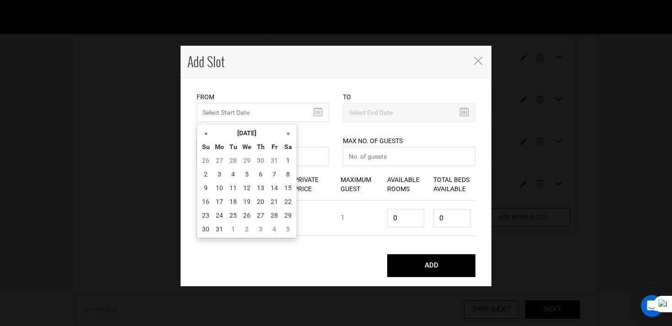
click at [283, 184] on td "15" at bounding box center [288, 188] width 14 height 14
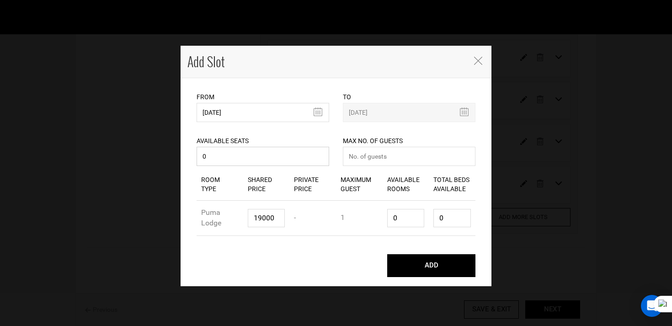
click at [259, 154] on input "0" at bounding box center [263, 156] width 133 height 19
click at [387, 254] on button "ADD" at bounding box center [431, 265] width 88 height 23
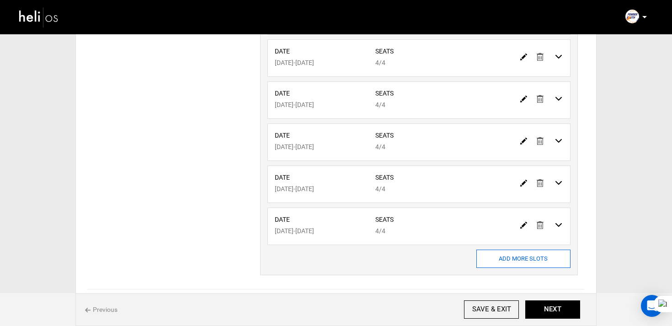
click at [519, 252] on input "ADD MORE SLOTS" at bounding box center [523, 259] width 94 height 18
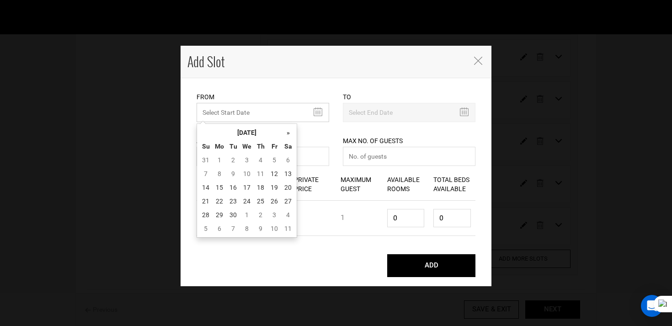
click at [241, 116] on input "MINIMUM NUMBER OF NIGHTS" at bounding box center [263, 112] width 133 height 19
click at [254, 129] on th "[DATE]" at bounding box center [247, 133] width 69 height 14
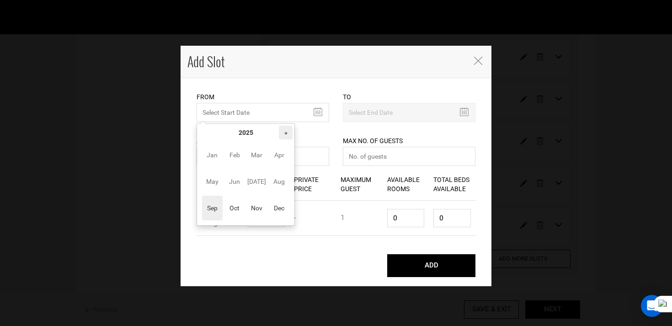
click at [285, 134] on th "»" at bounding box center [286, 133] width 14 height 14
click at [278, 180] on span "Aug" at bounding box center [279, 181] width 21 height 25
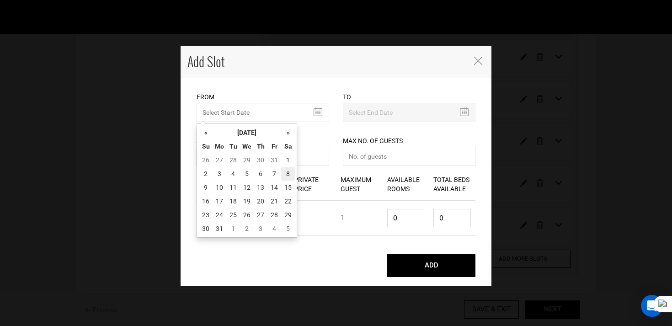
click at [289, 173] on td "8" at bounding box center [288, 174] width 14 height 14
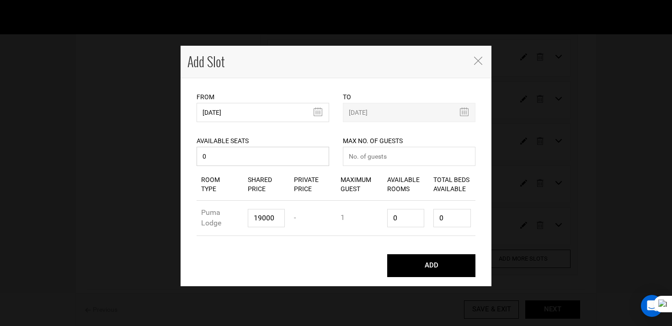
click at [278, 166] on input "0" at bounding box center [263, 156] width 133 height 19
click at [387, 254] on button "ADD" at bounding box center [431, 265] width 88 height 23
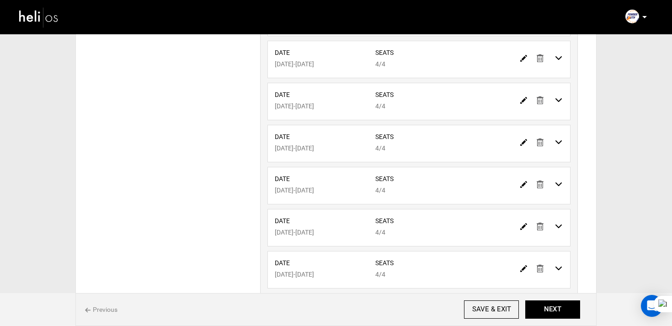
scroll to position [364, 0]
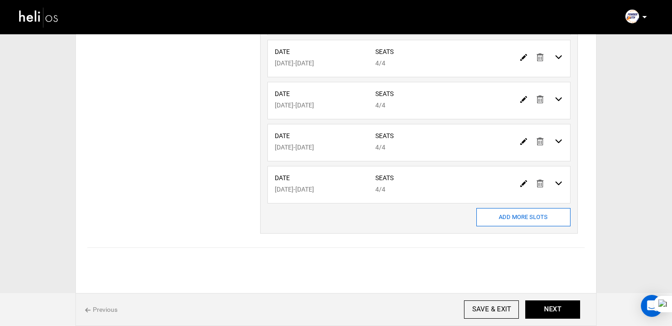
click at [503, 221] on input "ADD MORE SLOTS" at bounding box center [523, 217] width 94 height 18
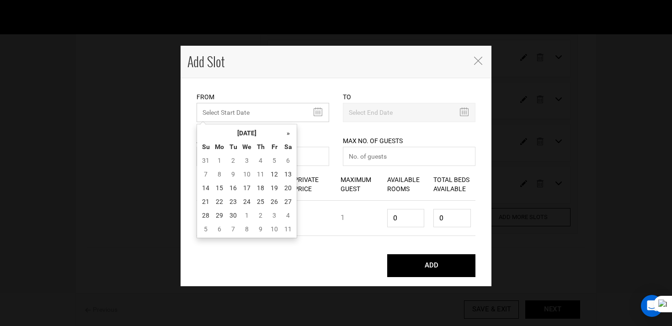
click at [252, 116] on input "MINIMUM NUMBER OF NIGHTS" at bounding box center [263, 112] width 133 height 19
click at [264, 133] on th "[DATE]" at bounding box center [247, 133] width 69 height 14
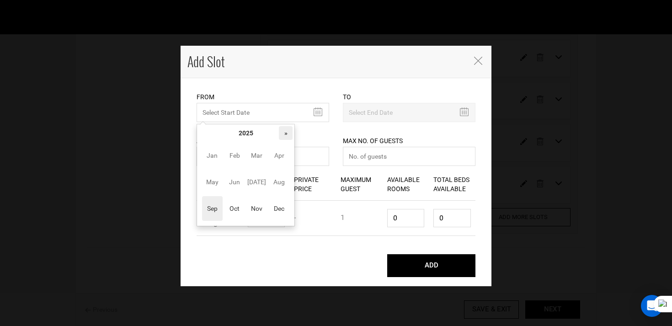
click at [284, 132] on th "»" at bounding box center [286, 133] width 14 height 14
click at [278, 193] on span "Aug" at bounding box center [279, 182] width 21 height 25
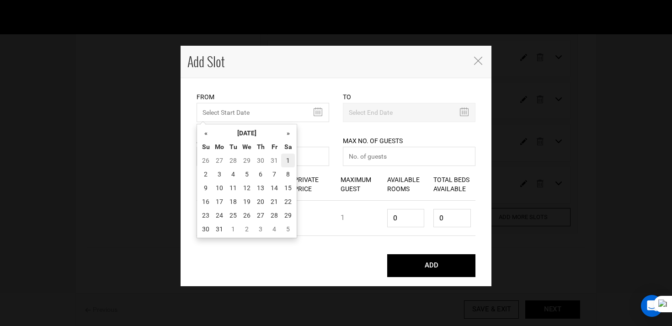
click at [284, 161] on td "1" at bounding box center [288, 161] width 14 height 14
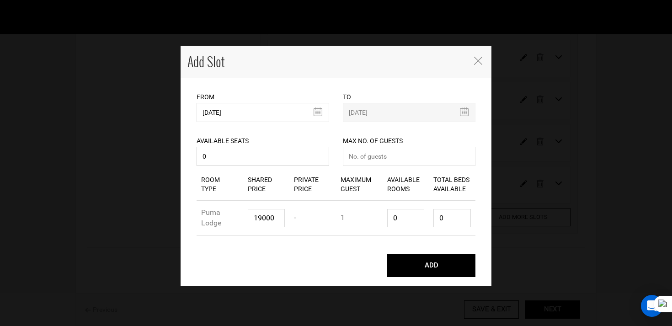
click at [273, 156] on input "0" at bounding box center [263, 156] width 133 height 19
click at [387, 254] on button "ADD" at bounding box center [431, 265] width 88 height 23
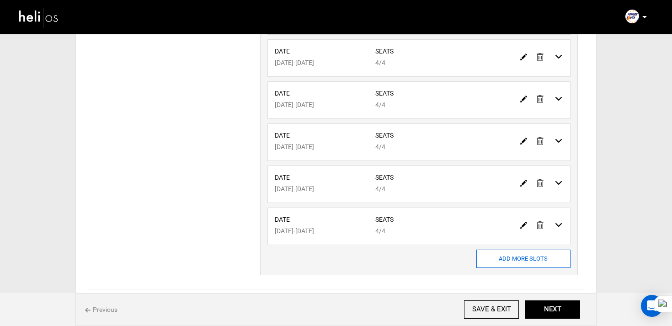
click at [495, 259] on input "ADD MORE SLOTS" at bounding box center [523, 259] width 94 height 18
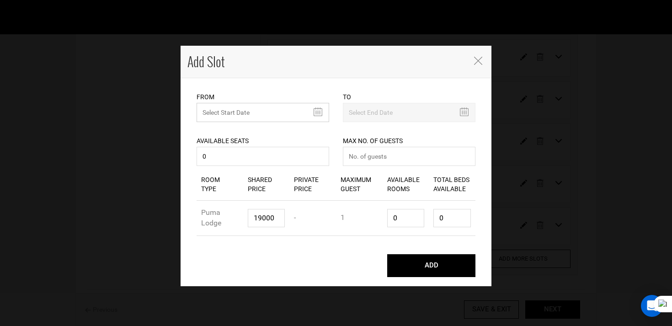
click at [255, 117] on input "MINIMUM NUMBER OF NIGHTS" at bounding box center [263, 112] width 133 height 19
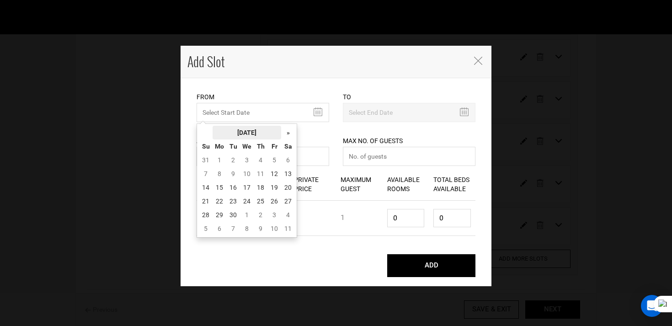
click at [255, 132] on th "[DATE]" at bounding box center [247, 133] width 69 height 14
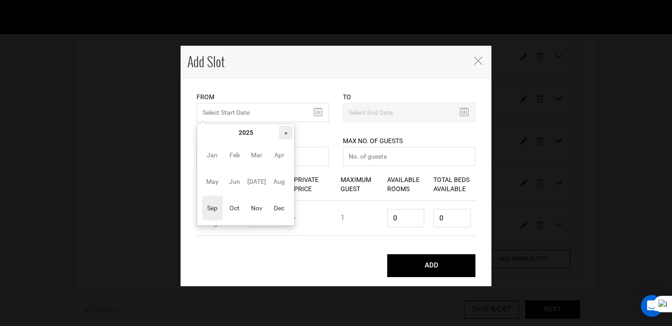
click at [282, 131] on th "»" at bounding box center [286, 133] width 14 height 14
click at [283, 177] on span "Aug" at bounding box center [279, 181] width 21 height 25
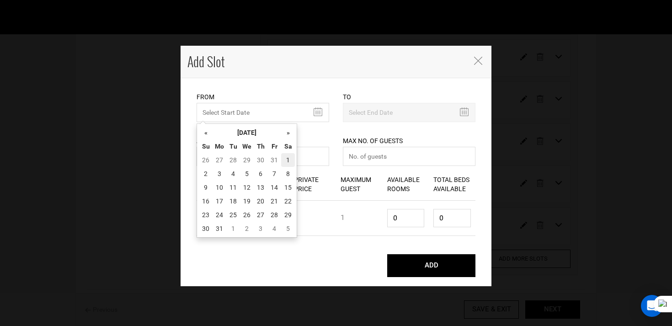
click at [287, 155] on td "1" at bounding box center [288, 160] width 14 height 14
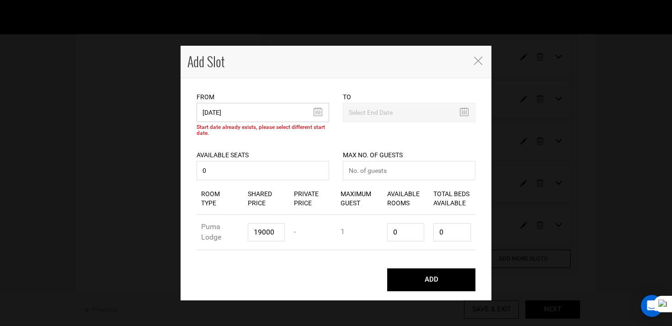
click at [264, 119] on input "[DATE]" at bounding box center [263, 112] width 133 height 19
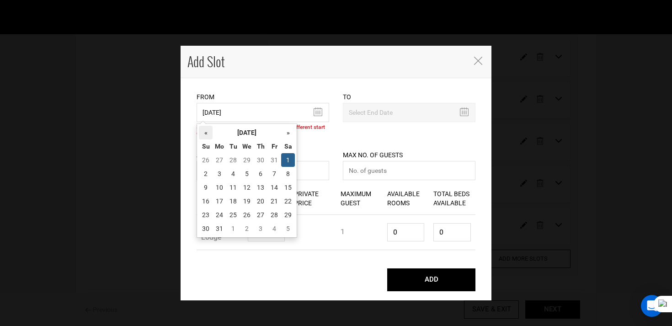
click at [203, 126] on th "«" at bounding box center [206, 133] width 14 height 14
click at [293, 201] on td "25" at bounding box center [288, 201] width 14 height 14
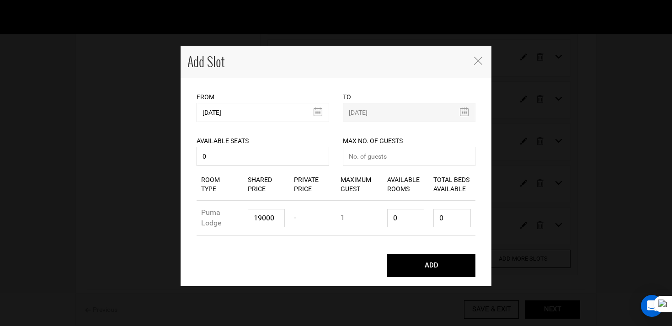
click at [253, 164] on input "0" at bounding box center [263, 156] width 133 height 19
click at [387, 254] on button "ADD" at bounding box center [431, 265] width 88 height 23
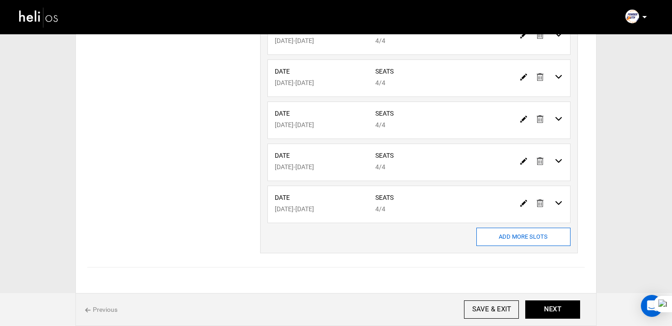
scroll to position [448, 0]
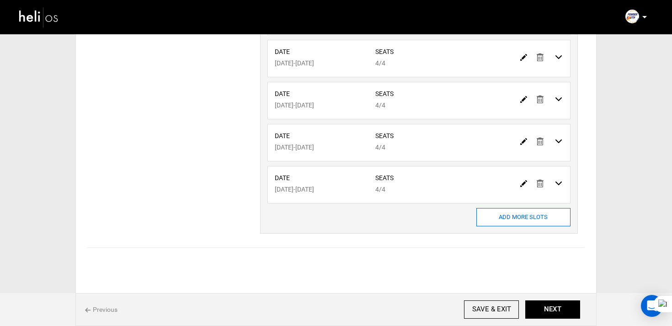
click at [505, 217] on input "ADD MORE SLOTS" at bounding box center [523, 217] width 94 height 18
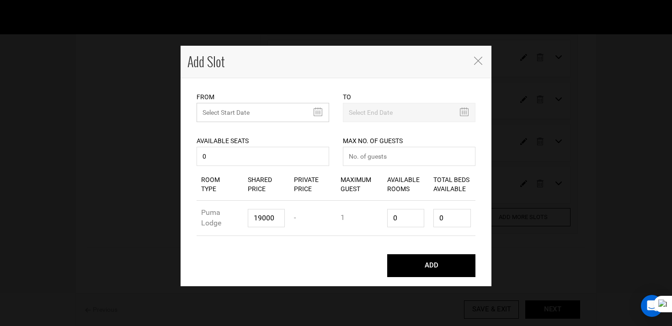
click at [224, 105] on input "MINIMUM NUMBER OF NIGHTS" at bounding box center [263, 112] width 133 height 19
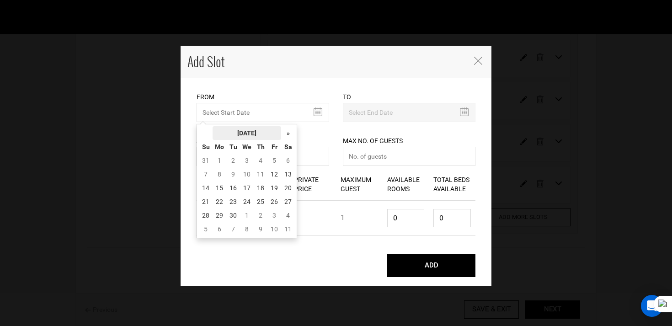
click at [243, 126] on th "[DATE]" at bounding box center [247, 133] width 69 height 14
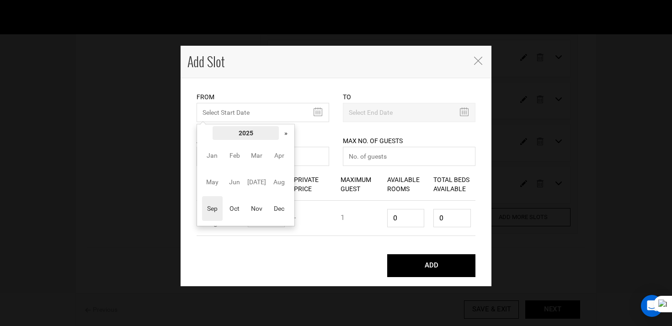
click at [278, 136] on th "2025" at bounding box center [246, 133] width 66 height 14
click at [267, 181] on span "2025" at bounding box center [256, 182] width 21 height 25
click at [273, 181] on span "Aug" at bounding box center [279, 182] width 21 height 25
click at [283, 131] on th "»" at bounding box center [286, 133] width 14 height 14
click at [257, 184] on span "[DATE]" at bounding box center [256, 182] width 21 height 25
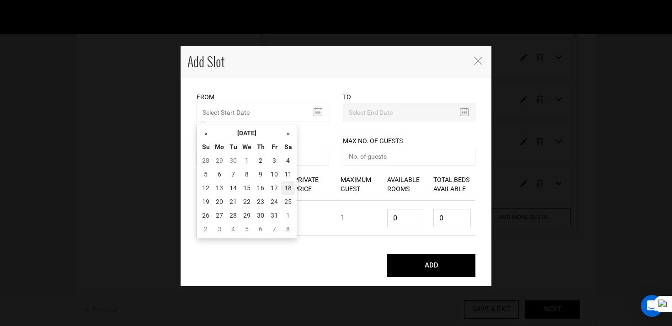
click at [287, 187] on td "18" at bounding box center [288, 188] width 14 height 14
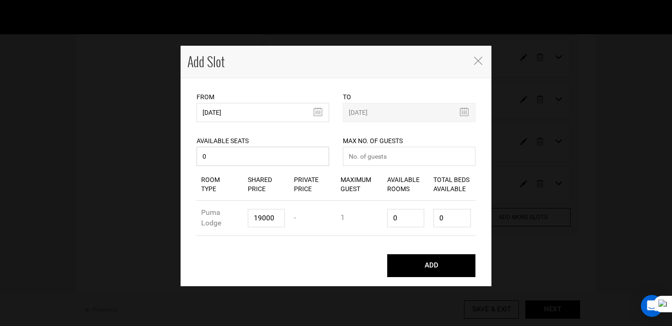
click at [245, 151] on input "0" at bounding box center [263, 156] width 133 height 19
click at [246, 162] on input "0" at bounding box center [263, 156] width 133 height 19
click at [387, 254] on button "ADD" at bounding box center [431, 265] width 88 height 23
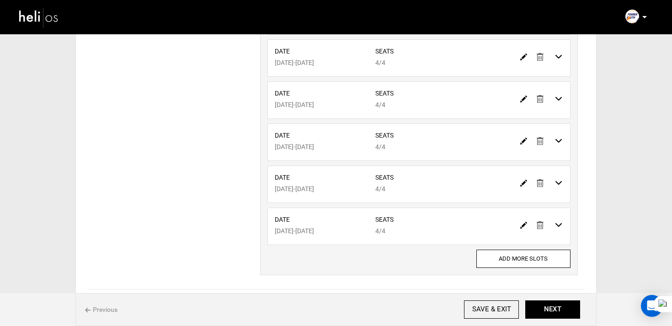
scroll to position [490, 0]
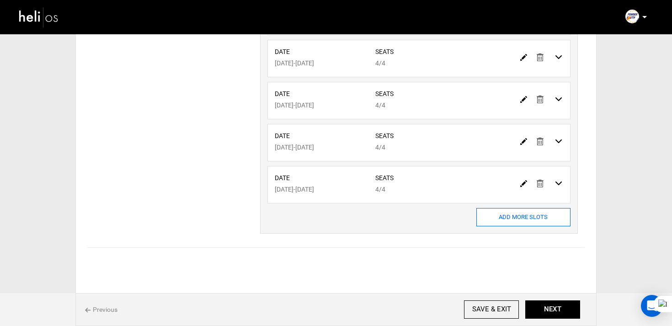
click at [483, 225] on input "ADD MORE SLOTS" at bounding box center [523, 217] width 94 height 18
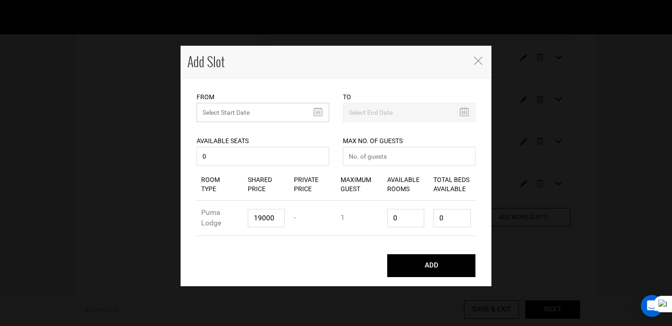
click at [237, 118] on input "MINIMUM NUMBER OF NIGHTS" at bounding box center [263, 112] width 133 height 19
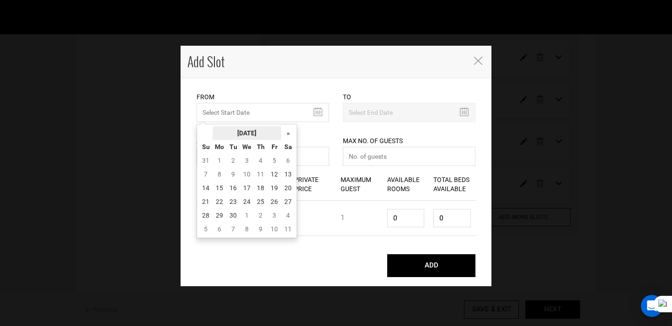
click at [255, 138] on th "[DATE]" at bounding box center [247, 133] width 69 height 14
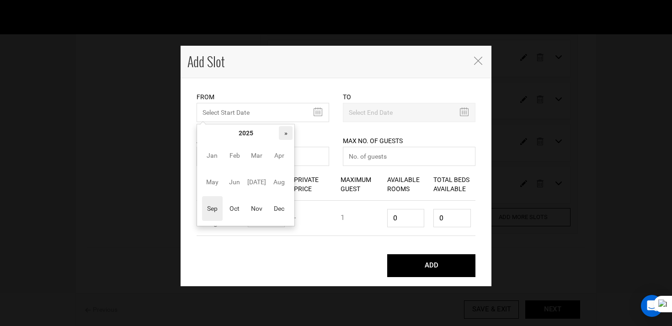
click at [284, 136] on th "»" at bounding box center [286, 133] width 14 height 14
click at [278, 179] on span "Aug" at bounding box center [279, 182] width 21 height 25
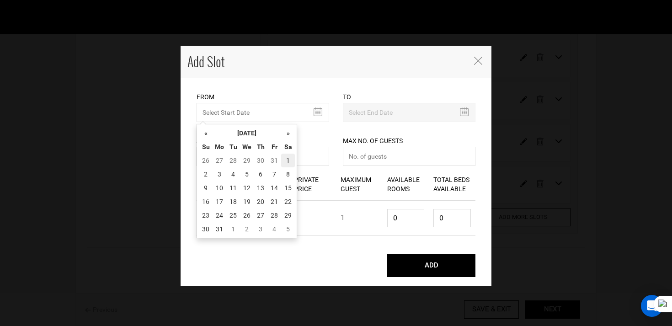
click at [290, 158] on td "1" at bounding box center [288, 161] width 14 height 14
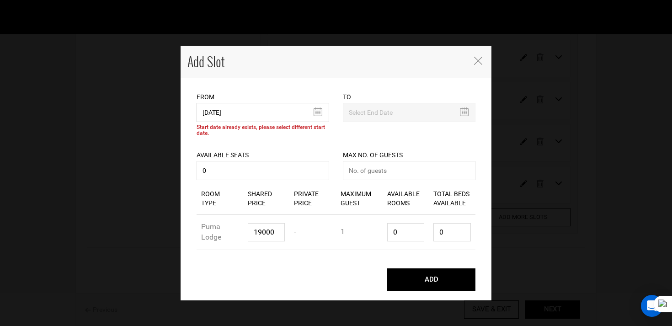
click at [232, 120] on input "[DATE]" at bounding box center [263, 112] width 133 height 19
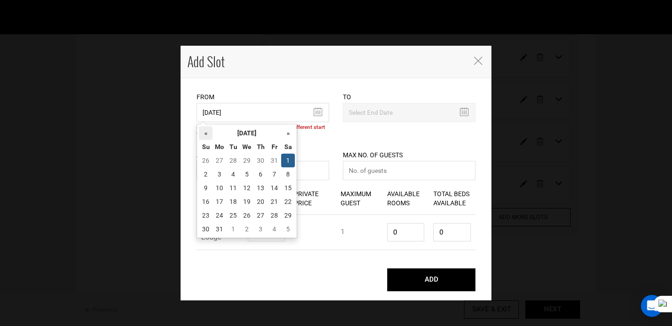
click at [208, 132] on th "«" at bounding box center [206, 133] width 14 height 14
click at [289, 204] on td "25" at bounding box center [288, 202] width 14 height 14
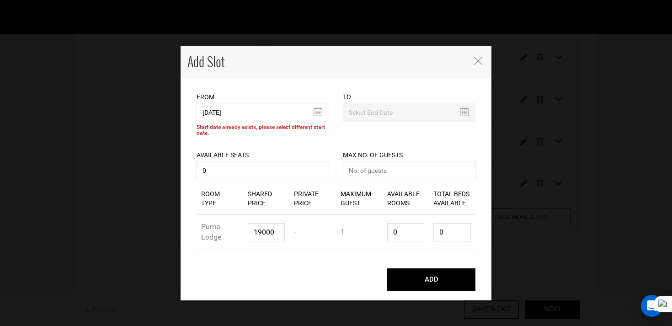
click at [249, 99] on div "From [DATE] Please select start date. Start date already exists, please select …" at bounding box center [263, 107] width 133 height 30
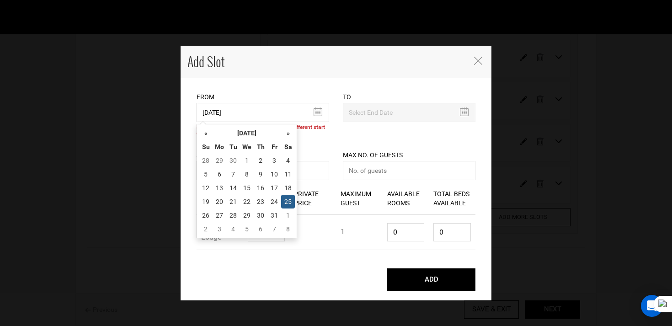
click at [253, 110] on input "[DATE]" at bounding box center [263, 112] width 133 height 19
click at [288, 188] on td "18" at bounding box center [288, 188] width 14 height 14
click at [259, 115] on input "[DATE]" at bounding box center [263, 112] width 133 height 19
click at [292, 177] on td "11" at bounding box center [288, 174] width 14 height 14
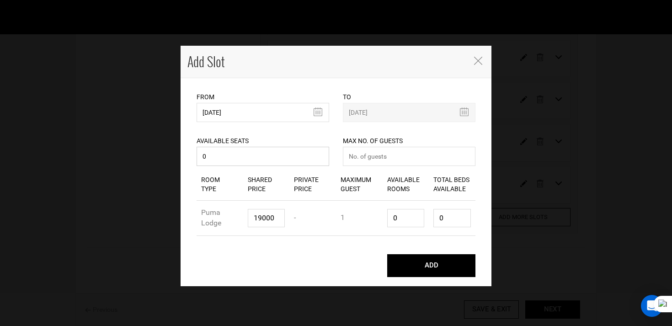
click at [248, 157] on input "0" at bounding box center [263, 156] width 133 height 19
click at [387, 254] on button "ADD" at bounding box center [431, 265] width 88 height 23
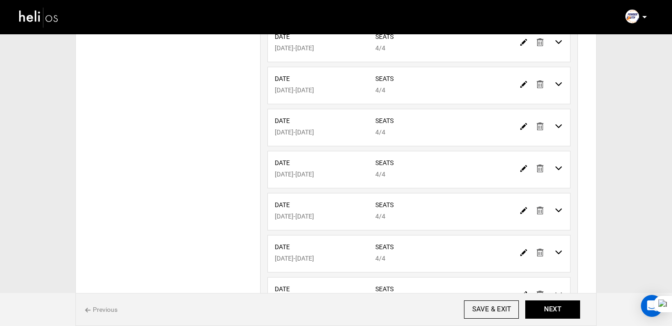
scroll to position [532, 0]
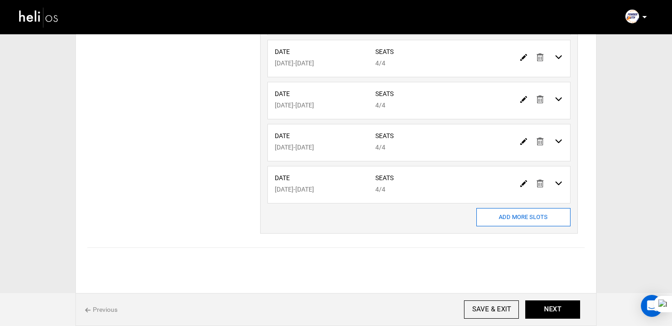
click at [512, 218] on input "ADD MORE SLOTS" at bounding box center [523, 217] width 94 height 18
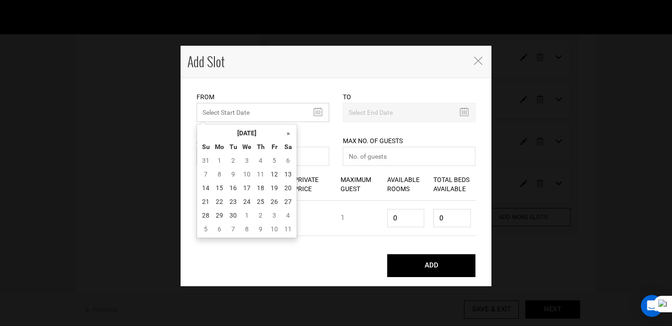
click at [238, 116] on input "MINIMUM NUMBER OF NIGHTS" at bounding box center [263, 112] width 133 height 19
click at [250, 129] on th "[DATE]" at bounding box center [247, 133] width 69 height 14
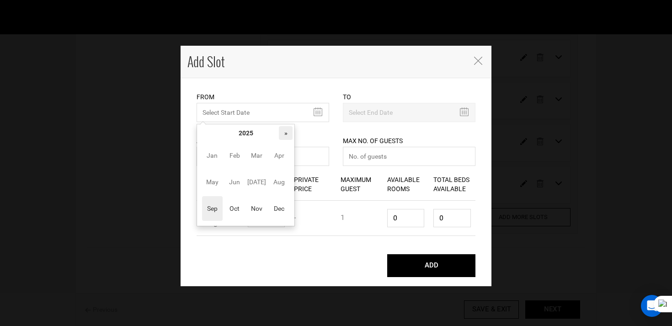
click at [281, 136] on th "»" at bounding box center [286, 133] width 14 height 14
click at [259, 177] on span "[DATE]" at bounding box center [256, 182] width 21 height 25
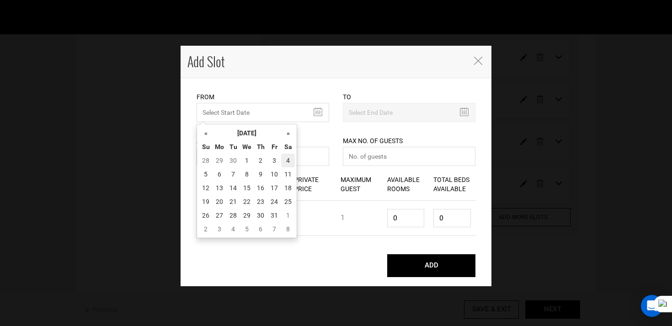
click at [289, 161] on td "4" at bounding box center [288, 161] width 14 height 14
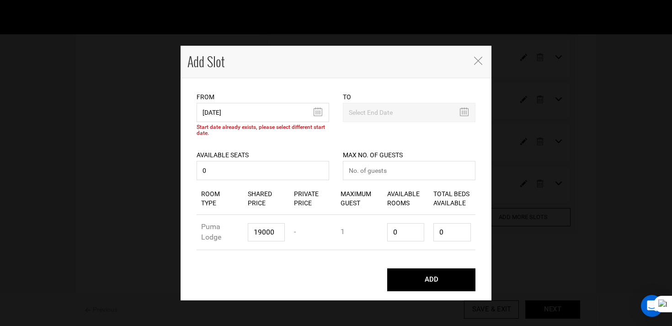
click at [481, 58] on icon "Close" at bounding box center [478, 61] width 8 height 8
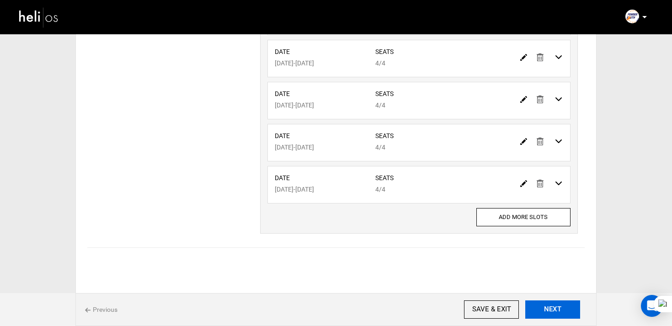
click at [561, 303] on button "NEXT" at bounding box center [552, 309] width 55 height 18
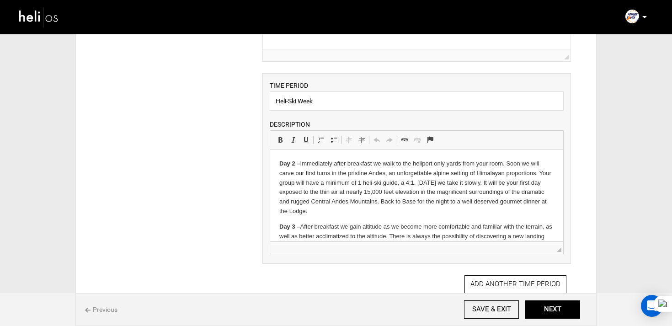
scroll to position [177, 0]
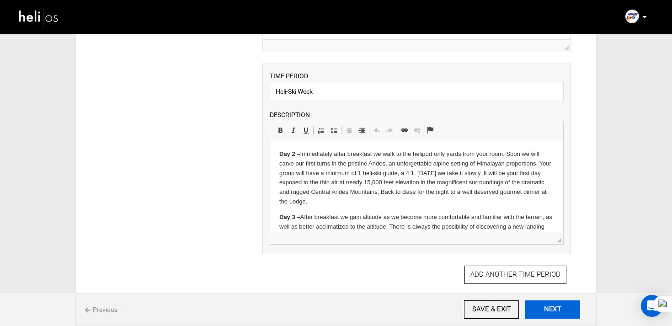
click at [566, 305] on button "NEXT" at bounding box center [552, 309] width 55 height 18
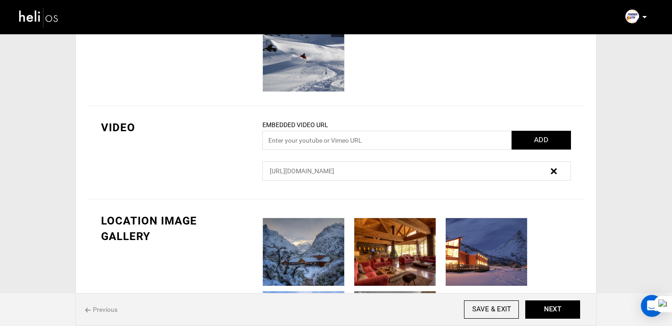
scroll to position [615, 0]
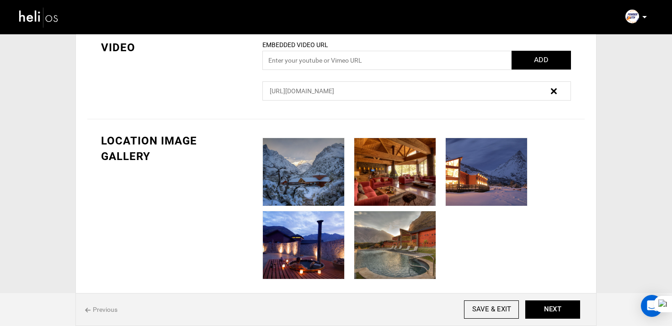
click at [554, 88] on img at bounding box center [554, 91] width 6 height 6
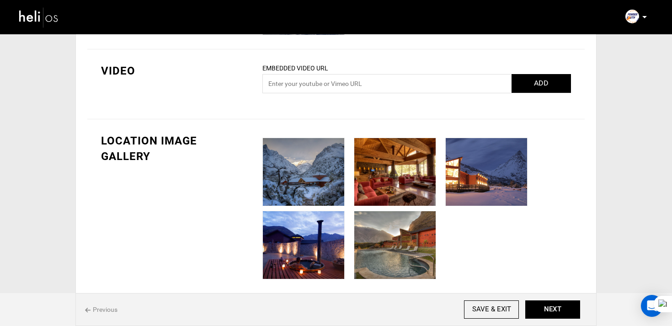
scroll to position [592, 0]
click at [395, 85] on input "text" at bounding box center [416, 83] width 309 height 19
paste input "[URL][DOMAIN_NAME][DOMAIN_NAME]"
click at [545, 82] on button "ADD" at bounding box center [541, 83] width 59 height 19
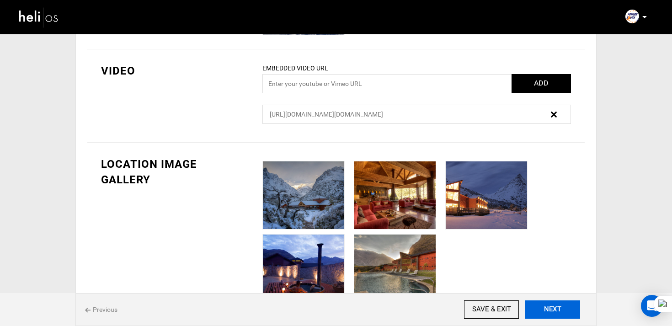
click at [551, 309] on button "NEXT" at bounding box center [552, 309] width 55 height 18
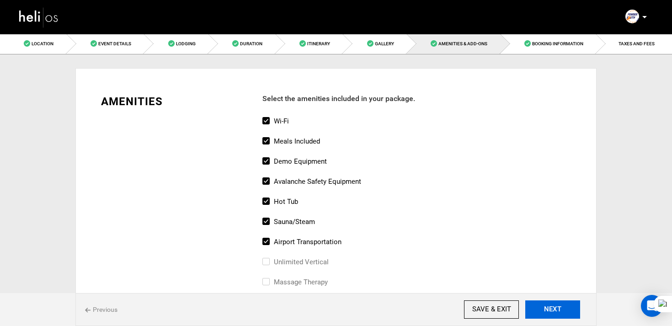
click at [551, 309] on button "NEXT" at bounding box center [552, 309] width 55 height 18
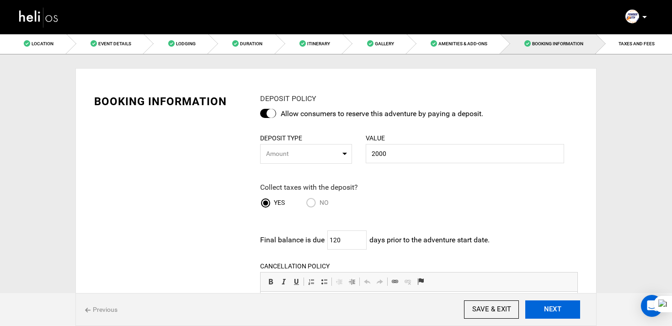
click at [551, 309] on button "NEXT" at bounding box center [552, 309] width 55 height 18
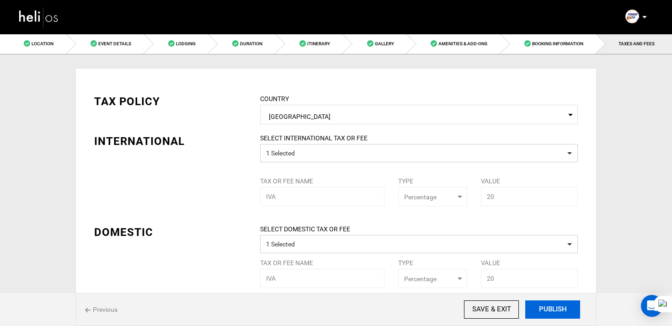
click at [551, 309] on button "PUBLISH" at bounding box center [552, 309] width 55 height 18
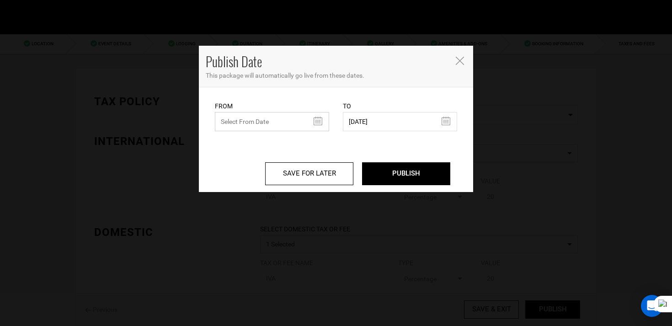
click at [240, 124] on input "text" at bounding box center [272, 121] width 114 height 19
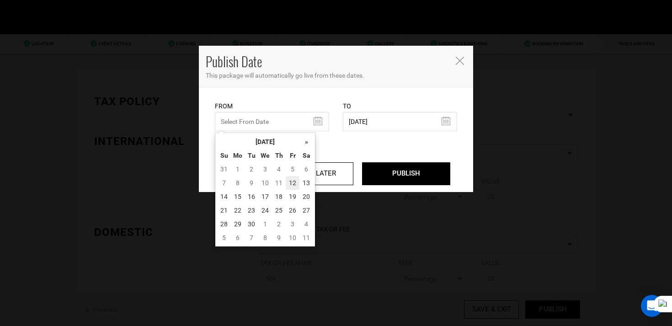
click at [292, 184] on td "12" at bounding box center [293, 183] width 14 height 14
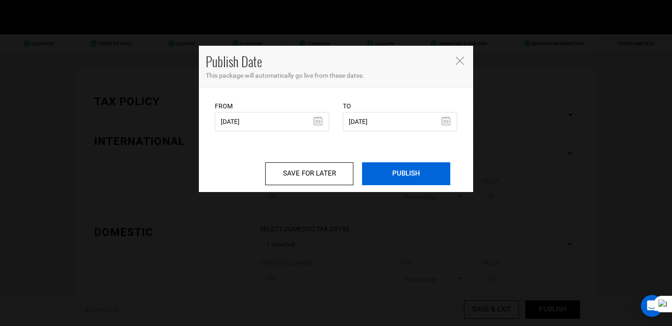
click at [400, 174] on input "PUBLISH" at bounding box center [406, 173] width 88 height 23
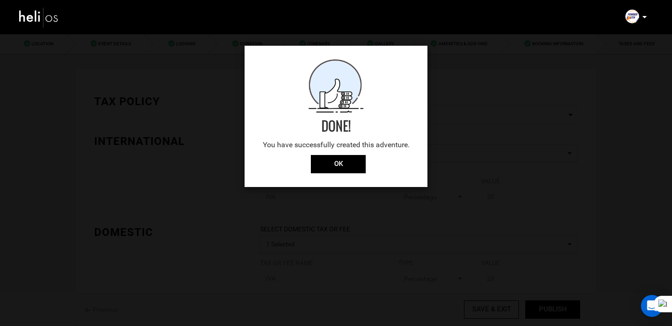
click at [331, 174] on div "Done! You have successfully created this adventure. OK" at bounding box center [336, 116] width 183 height 141
click at [337, 165] on input "OK" at bounding box center [338, 164] width 55 height 18
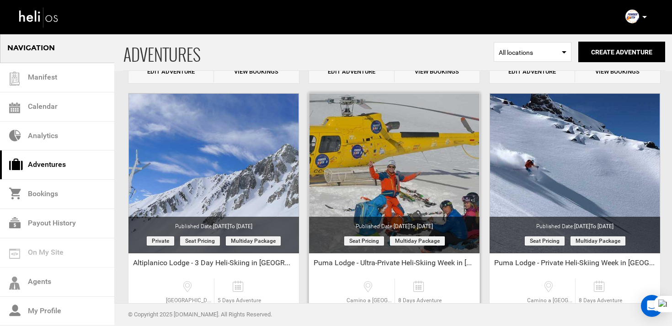
scroll to position [1148, 0]
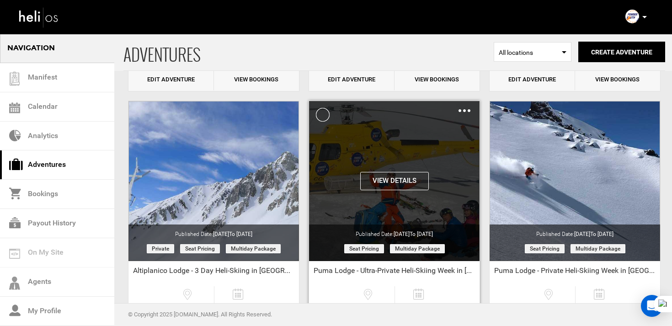
click at [462, 109] on div "Clone De-Activate Share Delete" at bounding box center [465, 111] width 12 height 11
click at [464, 111] on img at bounding box center [465, 110] width 12 height 3
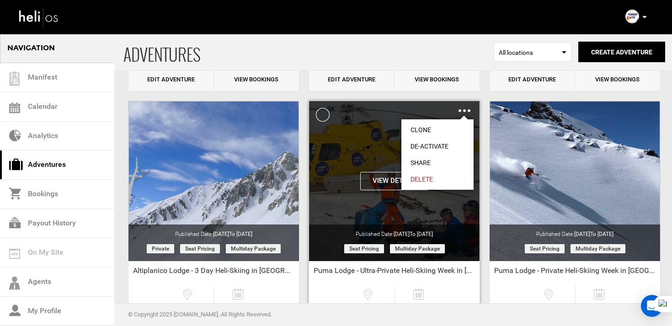
click at [439, 127] on link "Clone" at bounding box center [437, 130] width 72 height 16
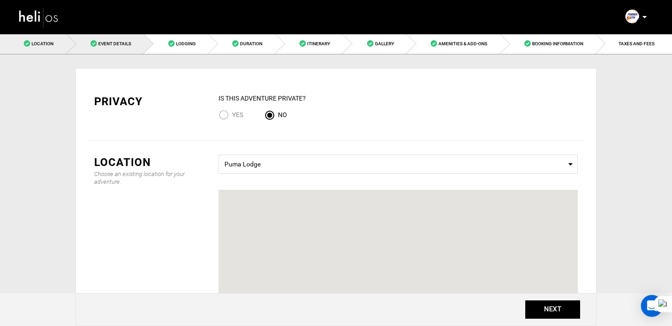
click at [102, 45] on span "Event Details" at bounding box center [114, 43] width 33 height 5
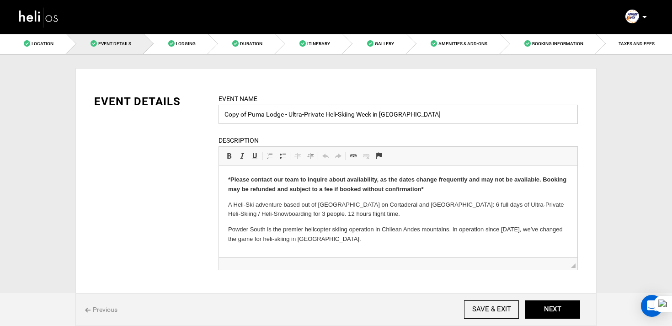
drag, startPoint x: 247, startPoint y: 116, endPoint x: 207, endPoint y: 115, distance: 39.8
click at [207, 115] on div "EVENT DETAILS Event Name Copy of Puma Lodge - Ultra-Private Heli-Skiing Week in…" at bounding box center [336, 188] width 498 height 188
click at [357, 116] on input "Puma Lodge - Ultra-Private Heli-Skiing Week in [GEOGRAPHIC_DATA]" at bounding box center [398, 114] width 359 height 19
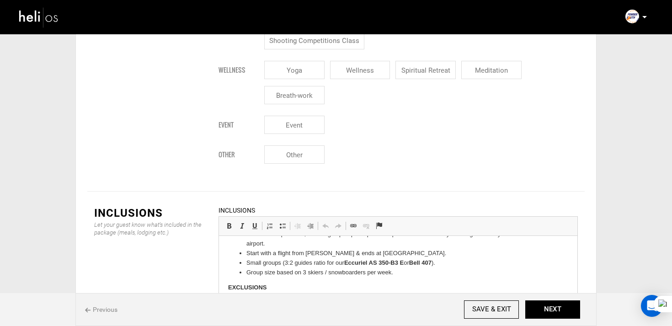
scroll to position [100, 0]
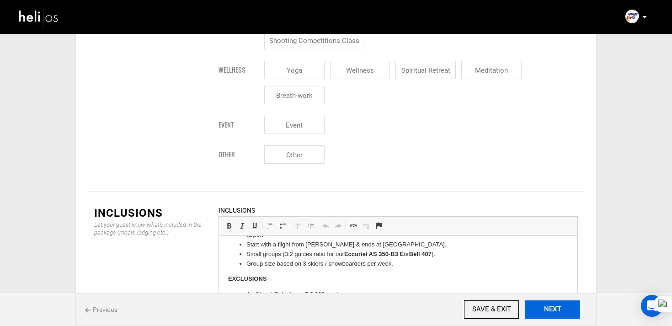
click at [539, 313] on button "NEXT" at bounding box center [552, 309] width 55 height 18
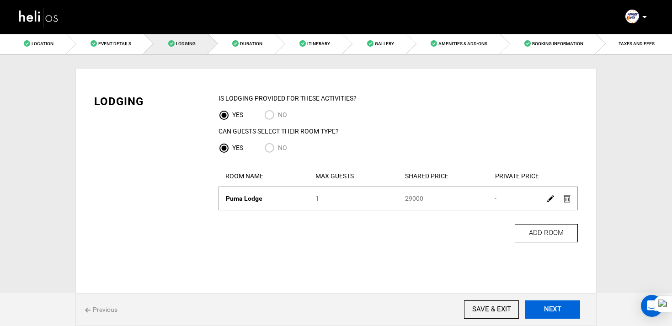
click at [563, 305] on button "NEXT" at bounding box center [552, 309] width 55 height 18
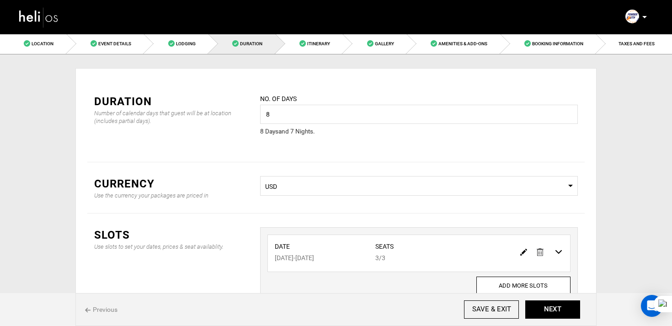
scroll to position [69, 0]
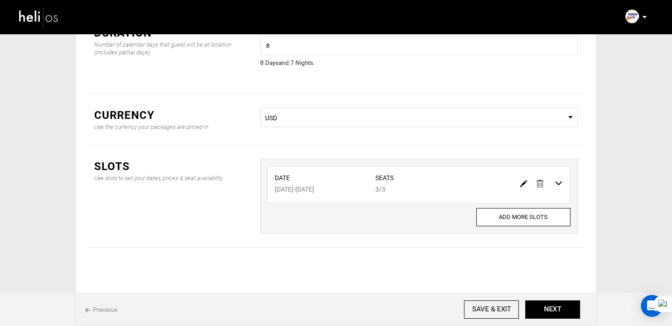
click at [524, 177] on link at bounding box center [523, 183] width 7 height 13
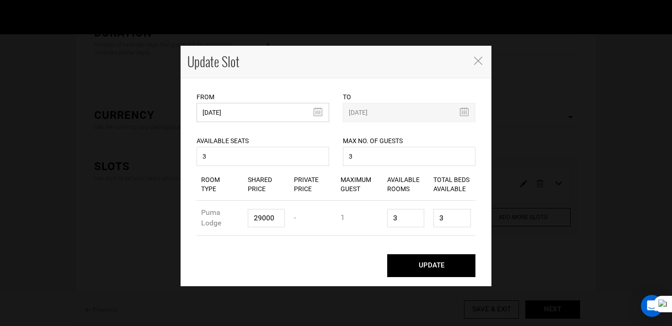
click at [273, 116] on input "[DATE]" at bounding box center [263, 112] width 133 height 19
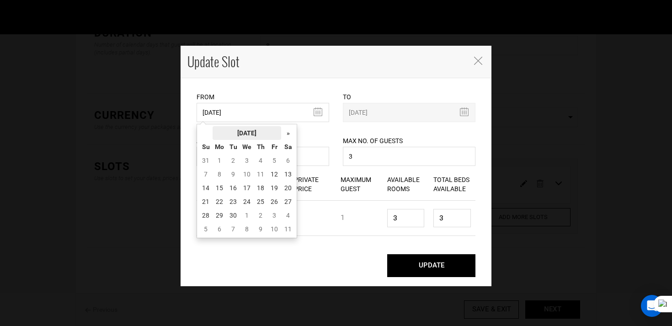
click at [264, 126] on th "[DATE]" at bounding box center [247, 133] width 69 height 14
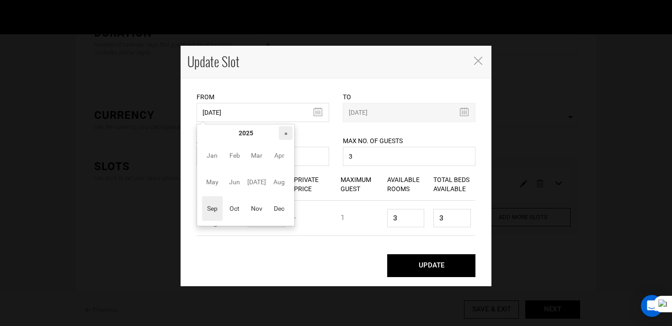
click at [285, 135] on th "»" at bounding box center [286, 133] width 14 height 14
click at [231, 183] on span "Jun" at bounding box center [235, 182] width 21 height 25
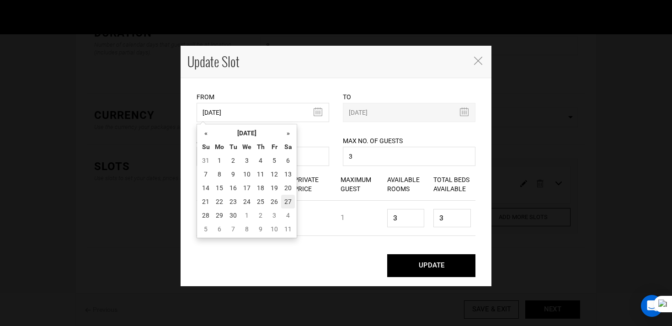
click at [283, 204] on td "27" at bounding box center [288, 202] width 14 height 14
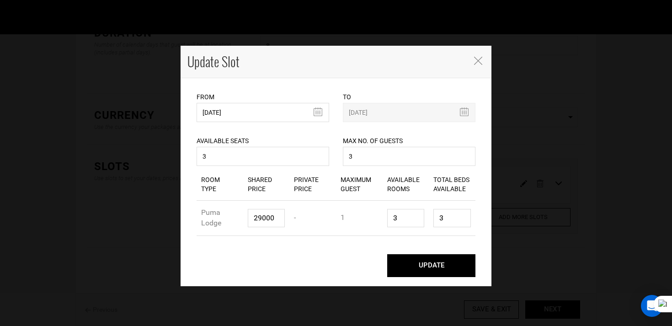
click at [422, 272] on button "UPDATE" at bounding box center [431, 265] width 88 height 23
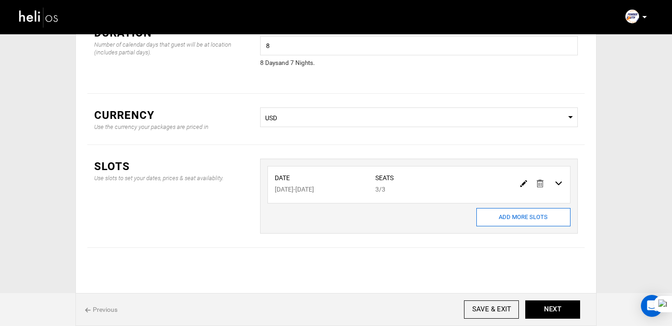
click at [514, 213] on input "ADD MORE SLOTS" at bounding box center [523, 217] width 94 height 18
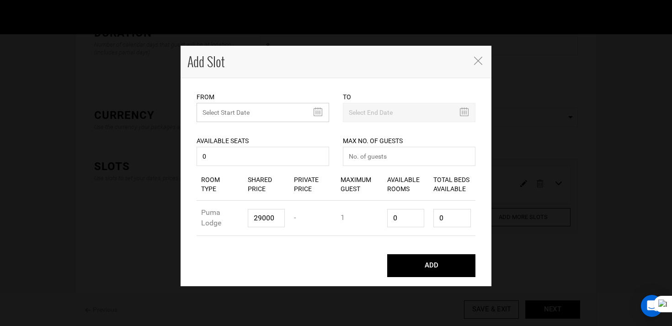
click at [236, 113] on input "text" at bounding box center [263, 112] width 133 height 19
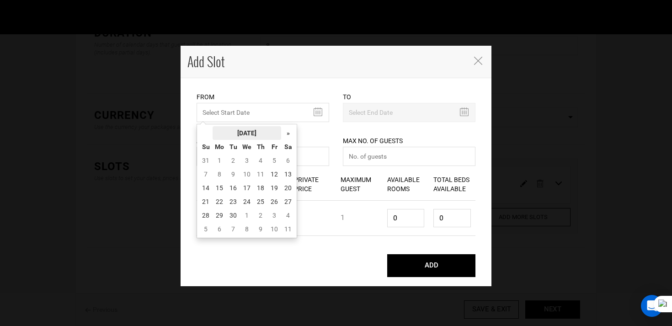
click at [237, 132] on th "[DATE]" at bounding box center [247, 133] width 69 height 14
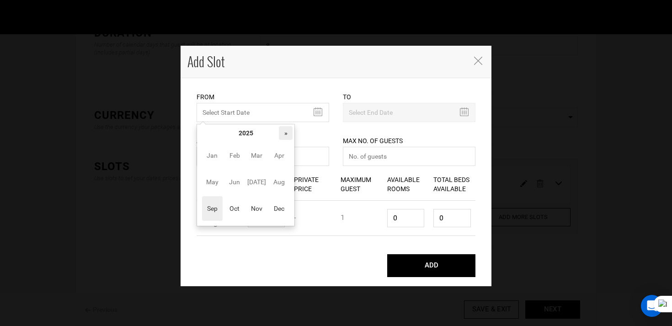
click at [282, 137] on th "»" at bounding box center [286, 133] width 14 height 14
click at [210, 216] on span "Sep" at bounding box center [212, 208] width 21 height 25
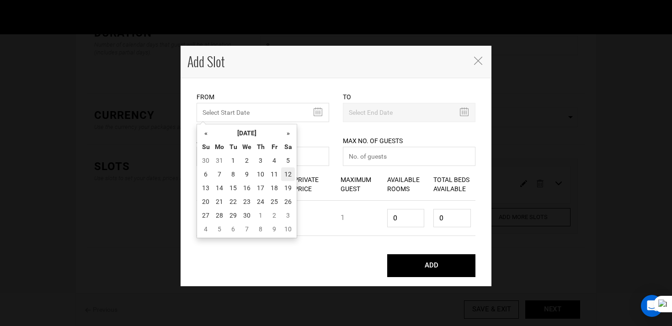
click at [286, 171] on td "12" at bounding box center [288, 174] width 14 height 14
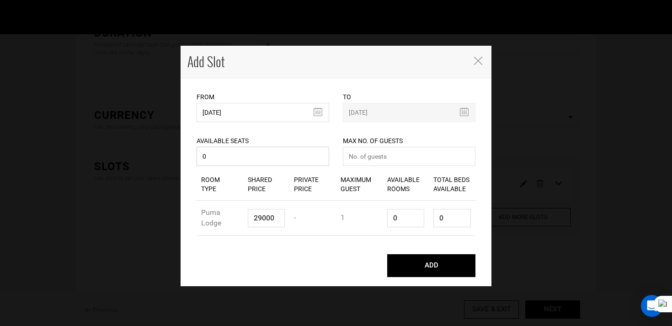
click at [276, 160] on input "0" at bounding box center [263, 156] width 133 height 19
click at [387, 254] on button "ADD" at bounding box center [431, 265] width 88 height 23
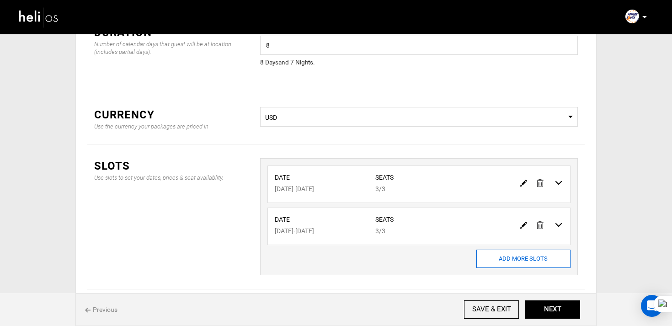
click at [478, 253] on input "ADD MORE SLOTS" at bounding box center [523, 259] width 94 height 18
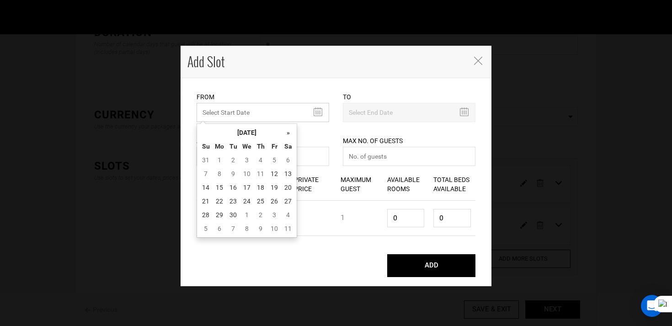
click at [226, 113] on input "MINIMUM NUMBER OF NIGHTS" at bounding box center [263, 112] width 133 height 19
click at [239, 129] on th "[DATE]" at bounding box center [247, 133] width 69 height 14
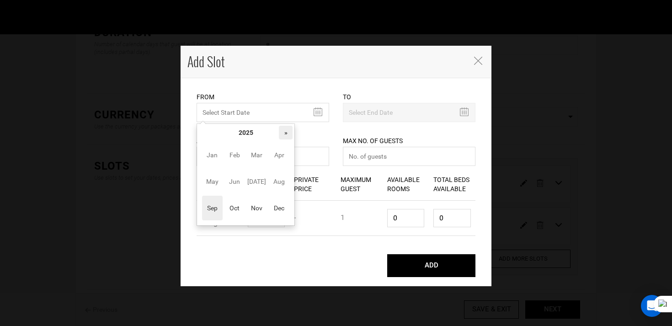
click at [282, 136] on th "»" at bounding box center [286, 133] width 14 height 14
click at [233, 184] on span "Jun" at bounding box center [235, 181] width 21 height 25
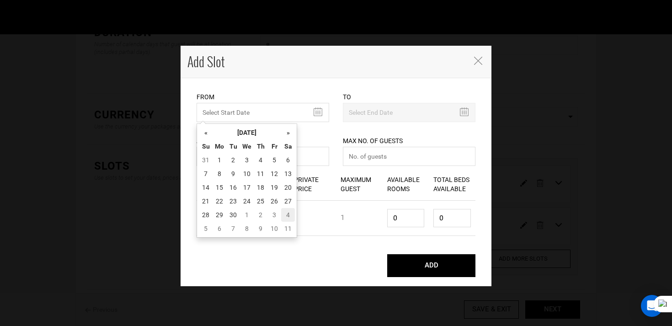
click at [286, 217] on td "4" at bounding box center [288, 215] width 14 height 14
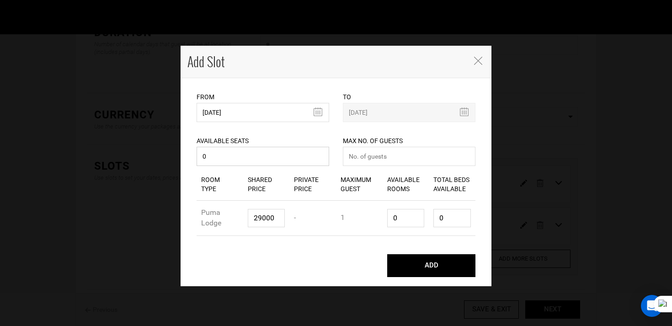
click at [247, 164] on input "0" at bounding box center [263, 156] width 133 height 19
click at [387, 254] on button "ADD" at bounding box center [431, 265] width 88 height 23
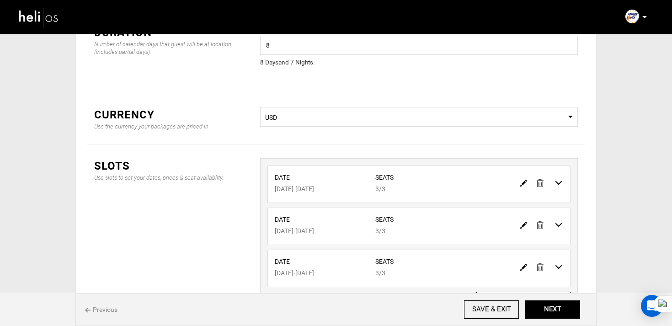
scroll to position [153, 0]
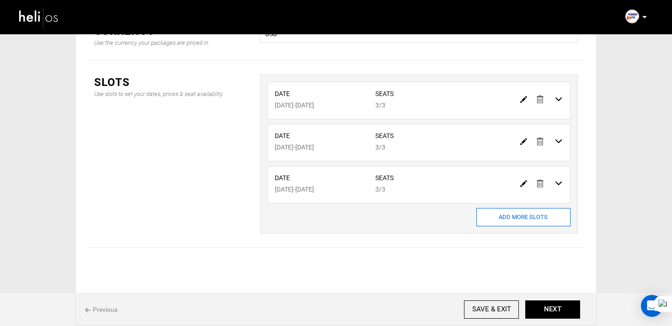
click at [503, 208] on input "ADD MORE SLOTS" at bounding box center [523, 217] width 94 height 18
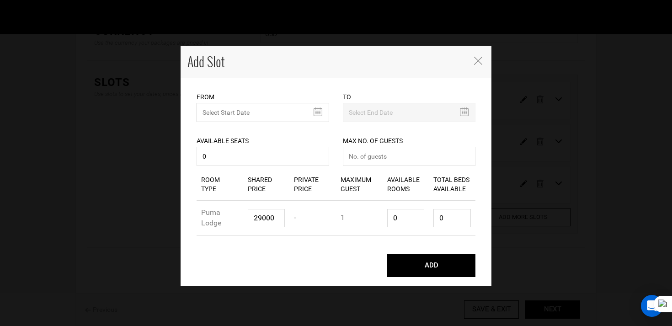
click at [243, 115] on input "MINIMUM NUMBER OF NIGHTS" at bounding box center [263, 112] width 133 height 19
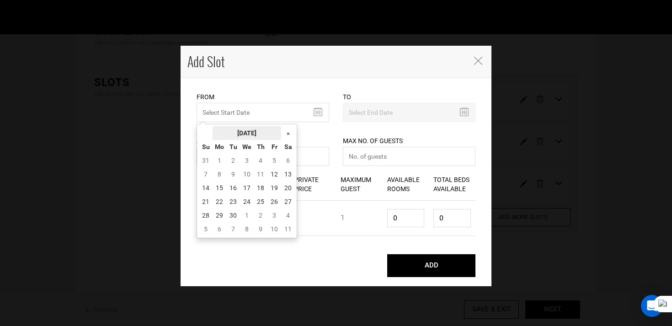
click at [255, 127] on th "[DATE]" at bounding box center [247, 133] width 69 height 14
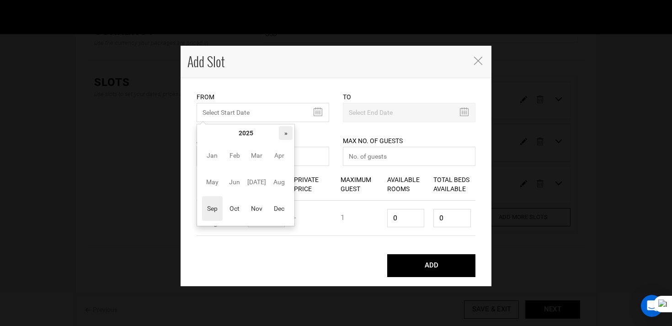
click at [289, 135] on th "»" at bounding box center [286, 133] width 14 height 14
click at [262, 178] on span "[DATE]" at bounding box center [256, 182] width 21 height 25
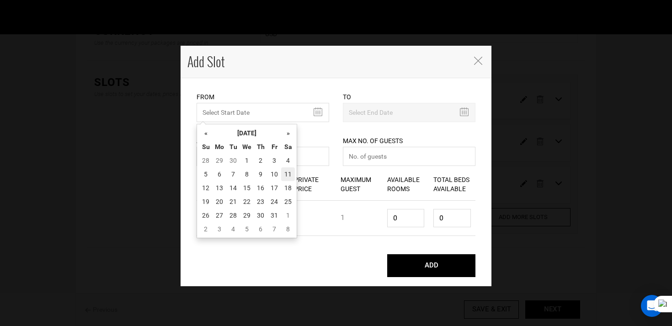
click at [289, 172] on td "11" at bounding box center [288, 174] width 14 height 14
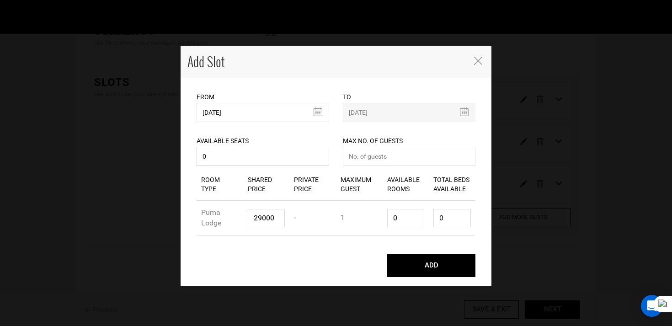
click at [253, 165] on input "0" at bounding box center [263, 156] width 133 height 19
click at [387, 254] on button "ADD" at bounding box center [431, 265] width 88 height 23
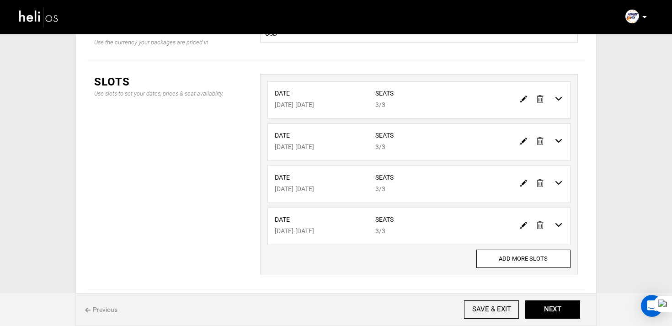
scroll to position [195, 0]
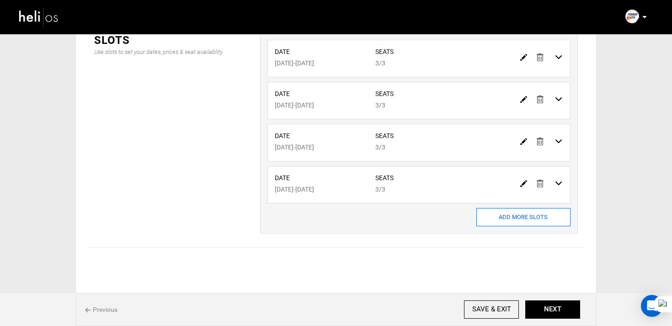
click at [514, 219] on input "ADD MORE SLOTS" at bounding box center [523, 217] width 94 height 18
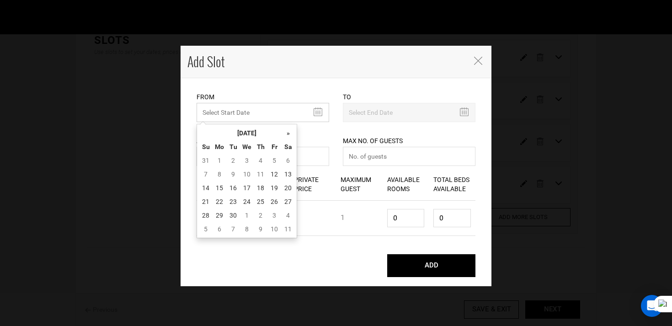
click at [235, 114] on input "MINIMUM NUMBER OF NIGHTS" at bounding box center [263, 112] width 133 height 19
click at [254, 135] on th "[DATE]" at bounding box center [247, 133] width 69 height 14
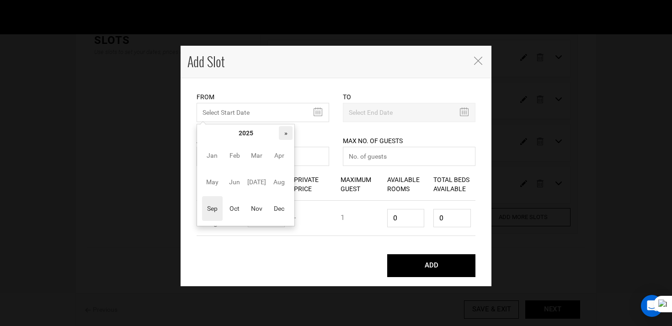
click at [284, 135] on th "»" at bounding box center [286, 133] width 14 height 14
click at [246, 183] on span "[DATE]" at bounding box center [256, 182] width 21 height 25
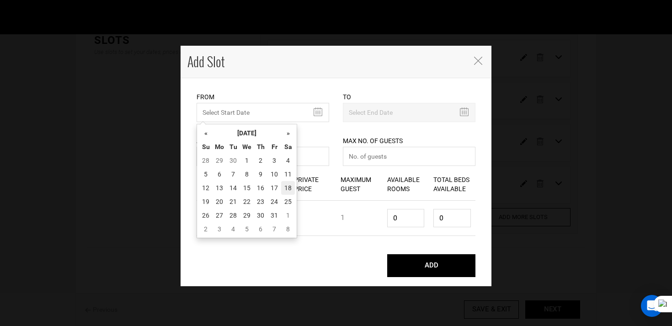
click at [286, 187] on td "18" at bounding box center [288, 188] width 14 height 14
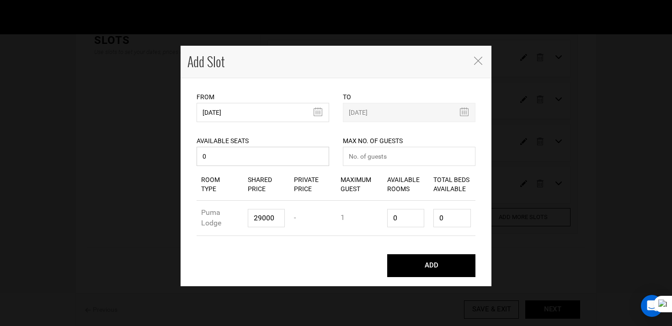
click at [269, 152] on input "0" at bounding box center [263, 156] width 133 height 19
click at [269, 161] on input "0" at bounding box center [263, 156] width 133 height 19
click at [387, 254] on button "ADD" at bounding box center [431, 265] width 88 height 23
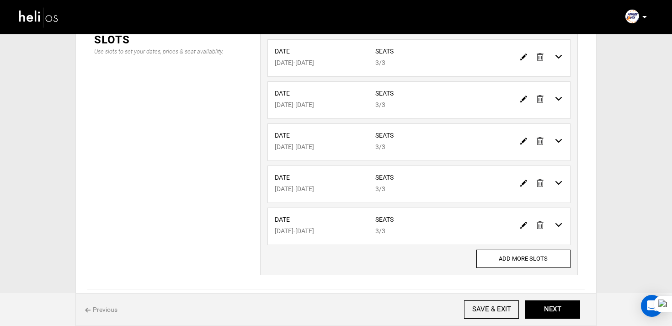
scroll to position [237, 0]
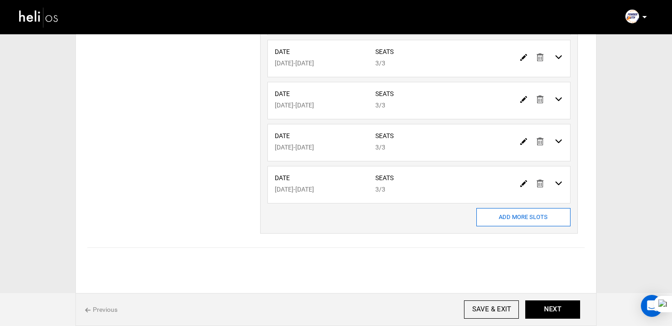
click at [502, 218] on input "ADD MORE SLOTS" at bounding box center [523, 217] width 94 height 18
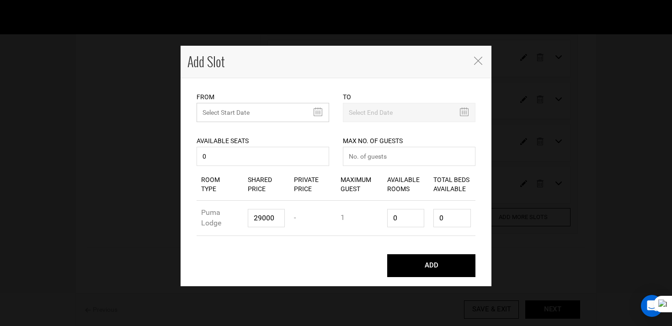
click at [237, 113] on input "MINIMUM NUMBER OF NIGHTS" at bounding box center [263, 112] width 133 height 19
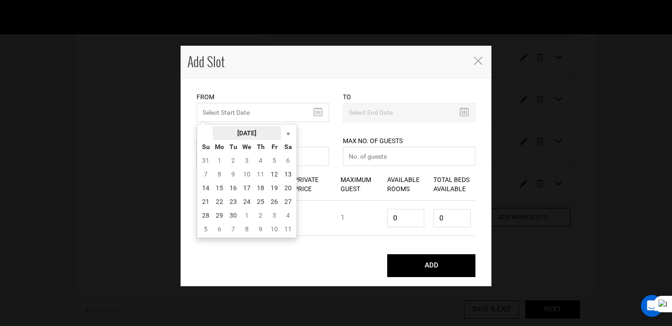
click at [246, 134] on th "[DATE]" at bounding box center [247, 133] width 69 height 14
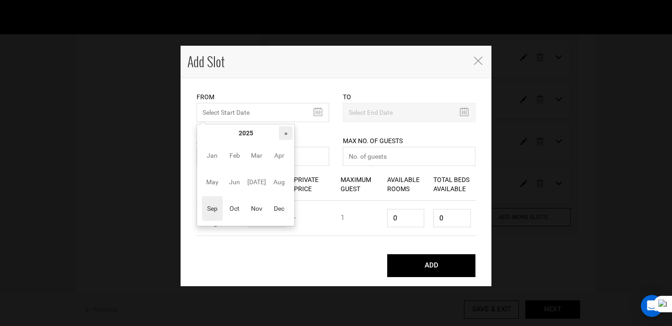
click at [282, 134] on th "»" at bounding box center [286, 133] width 14 height 14
click at [260, 184] on span "[DATE]" at bounding box center [256, 182] width 21 height 25
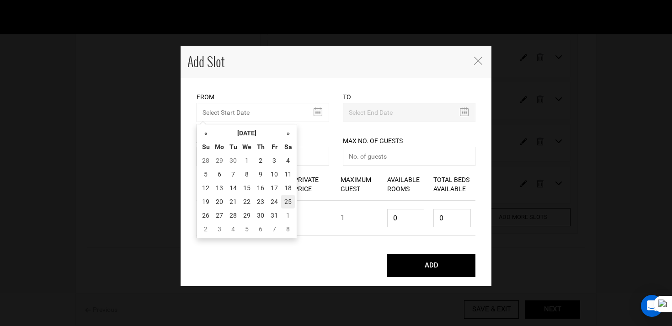
click at [290, 201] on td "25" at bounding box center [288, 202] width 14 height 14
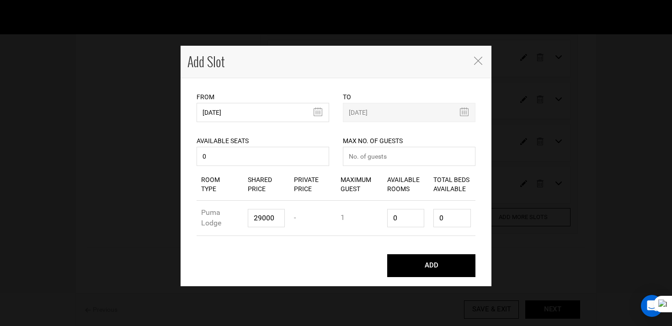
click at [243, 168] on div "Available Seats 0 Available seats should be greater than 0. Available Seats sho…" at bounding box center [263, 145] width 133 height 46
click at [243, 157] on input "0" at bounding box center [263, 156] width 133 height 19
click at [387, 254] on button "ADD" at bounding box center [431, 265] width 88 height 23
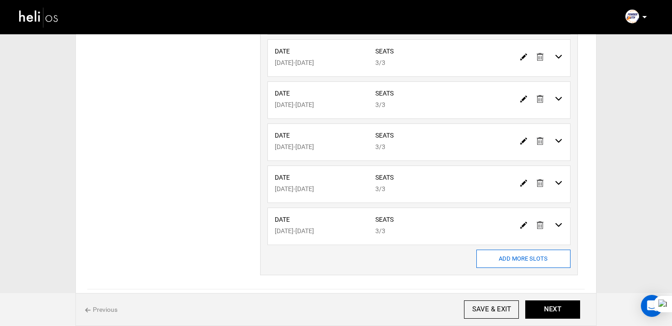
click at [492, 250] on input "ADD MORE SLOTS" at bounding box center [523, 259] width 94 height 18
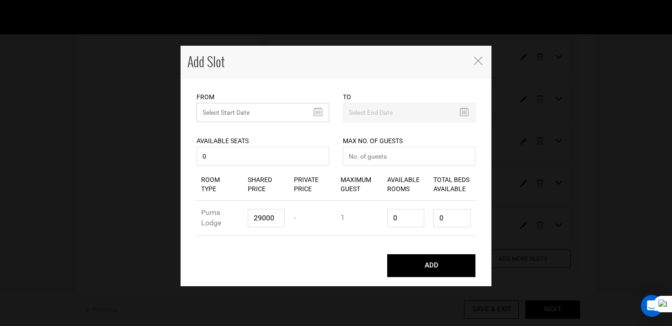
click at [257, 111] on input "MINIMUM NUMBER OF NIGHTS" at bounding box center [263, 112] width 133 height 19
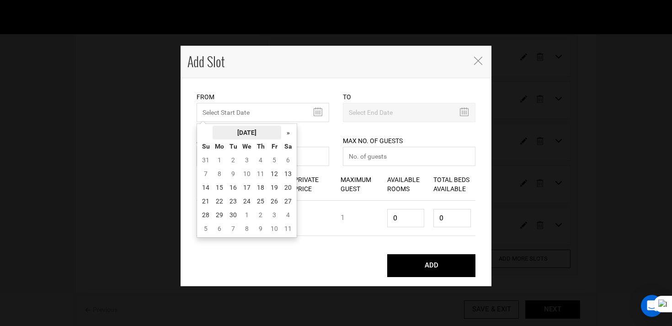
click at [260, 136] on th "[DATE]" at bounding box center [247, 133] width 69 height 14
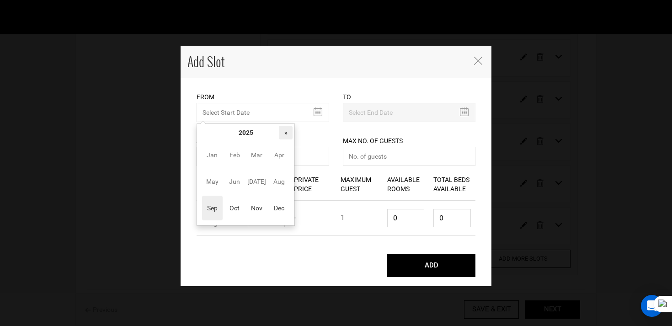
click at [285, 136] on th "»" at bounding box center [286, 133] width 14 height 14
click at [255, 184] on span "[DATE]" at bounding box center [256, 181] width 21 height 25
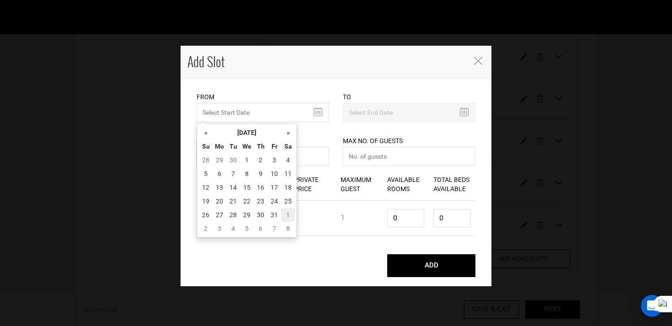
click at [287, 214] on td "1" at bounding box center [288, 215] width 14 height 14
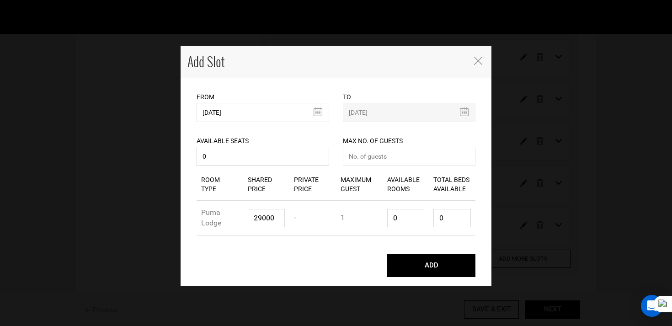
click at [224, 158] on input "0" at bounding box center [263, 156] width 133 height 19
click at [387, 254] on button "ADD" at bounding box center [431, 265] width 88 height 23
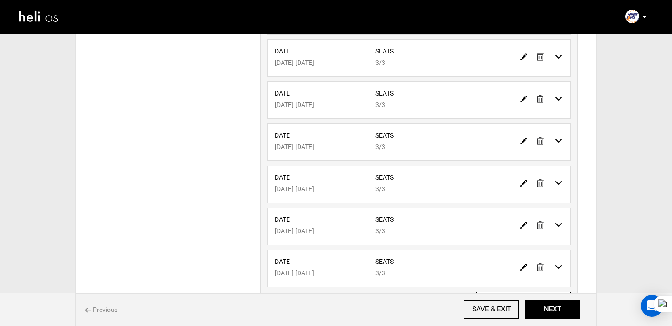
scroll to position [321, 0]
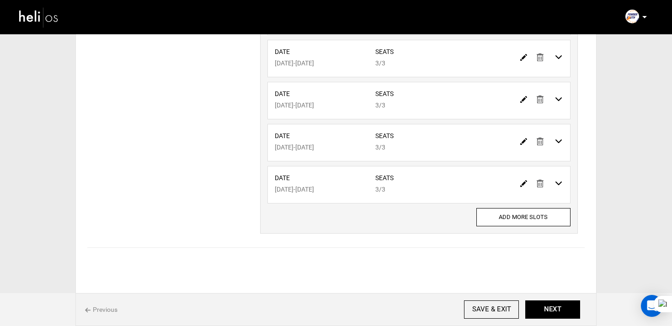
click at [521, 227] on div "Date [DATE] - [DATE] Seats 3/3 Date - Seats" at bounding box center [419, 69] width 318 height 327
click at [521, 225] on input "ADD MORE SLOTS" at bounding box center [523, 217] width 94 height 18
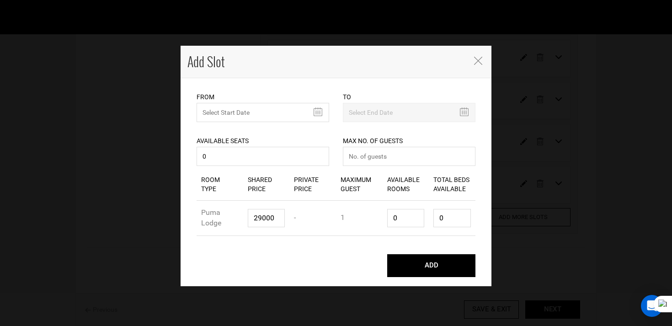
click at [253, 126] on div "Available Seats 0 Available seats should be greater than 0. Available Seats sho…" at bounding box center [263, 145] width 133 height 46
click at [245, 123] on div "Available Seats 0 Available seats should be greater than 0. Available Seats sho…" at bounding box center [263, 145] width 133 height 46
click at [250, 113] on input "MINIMUM NUMBER OF NIGHTS" at bounding box center [263, 112] width 133 height 19
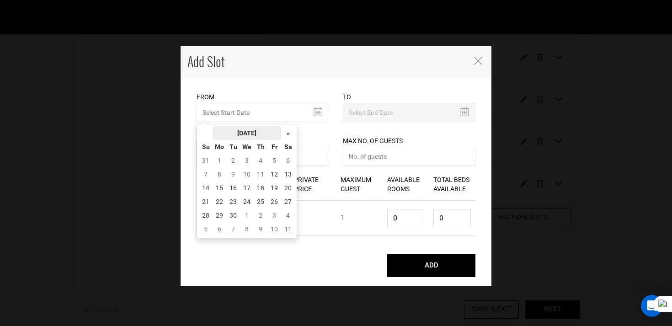
click at [258, 133] on th "[DATE]" at bounding box center [247, 133] width 69 height 14
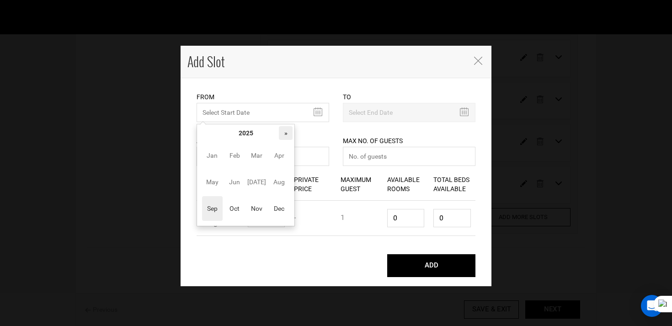
click at [283, 133] on th "»" at bounding box center [286, 133] width 14 height 14
click at [212, 206] on span "Sep" at bounding box center [212, 208] width 21 height 25
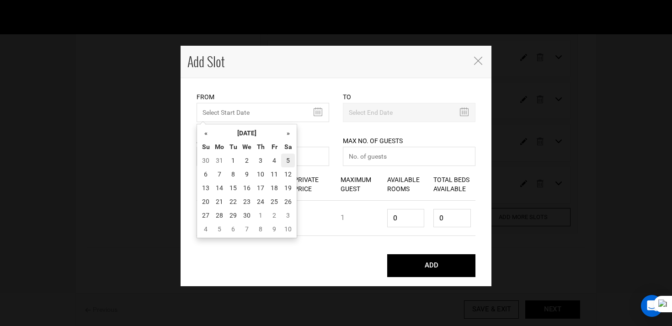
click at [292, 162] on td "5" at bounding box center [288, 161] width 14 height 14
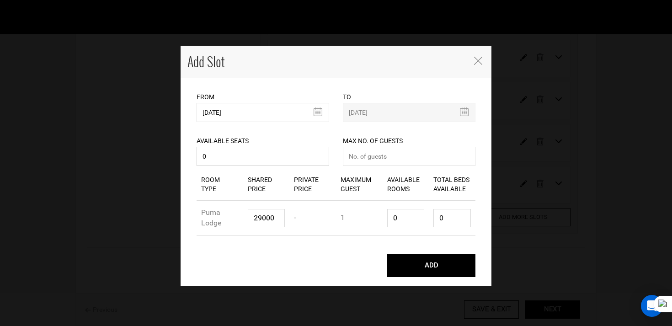
click at [251, 162] on input "0" at bounding box center [263, 156] width 133 height 19
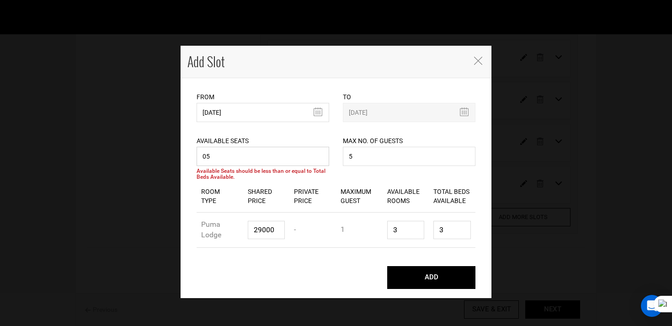
drag, startPoint x: 230, startPoint y: 156, endPoint x: 155, endPoint y: 145, distance: 76.7
click at [155, 145] on div "Add Slot From [DATE] Please select start date. Start date already exists, pleas…" at bounding box center [336, 163] width 672 height 326
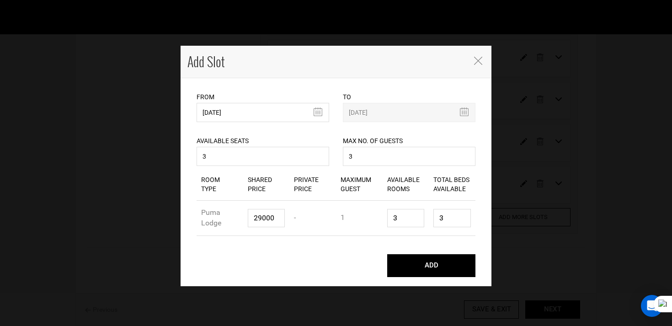
click at [406, 278] on div "ADD" at bounding box center [336, 265] width 293 height 41
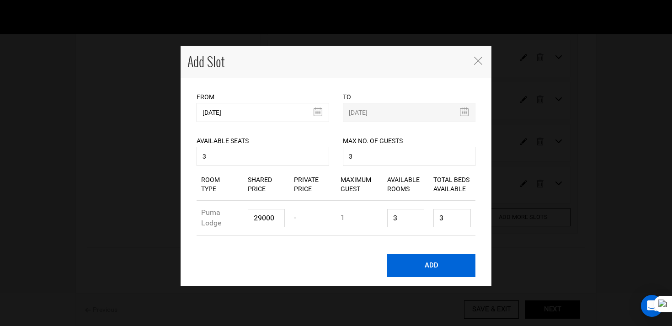
click at [415, 273] on button "ADD" at bounding box center [431, 265] width 88 height 23
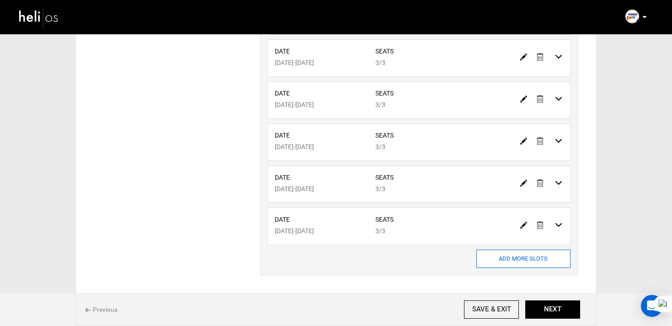
click at [514, 256] on input "ADD MORE SLOTS" at bounding box center [523, 259] width 94 height 18
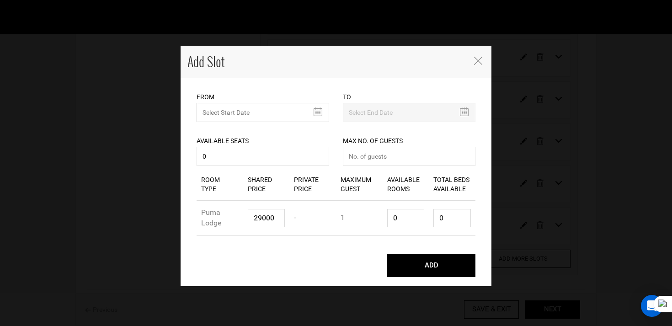
click at [225, 109] on input "MINIMUM NUMBER OF NIGHTS" at bounding box center [263, 112] width 133 height 19
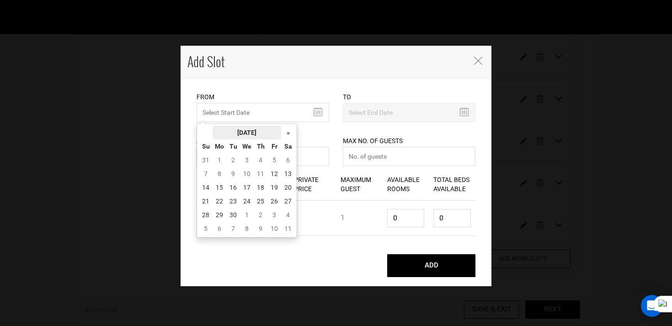
click at [235, 131] on th "[DATE]" at bounding box center [247, 133] width 69 height 14
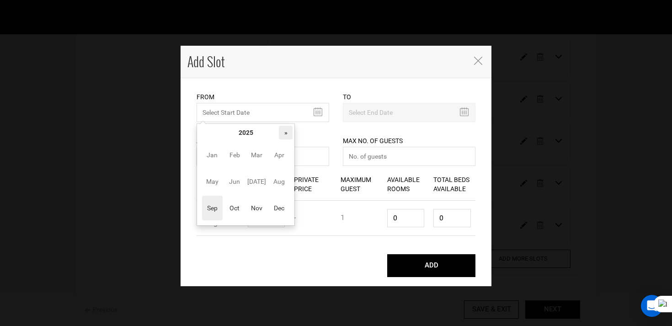
click at [284, 136] on th "»" at bounding box center [286, 133] width 14 height 14
click at [212, 208] on span "Sep" at bounding box center [212, 208] width 21 height 25
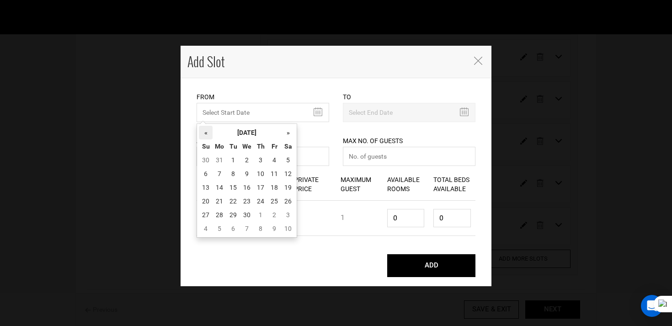
click at [203, 136] on th "«" at bounding box center [206, 133] width 14 height 14
click at [292, 214] on td "29" at bounding box center [288, 215] width 14 height 14
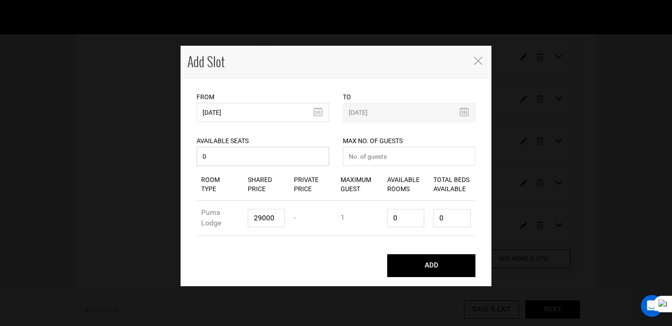
click at [275, 157] on input "0" at bounding box center [263, 156] width 133 height 19
click at [387, 254] on button "ADD" at bounding box center [431, 265] width 88 height 23
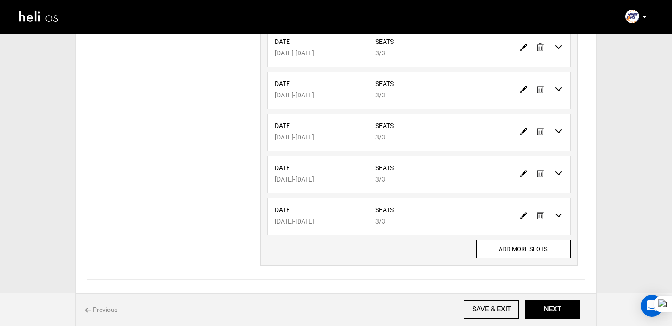
scroll to position [406, 0]
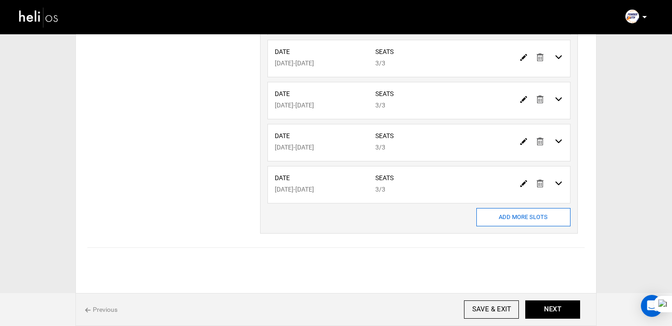
click at [531, 226] on input "ADD MORE SLOTS" at bounding box center [523, 217] width 94 height 18
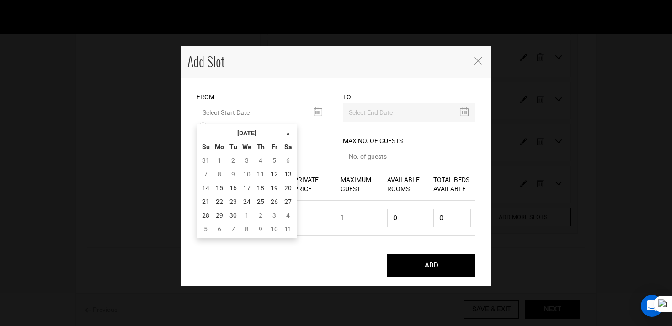
click at [257, 117] on input "MINIMUM NUMBER OF NIGHTS" at bounding box center [263, 112] width 133 height 19
click at [260, 134] on th "[DATE]" at bounding box center [247, 133] width 69 height 14
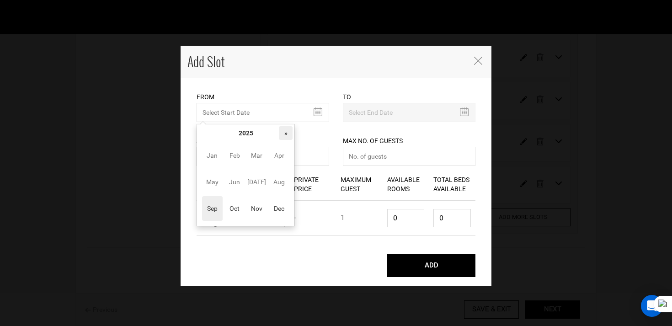
click at [289, 134] on th "»" at bounding box center [286, 133] width 14 height 14
click at [274, 185] on span "Aug" at bounding box center [279, 182] width 21 height 25
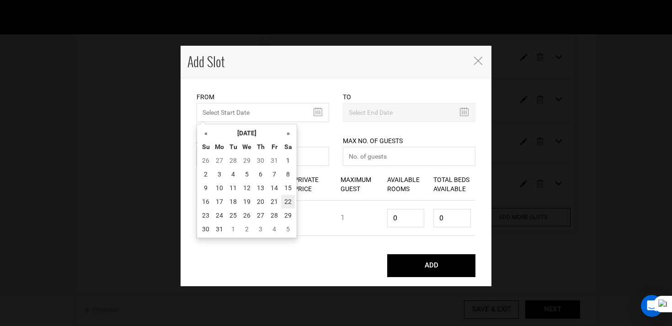
click at [290, 200] on td "22" at bounding box center [288, 202] width 14 height 14
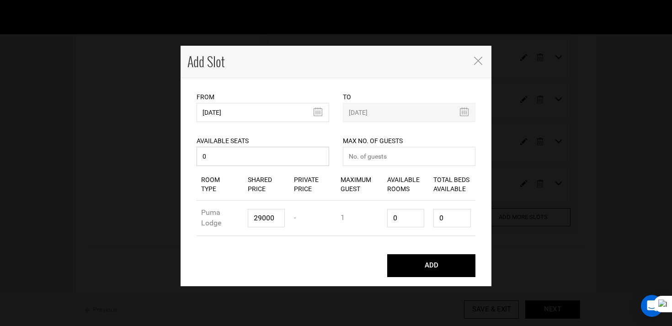
click at [250, 163] on input "0" at bounding box center [263, 156] width 133 height 19
click at [387, 254] on button "ADD" at bounding box center [431, 265] width 88 height 23
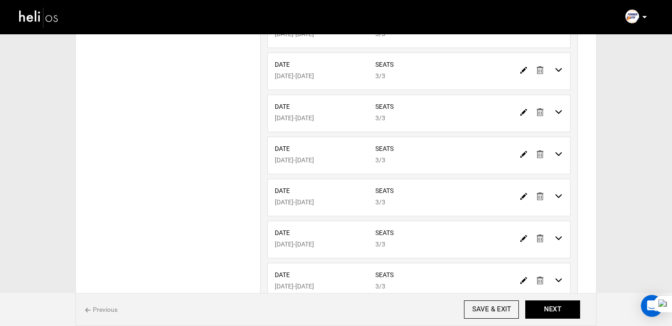
scroll to position [448, 0]
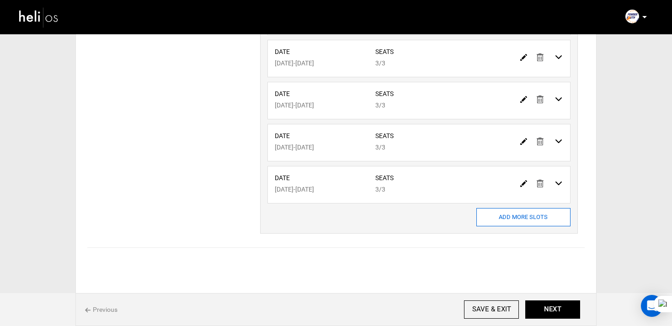
click at [521, 213] on input "ADD MORE SLOTS" at bounding box center [523, 217] width 94 height 18
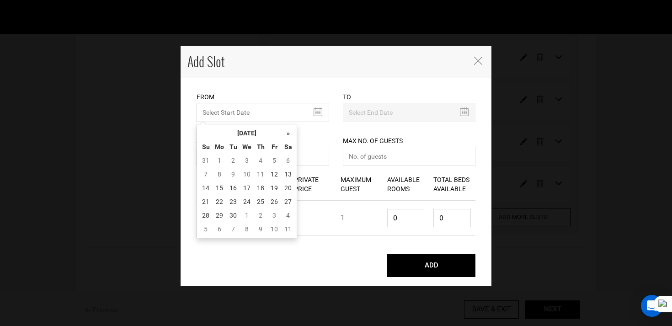
click at [245, 111] on input "MINIMUM NUMBER OF NIGHTS" at bounding box center [263, 112] width 133 height 19
click at [256, 141] on th "Th" at bounding box center [261, 147] width 14 height 14
click at [273, 135] on th "[DATE]" at bounding box center [247, 133] width 69 height 14
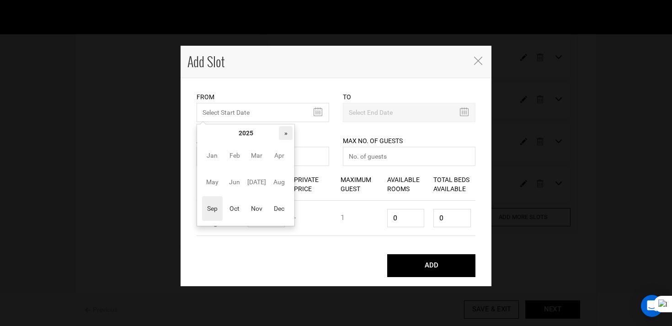
click at [281, 134] on th "»" at bounding box center [286, 133] width 14 height 14
click at [276, 187] on span "Aug" at bounding box center [279, 182] width 21 height 25
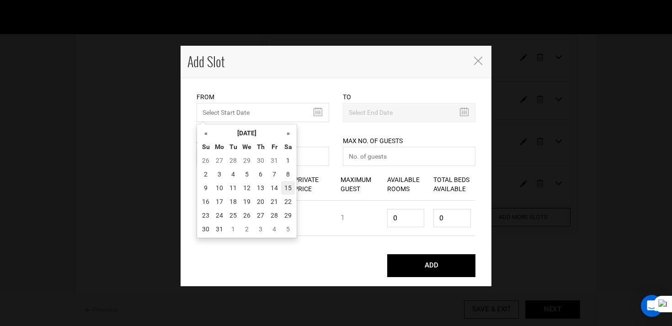
click at [289, 193] on td "15" at bounding box center [288, 188] width 14 height 14
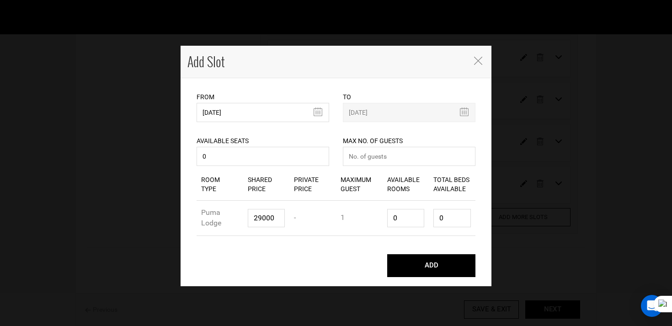
click at [234, 170] on div "Room Type" at bounding box center [220, 184] width 47 height 32
click at [239, 164] on input "0" at bounding box center [263, 156] width 133 height 19
click at [387, 254] on button "ADD" at bounding box center [431, 265] width 88 height 23
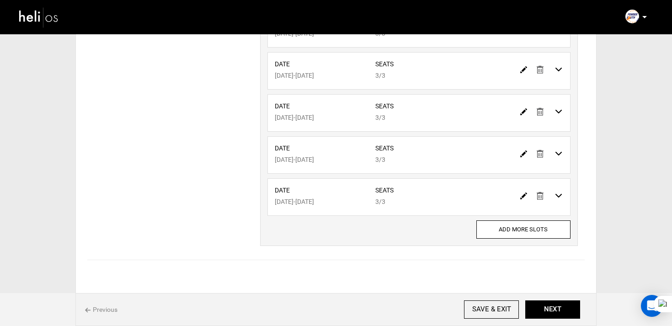
scroll to position [479, 0]
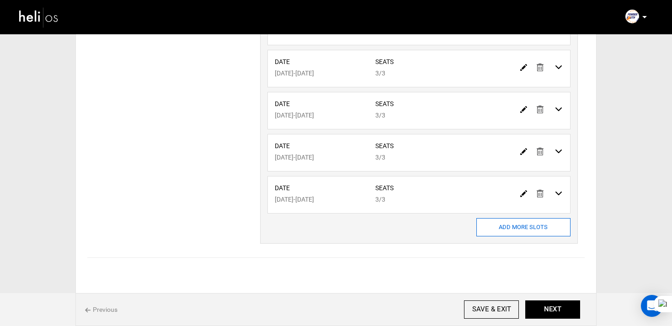
click at [498, 230] on input "ADD MORE SLOTS" at bounding box center [523, 227] width 94 height 18
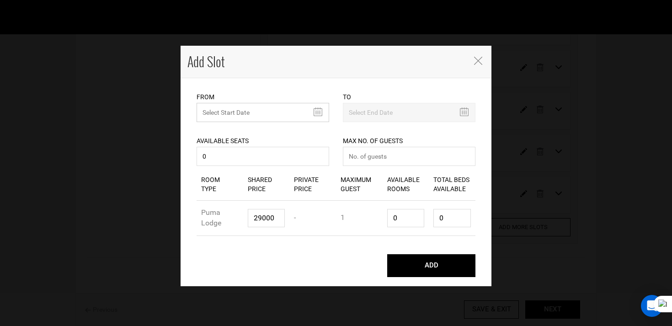
click at [225, 118] on input "MINIMUM NUMBER OF NIGHTS" at bounding box center [263, 112] width 133 height 19
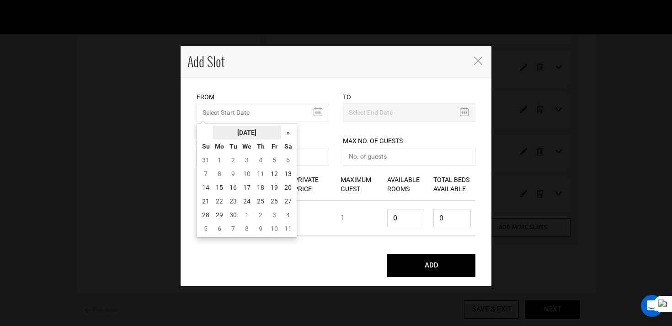
click at [240, 130] on th "[DATE]" at bounding box center [247, 133] width 69 height 14
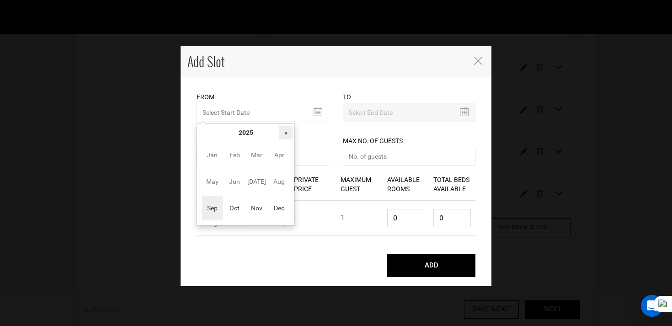
click at [280, 134] on tr "« 2025 »" at bounding box center [246, 133] width 94 height 14
click at [280, 134] on th "»" at bounding box center [286, 133] width 14 height 14
click at [279, 181] on span "Aug" at bounding box center [279, 181] width 21 height 25
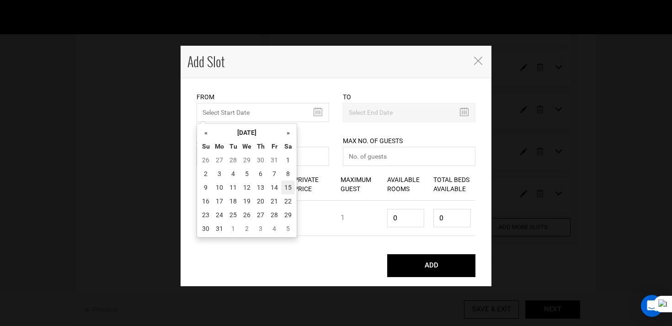
click at [289, 189] on td "15" at bounding box center [288, 188] width 14 height 14
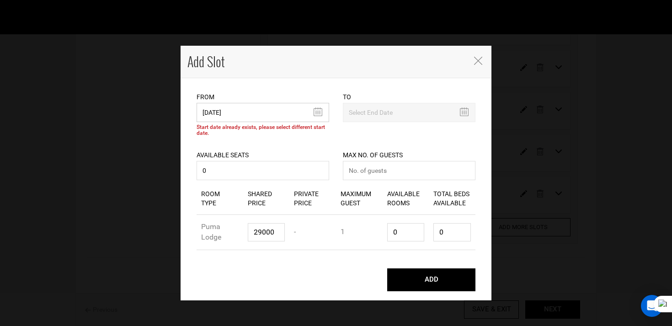
click at [265, 115] on input "[DATE]" at bounding box center [263, 112] width 133 height 19
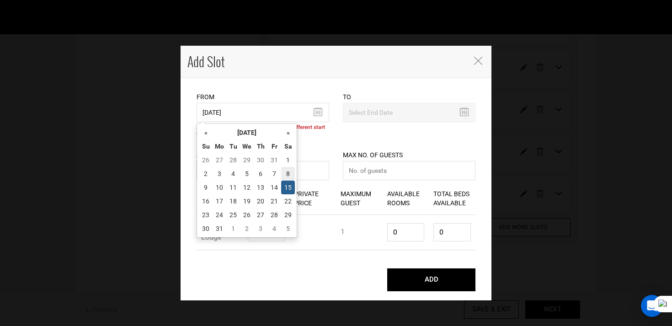
click at [282, 172] on td "8" at bounding box center [288, 174] width 14 height 14
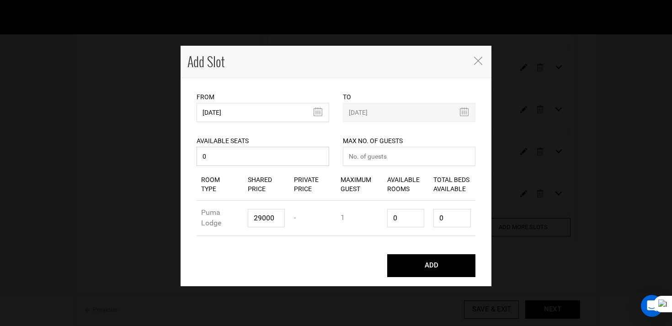
click at [245, 159] on input "0" at bounding box center [263, 156] width 133 height 19
click at [387, 254] on button "ADD" at bounding box center [431, 265] width 88 height 23
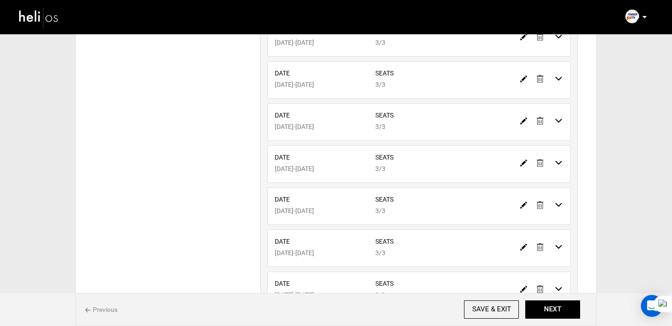
scroll to position [532, 0]
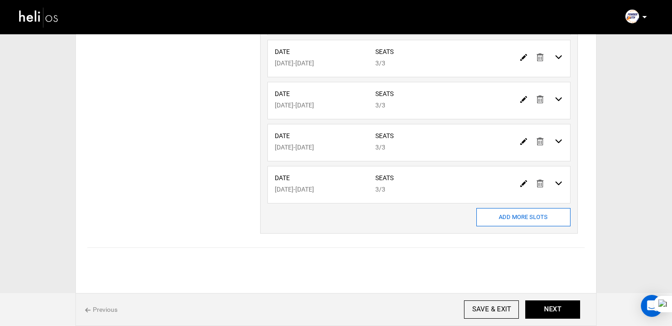
click at [546, 223] on input "ADD MORE SLOTS" at bounding box center [523, 217] width 94 height 18
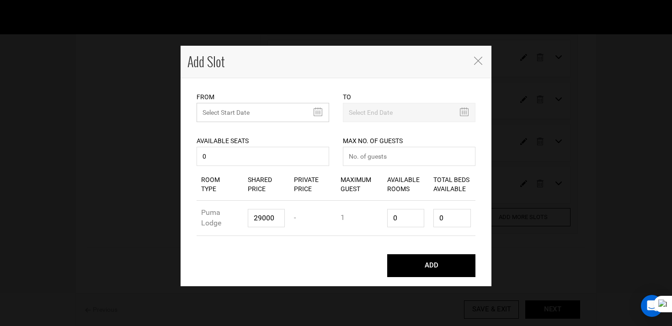
click at [252, 118] on input "MINIMUM NUMBER OF NIGHTS" at bounding box center [263, 112] width 133 height 19
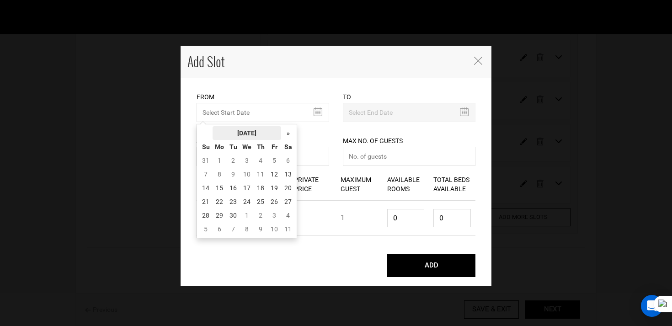
click at [253, 129] on th "[DATE]" at bounding box center [247, 133] width 69 height 14
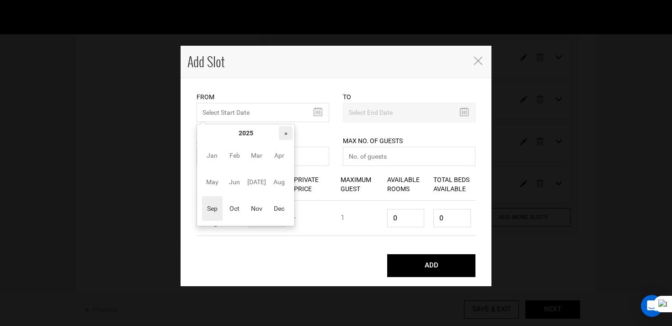
click at [284, 131] on th "»" at bounding box center [286, 133] width 14 height 14
click at [280, 176] on span "Aug" at bounding box center [279, 182] width 21 height 25
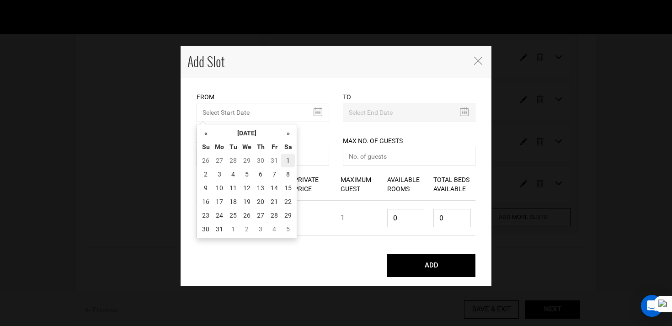
click at [286, 161] on td "1" at bounding box center [288, 161] width 14 height 14
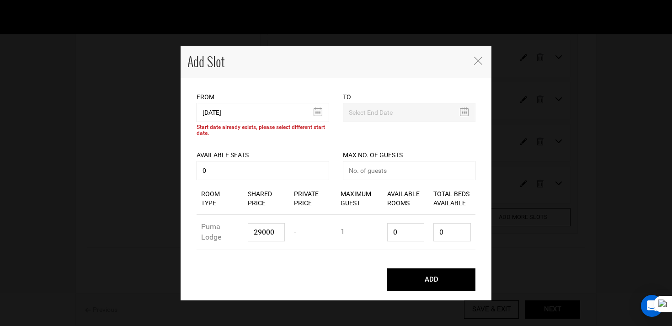
click at [476, 61] on icon "Close" at bounding box center [478, 61] width 8 height 8
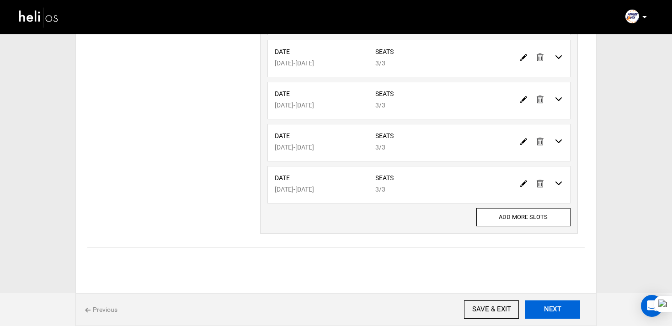
click at [549, 307] on button "NEXT" at bounding box center [552, 309] width 55 height 18
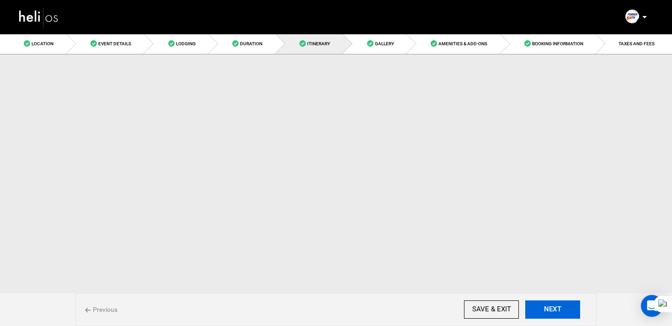
click at [549, 307] on button "NEXT" at bounding box center [552, 309] width 55 height 18
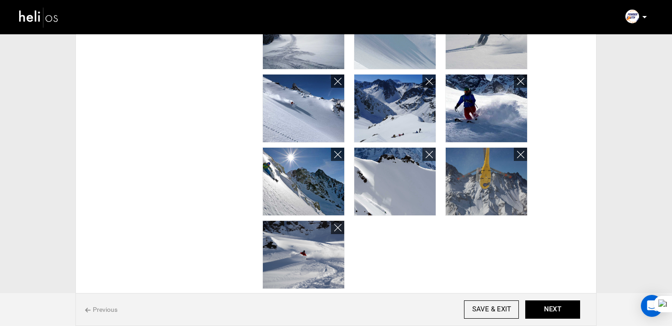
scroll to position [615, 0]
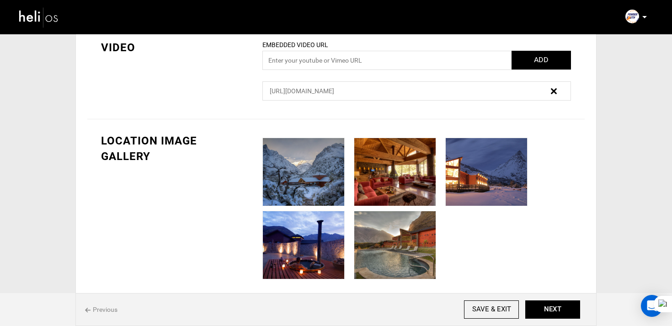
click at [547, 91] on div at bounding box center [542, 90] width 51 height 13
click at [554, 91] on img at bounding box center [554, 91] width 6 height 6
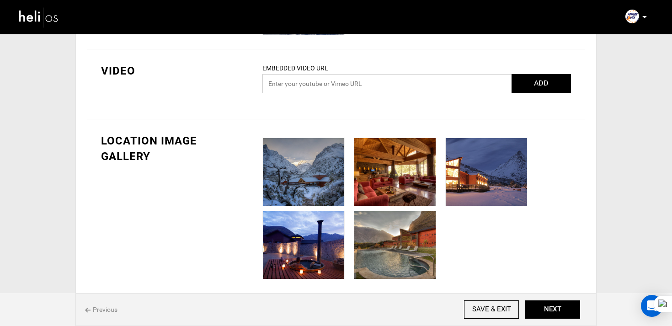
click at [411, 77] on input "text" at bounding box center [416, 83] width 309 height 19
paste input "[URL][DOMAIN_NAME][DOMAIN_NAME]"
click at [524, 89] on button "ADD" at bounding box center [541, 83] width 59 height 19
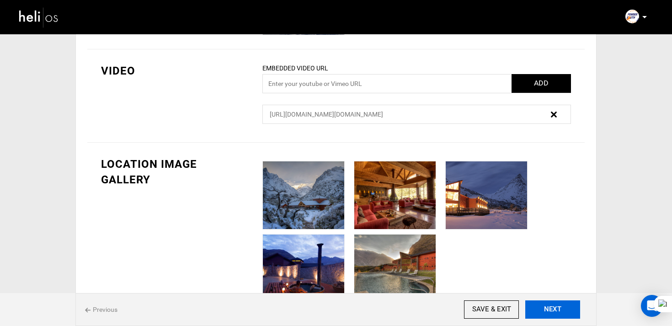
click at [566, 306] on button "NEXT" at bounding box center [552, 309] width 55 height 18
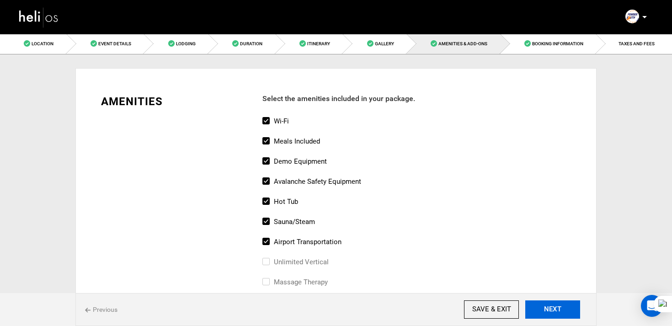
click at [566, 306] on button "NEXT" at bounding box center [552, 309] width 55 height 18
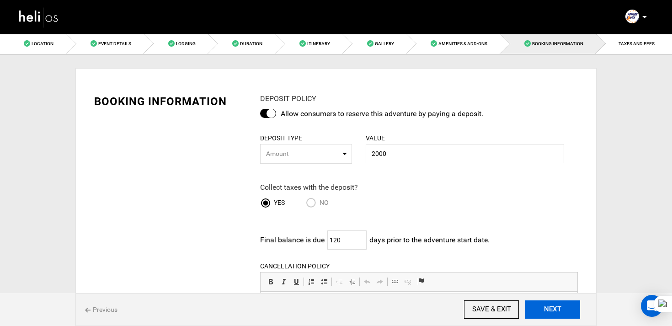
click at [566, 306] on button "NEXT" at bounding box center [552, 309] width 55 height 18
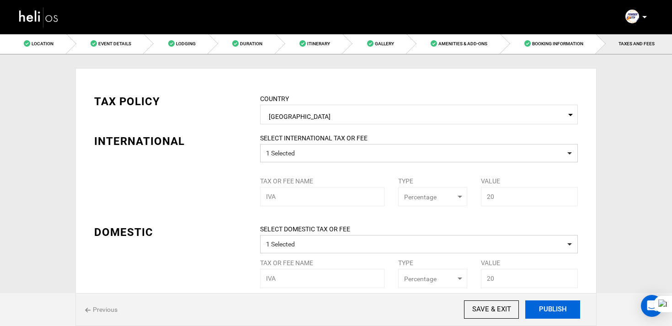
click at [566, 306] on button "PUBLISH" at bounding box center [552, 309] width 55 height 18
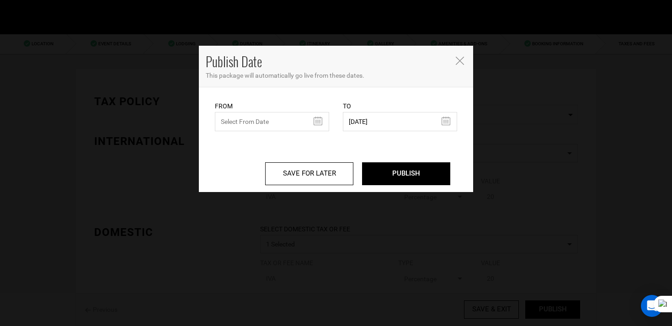
click at [253, 110] on div "From From Date needs to be future date. Please select From Date." at bounding box center [272, 116] width 114 height 30
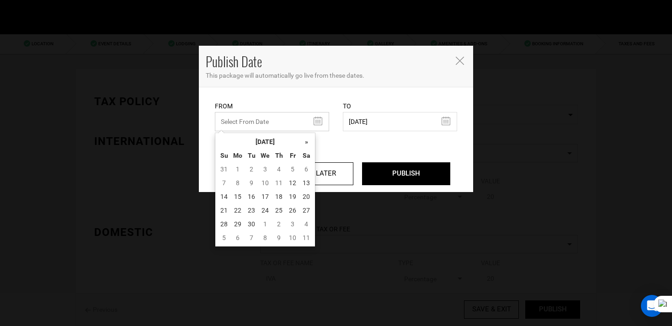
click at [252, 117] on input "text" at bounding box center [272, 121] width 114 height 19
click at [289, 181] on td "12" at bounding box center [293, 183] width 14 height 14
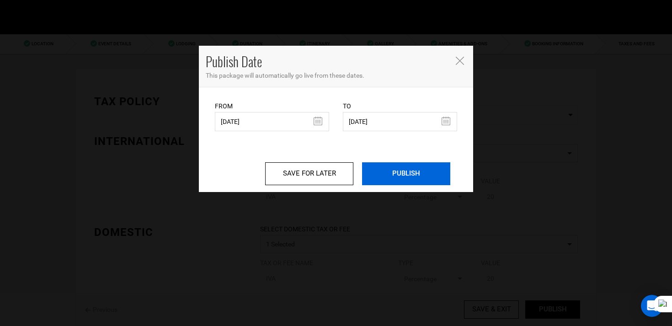
click at [404, 179] on input "PUBLISH" at bounding box center [406, 173] width 88 height 23
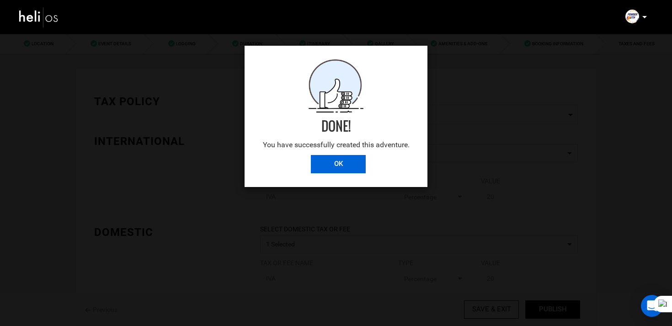
click at [329, 162] on input "OK" at bounding box center [338, 164] width 55 height 18
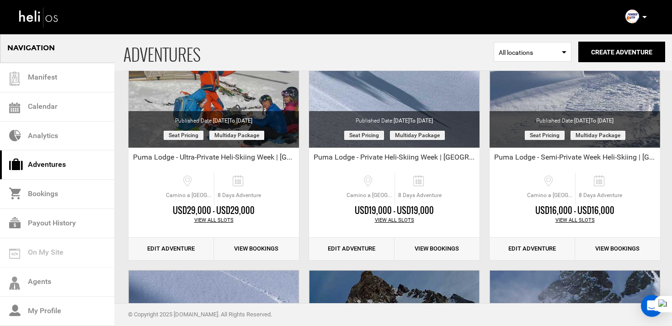
scroll to position [132, 0]
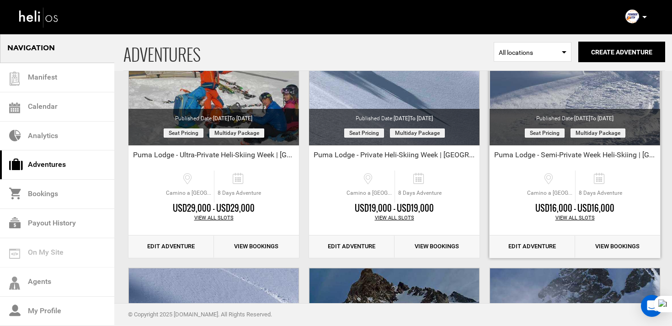
click at [535, 242] on link "Edit Adventure" at bounding box center [533, 246] width 86 height 22
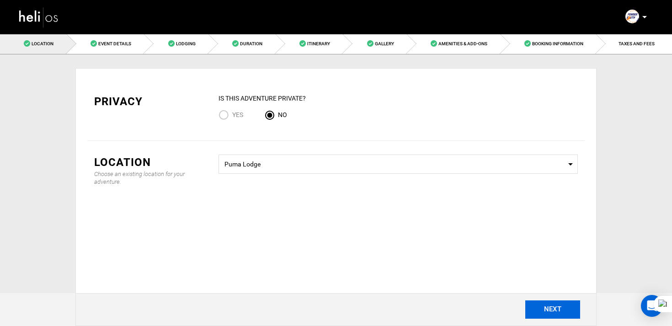
click at [554, 307] on button "NEXT" at bounding box center [552, 309] width 55 height 18
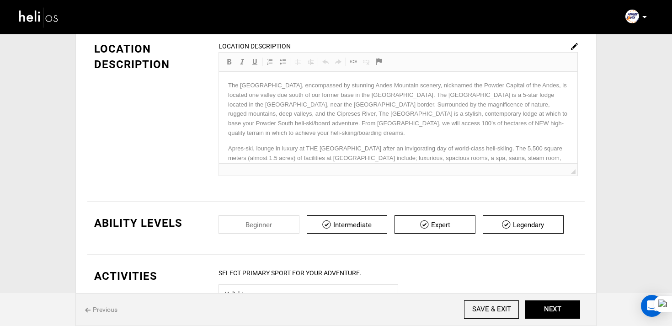
scroll to position [257, 0]
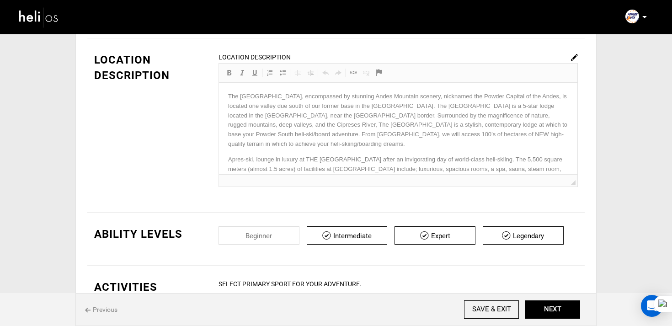
click at [569, 60] on div "Location Description Rich Text Editor, editor88 Editor toolbars Basic Styles Bo…" at bounding box center [398, 119] width 359 height 135
click at [572, 60] on img at bounding box center [574, 57] width 7 height 7
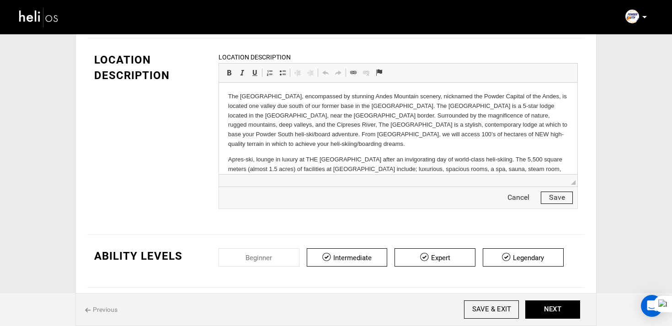
scroll to position [28, 0]
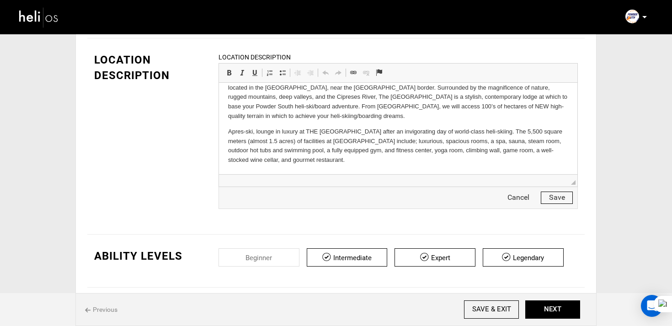
click at [350, 157] on p "Apres-ski, lounge in luxury at THE [GEOGRAPHIC_DATA] after an invigorating day …" at bounding box center [398, 146] width 340 height 38
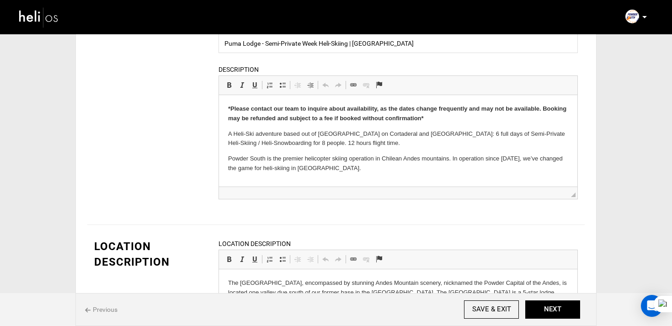
scroll to position [0, 0]
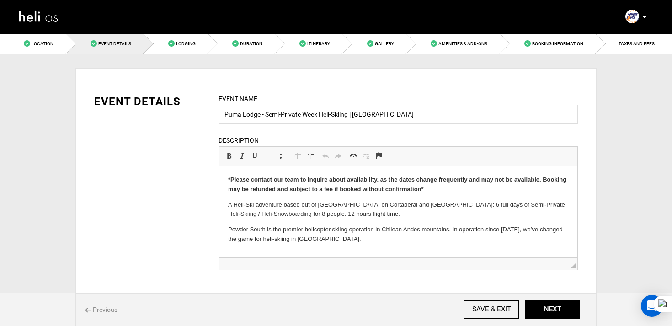
click at [53, 18] on img at bounding box center [38, 17] width 41 height 24
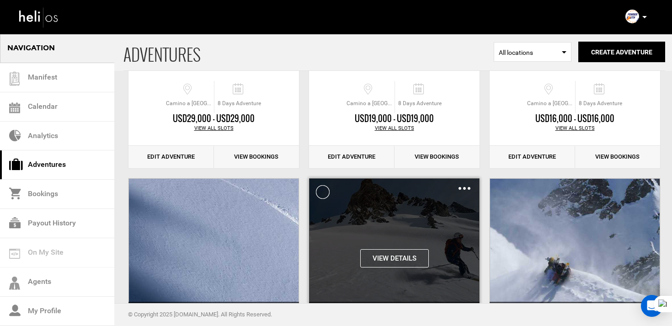
scroll to position [160, 0]
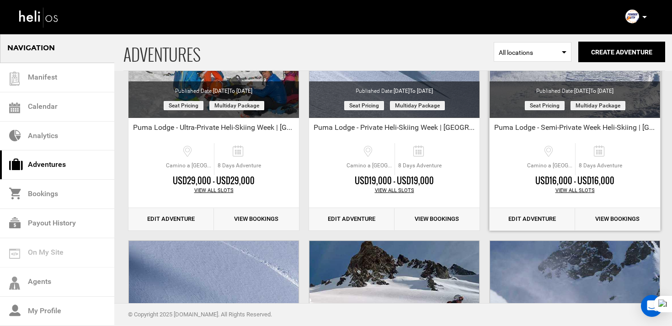
click at [539, 216] on link "Edit Adventure" at bounding box center [533, 219] width 86 height 22
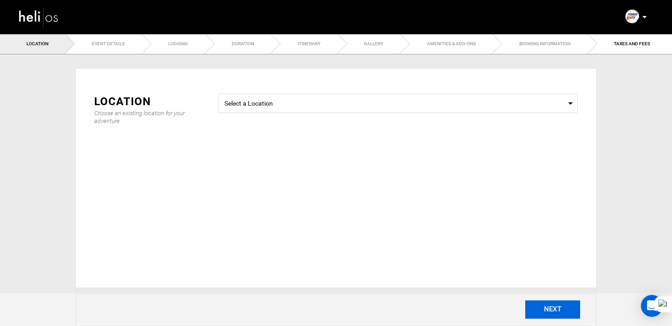
click at [564, 309] on button "NEXT" at bounding box center [552, 309] width 55 height 18
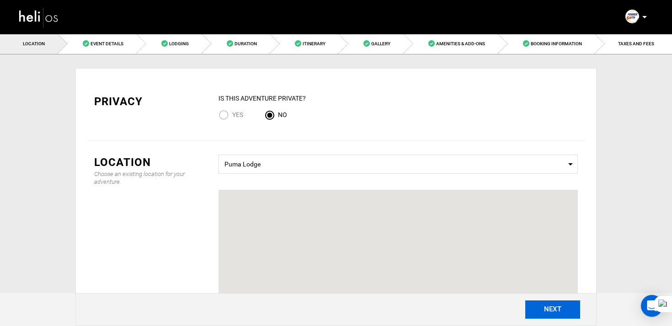
click at [564, 310] on button "NEXT" at bounding box center [552, 309] width 55 height 18
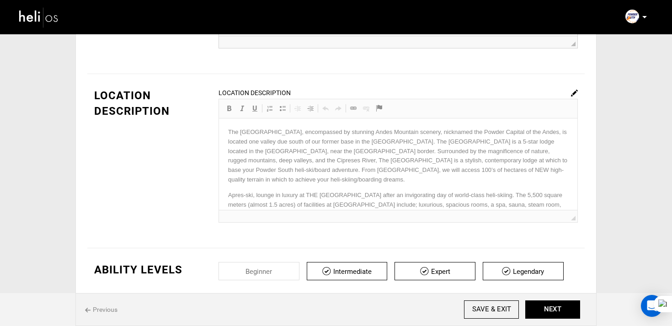
click at [574, 95] on img at bounding box center [574, 93] width 7 height 7
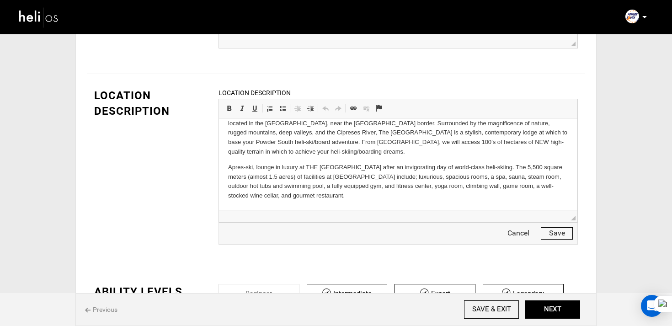
click at [57, 20] on img at bounding box center [38, 17] width 41 height 24
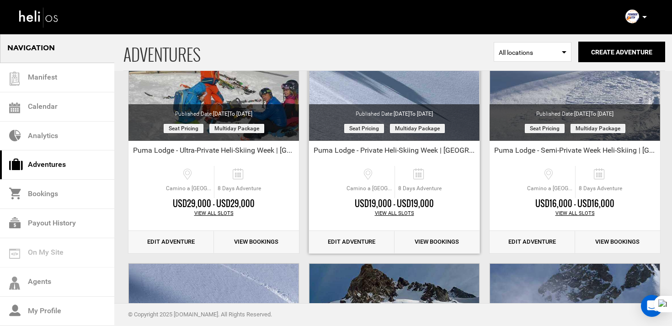
click at [354, 251] on link "Edit Adventure" at bounding box center [352, 242] width 86 height 22
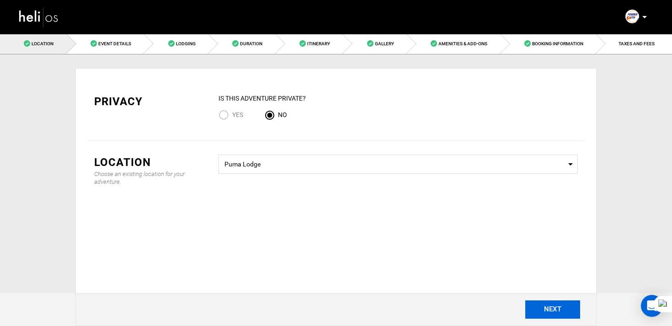
click at [563, 308] on button "NEXT" at bounding box center [552, 309] width 55 height 18
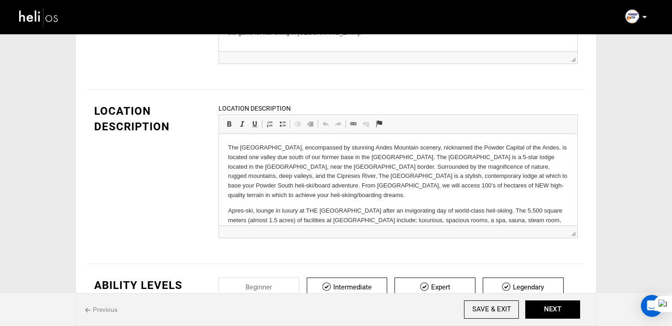
click at [58, 16] on img at bounding box center [38, 17] width 41 height 24
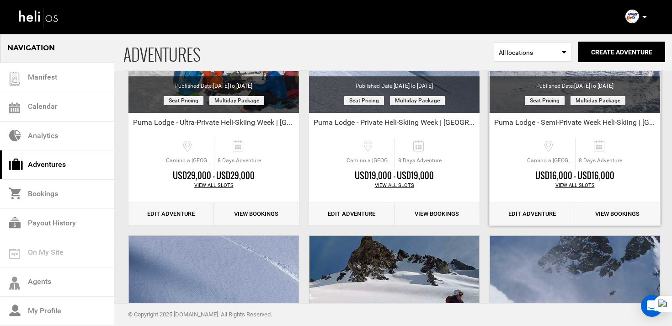
click at [537, 215] on link "Edit Adventure" at bounding box center [533, 214] width 86 height 22
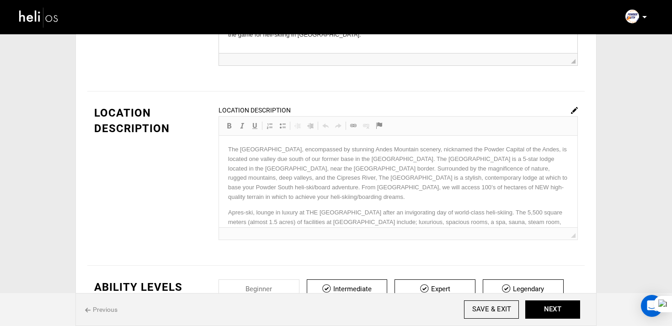
scroll to position [212, 0]
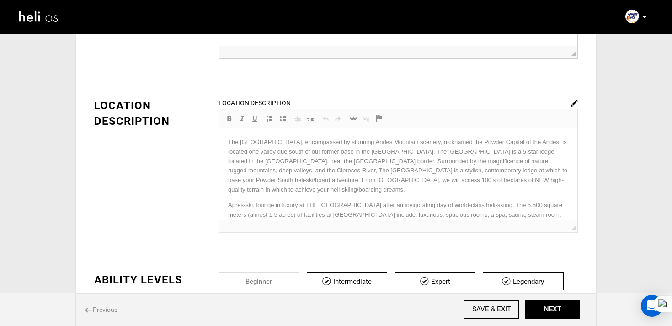
click at [574, 102] on img at bounding box center [574, 103] width 7 height 7
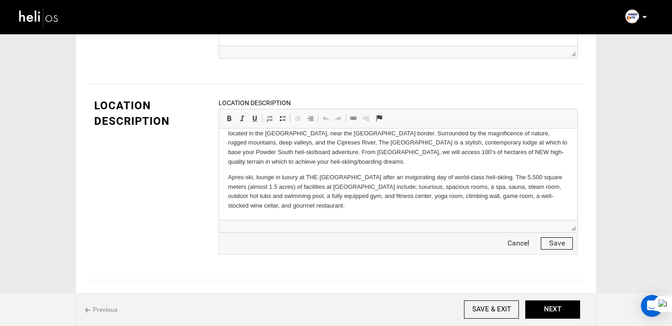
scroll to position [0, 0]
click at [321, 210] on p "Apres-ski, lounge in luxury at THE [GEOGRAPHIC_DATA] after an invigorating day …" at bounding box center [398, 192] width 340 height 38
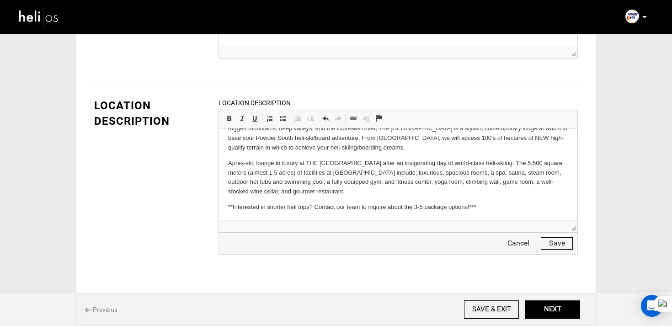
scroll to position [43, 0]
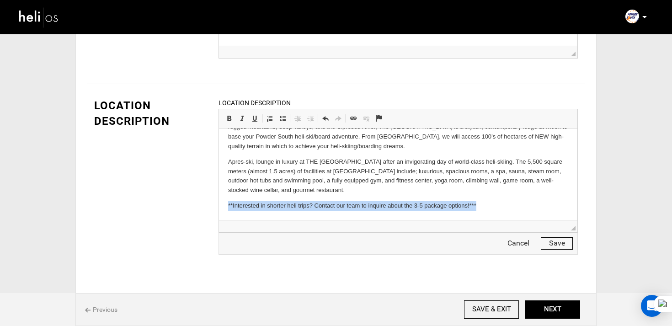
drag, startPoint x: 507, startPoint y: 218, endPoint x: 216, endPoint y: 207, distance: 290.6
click at [219, 207] on html "The Puma Lodge, encompassed by stunning Andes Mountain scenery, nicknamed the P…" at bounding box center [398, 152] width 358 height 135
copy p "**Interested in shorter heli trips? Contact our team to inquire about the 3-5 p…"
click at [497, 208] on p "**Interested in shorter heli trips? Contact our team to inquire about the 3-5 p…" at bounding box center [398, 206] width 340 height 10
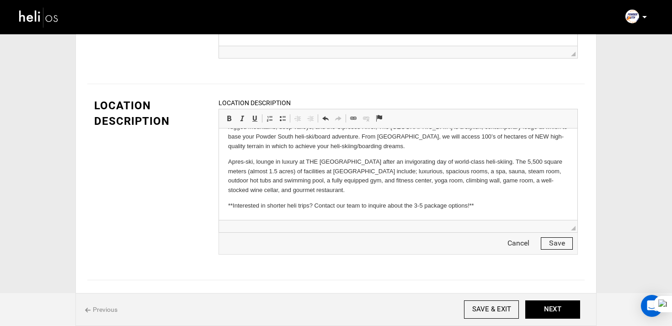
click at [565, 247] on button "Save" at bounding box center [557, 243] width 32 height 12
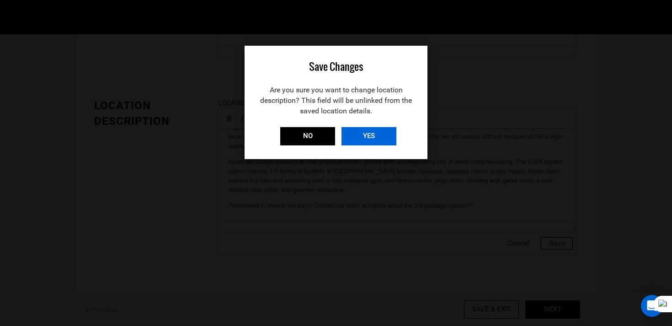
click at [369, 138] on input "YES" at bounding box center [369, 136] width 55 height 18
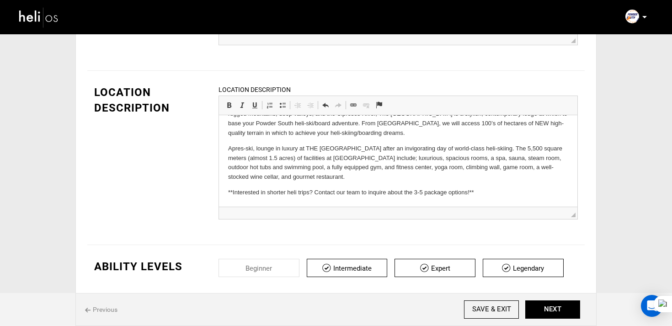
click at [233, 193] on p "**Interested in shorter heli trips? Contact our team to inquire about the 3-5 p…" at bounding box center [398, 193] width 340 height 10
click at [498, 193] on p "* Interested in shorter heli trips? Contact our team to inquire about the 3-5 p…" at bounding box center [398, 193] width 340 height 10
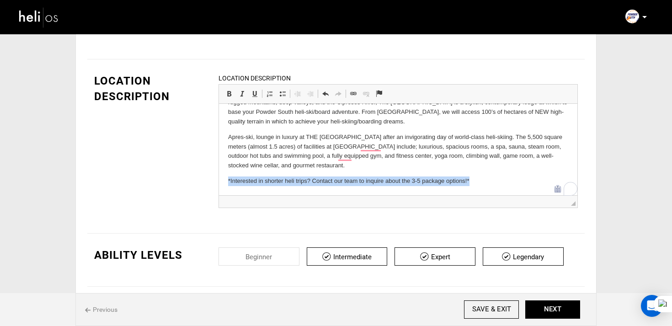
drag, startPoint x: 488, startPoint y: 182, endPoint x: 410, endPoint y: 284, distance: 128.5
click at [219, 178] on html "The Puma Lodge, encompassed by stunning Andes Mountain scenery, nicknamed the P…" at bounding box center [398, 127] width 358 height 135
click at [230, 93] on span at bounding box center [228, 93] width 7 height 7
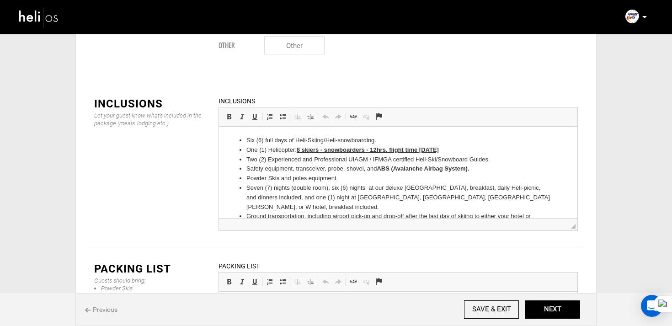
scroll to position [1380, 0]
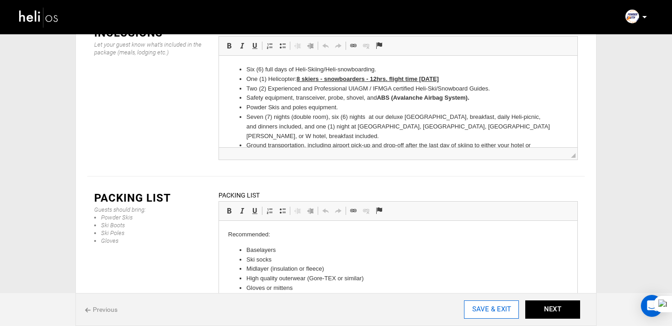
click at [501, 311] on input "SAVE & EXIT" at bounding box center [491, 309] width 55 height 18
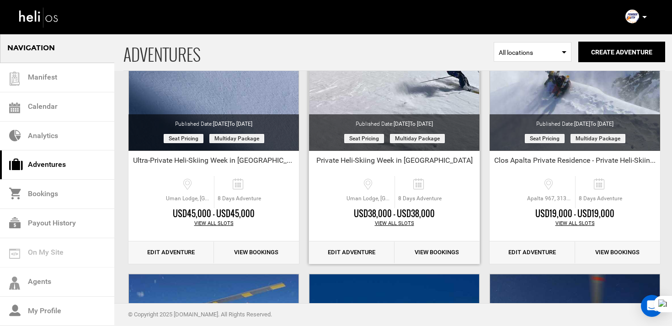
scroll to position [155, 0]
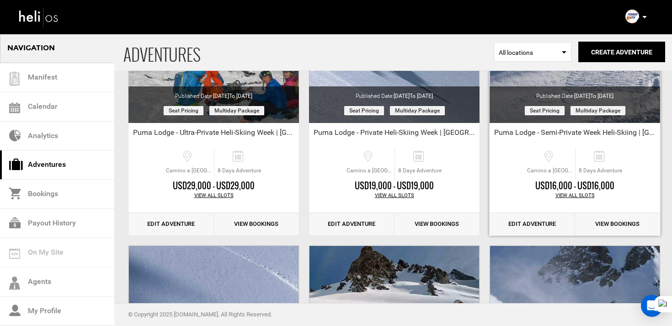
click at [535, 222] on link "Edit Adventure" at bounding box center [533, 224] width 86 height 22
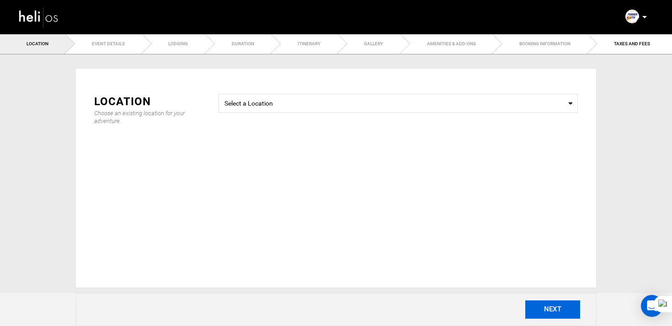
type input "Puma Lodge - Semi-Private Week Heli-Skiing | [GEOGRAPHIC_DATA]"
checkbox input "true"
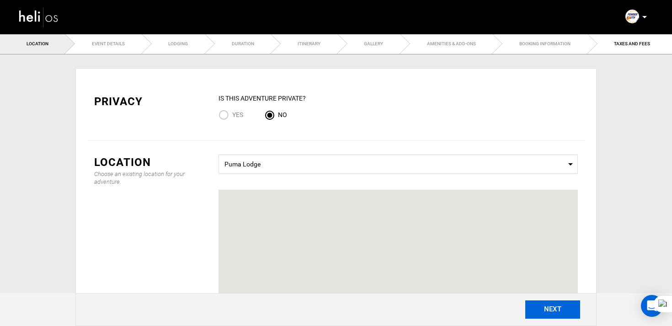
click at [559, 312] on button "NEXT" at bounding box center [552, 309] width 55 height 18
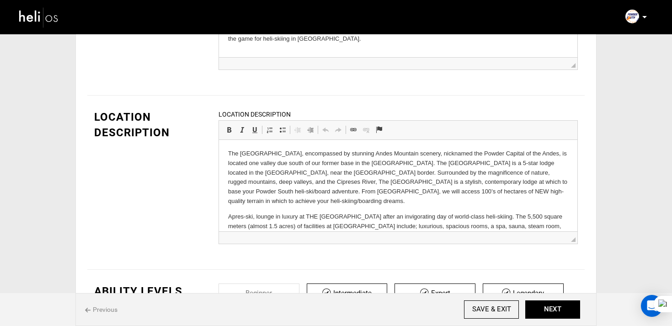
scroll to position [43, 0]
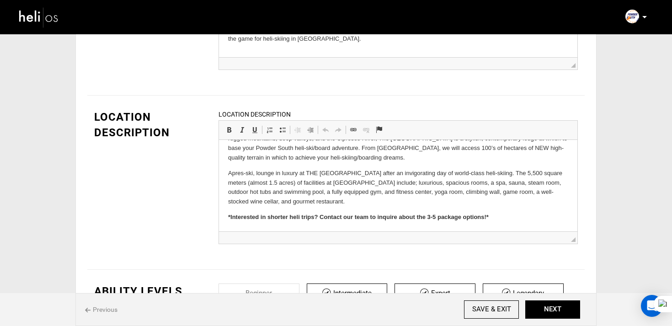
click at [48, 15] on img at bounding box center [38, 17] width 41 height 24
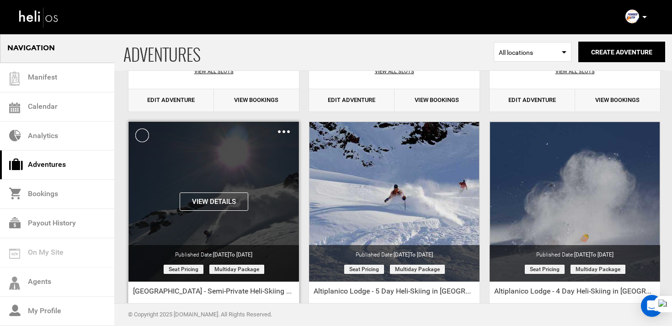
click at [285, 131] on img at bounding box center [284, 131] width 12 height 3
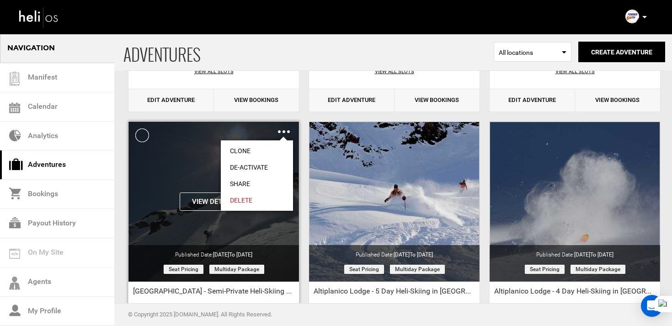
click at [244, 152] on link "Clone" at bounding box center [257, 151] width 72 height 16
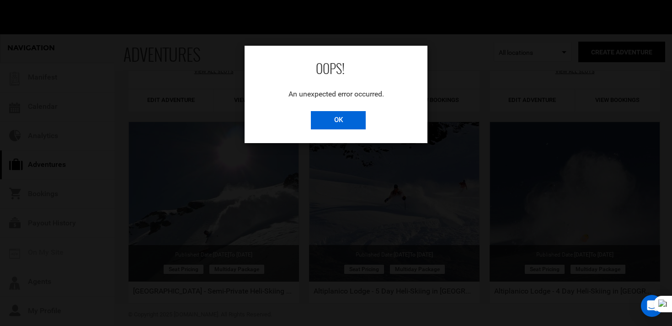
click at [332, 124] on input "OK" at bounding box center [338, 120] width 55 height 18
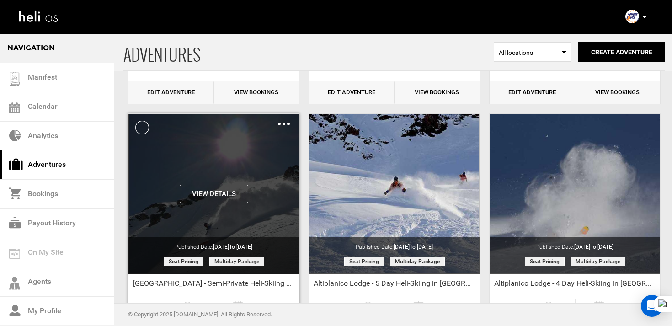
click at [286, 124] on img at bounding box center [284, 124] width 12 height 3
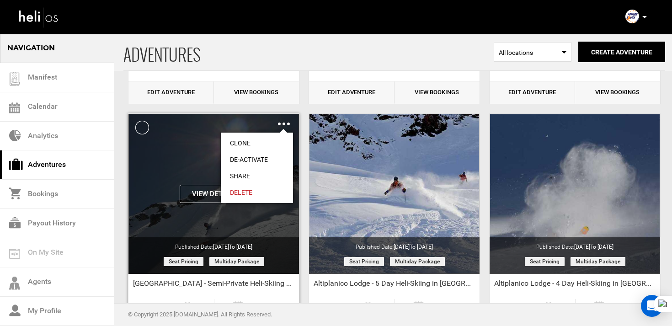
click at [260, 141] on link "Clone" at bounding box center [257, 143] width 72 height 16
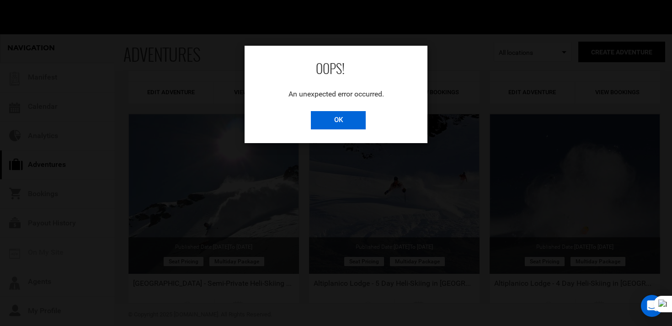
click at [352, 114] on input "OK" at bounding box center [338, 120] width 55 height 18
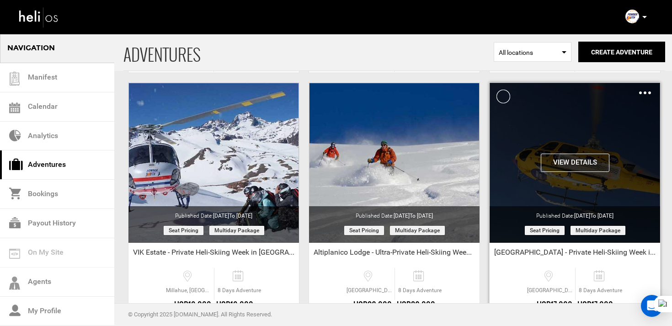
scroll to position [600, 0]
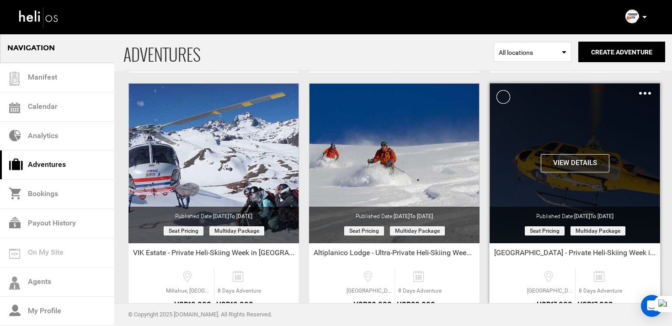
click at [646, 93] on img at bounding box center [645, 93] width 12 height 3
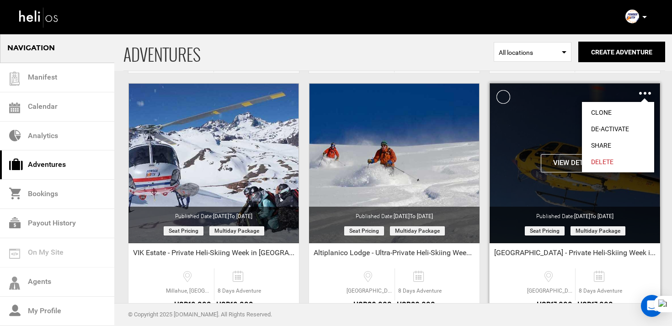
click at [618, 106] on link "Clone" at bounding box center [618, 112] width 72 height 16
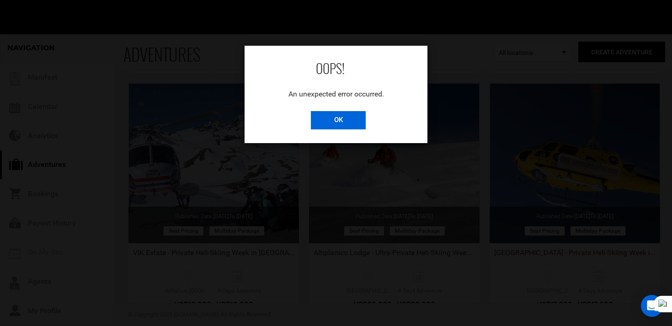
click at [350, 119] on input "OK" at bounding box center [338, 120] width 55 height 18
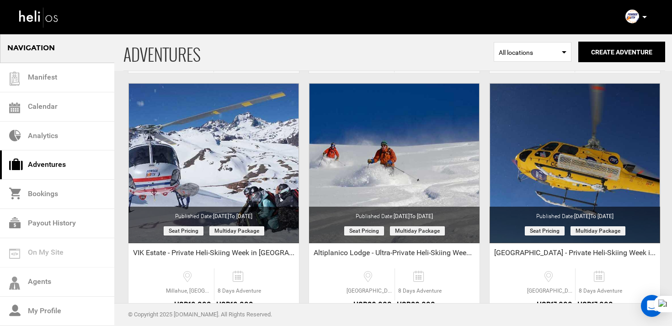
click at [645, 18] on p at bounding box center [644, 17] width 5 height 11
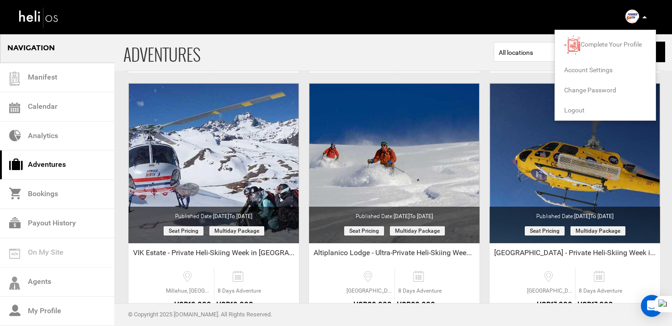
click at [573, 107] on span "Logout" at bounding box center [574, 110] width 21 height 7
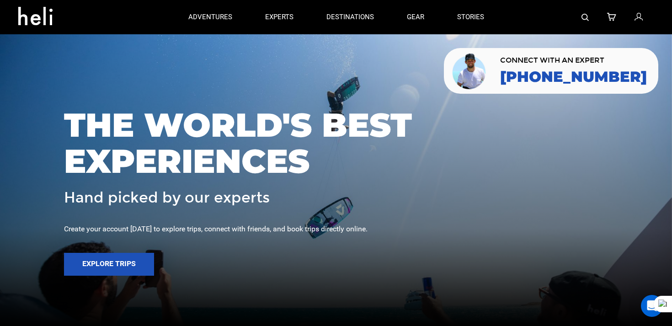
click at [640, 12] on icon at bounding box center [639, 17] width 8 height 12
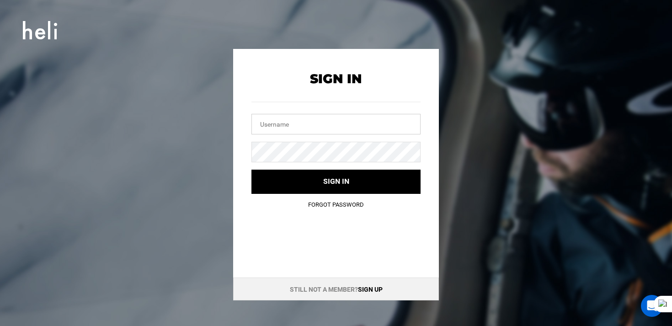
click at [328, 123] on input "text" at bounding box center [335, 124] width 169 height 21
